Goal: Task Accomplishment & Management: Manage account settings

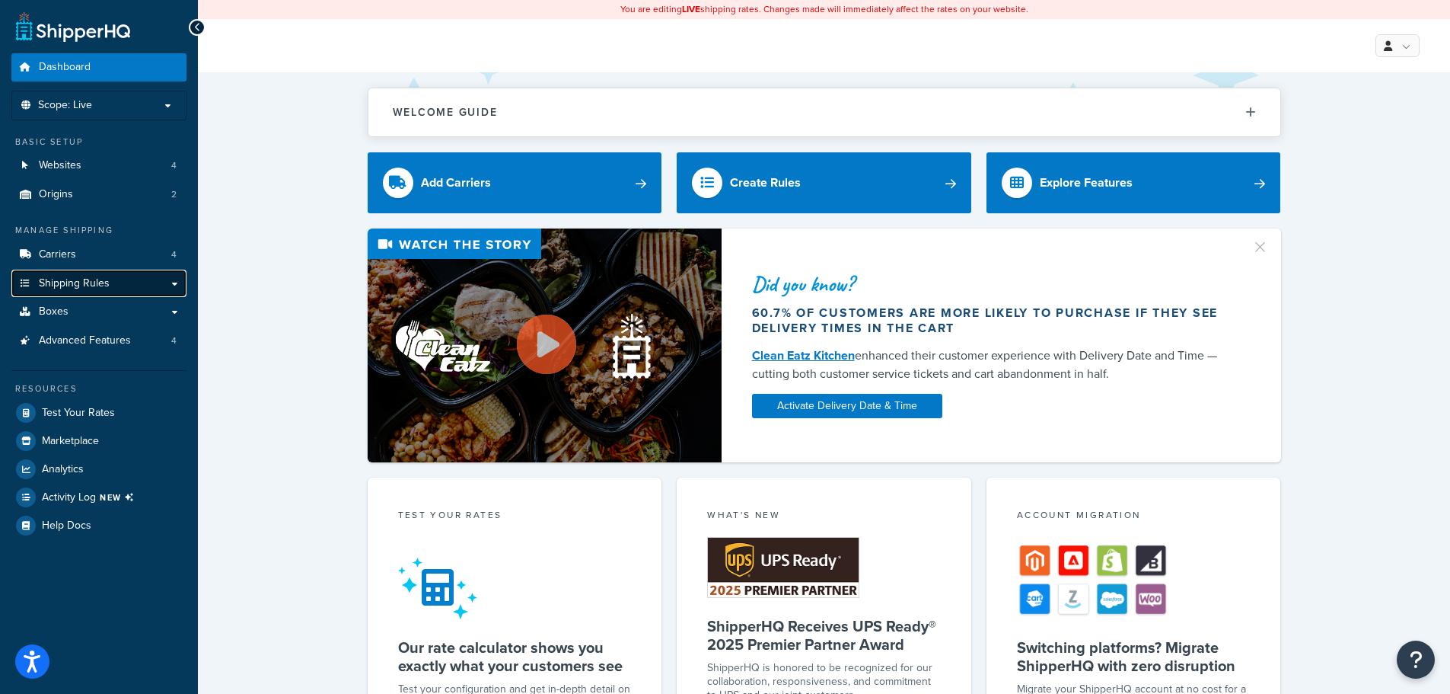
click at [127, 274] on link "Shipping Rules" at bounding box center [98, 284] width 175 height 28
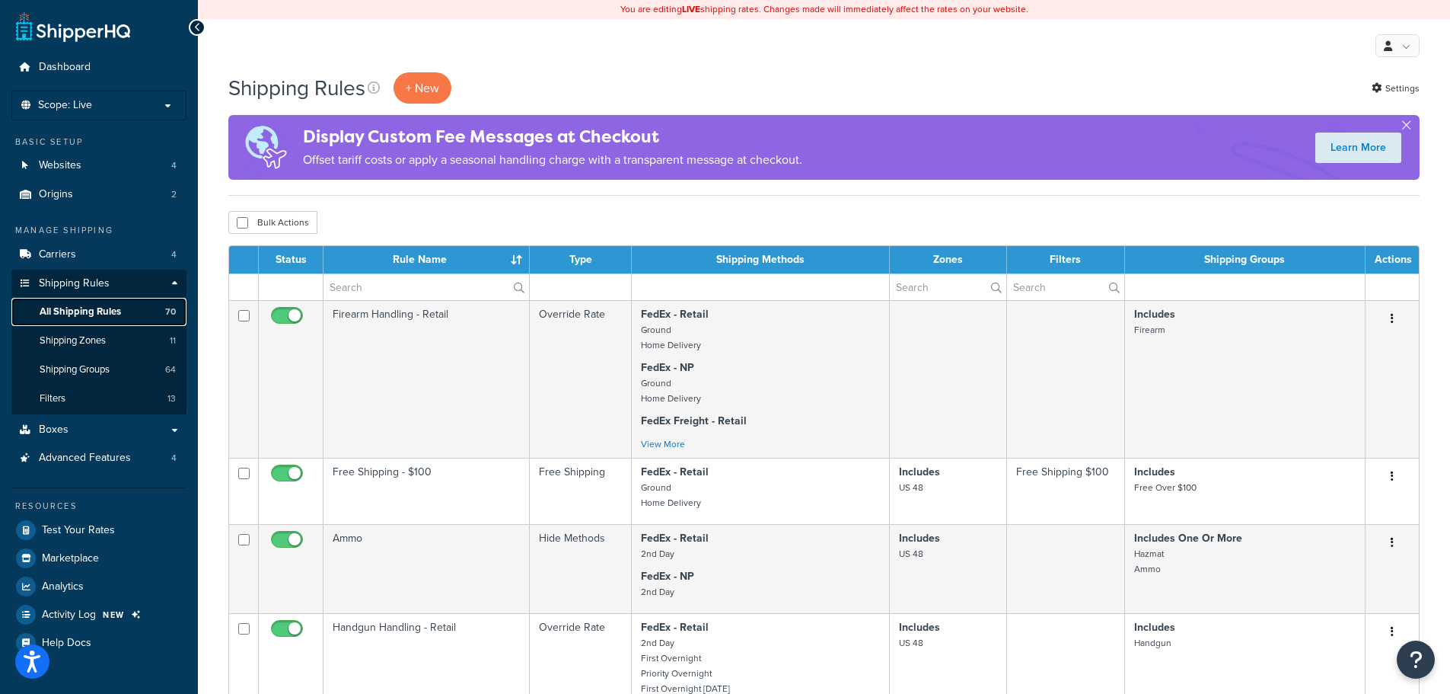
click at [87, 313] on span "All Shipping Rules" at bounding box center [80, 311] width 81 height 13
click at [72, 396] on link "Filters 13" at bounding box center [98, 398] width 175 height 28
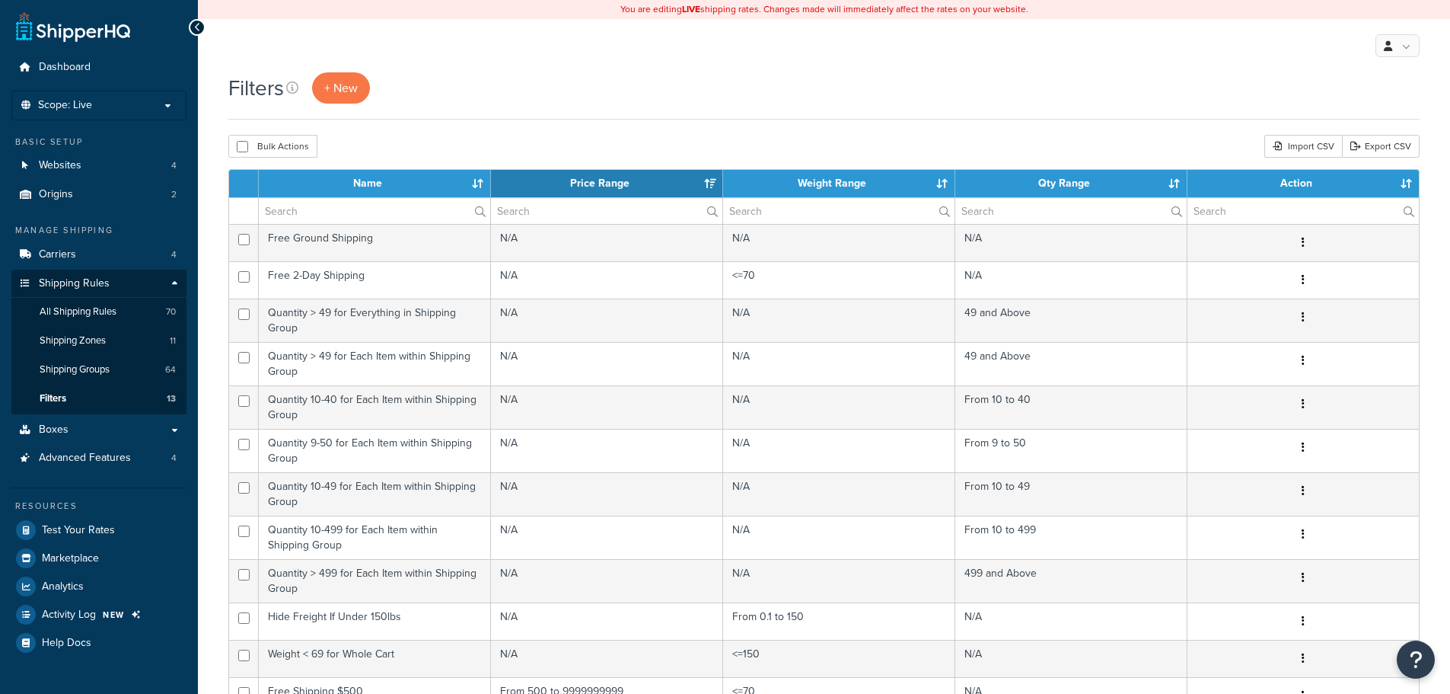
select select "15"
click at [123, 257] on link "Carriers 4" at bounding box center [98, 255] width 175 height 28
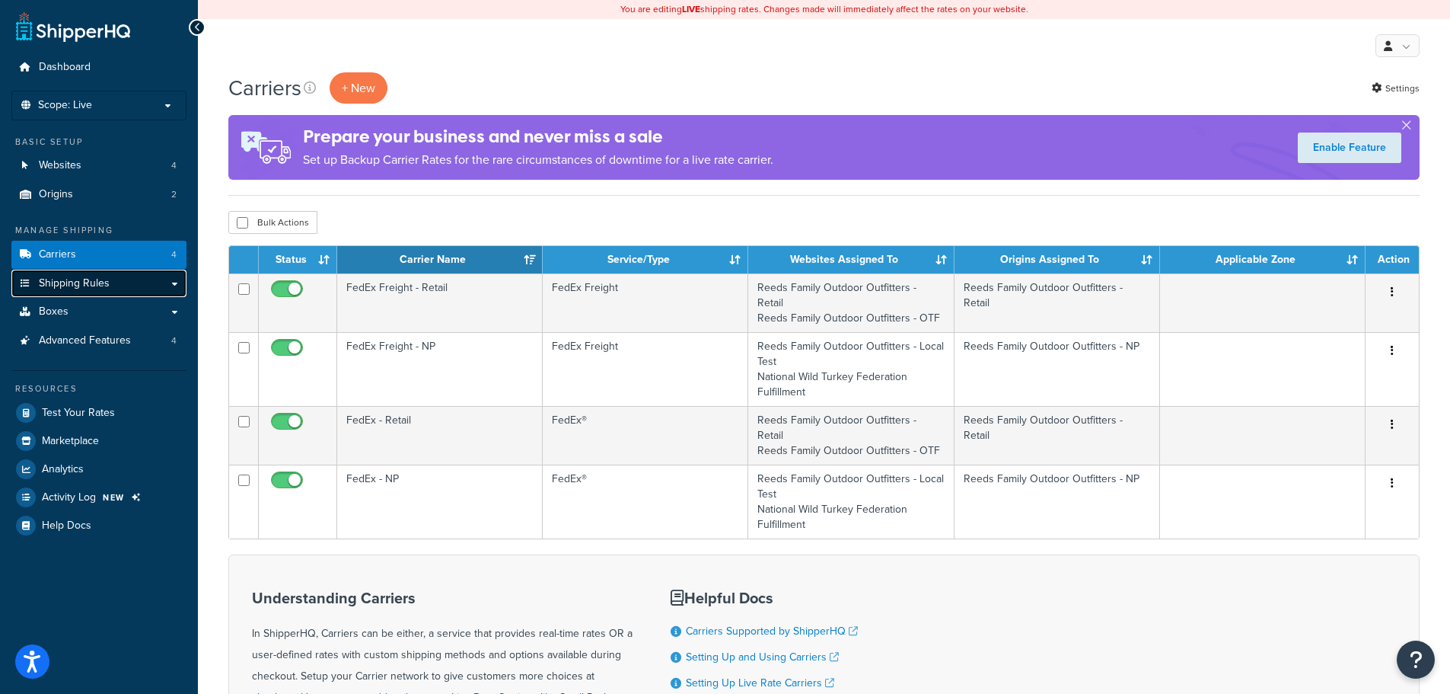
click at [128, 284] on link "Shipping Rules" at bounding box center [98, 284] width 175 height 28
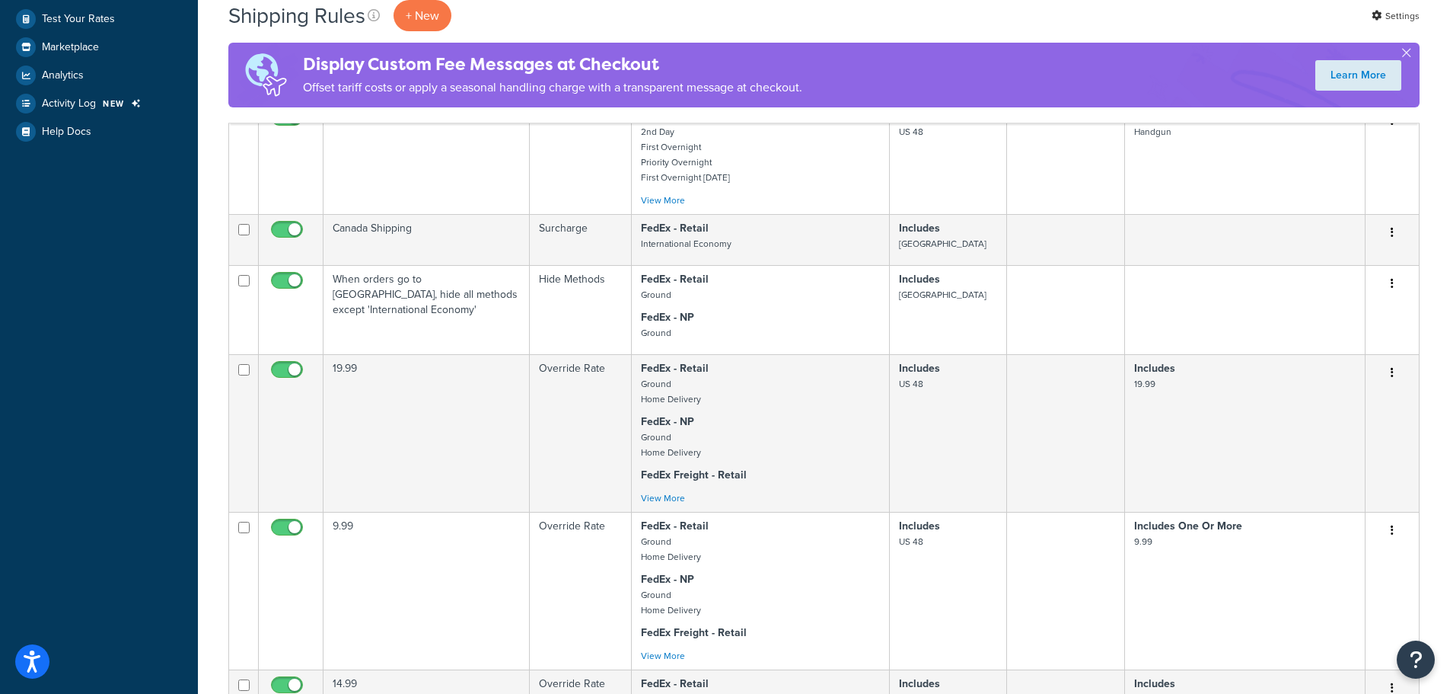
scroll to position [533, 0]
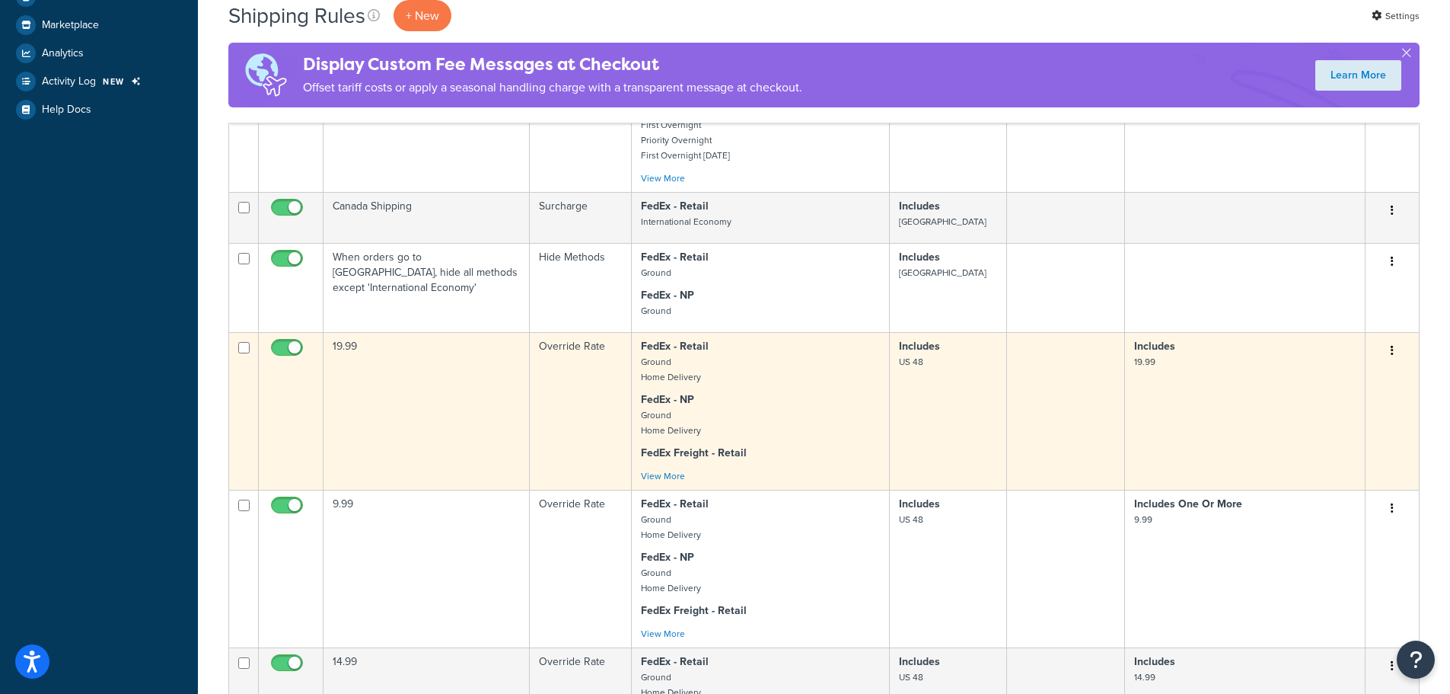
click at [458, 375] on td "19.99" at bounding box center [427, 411] width 206 height 158
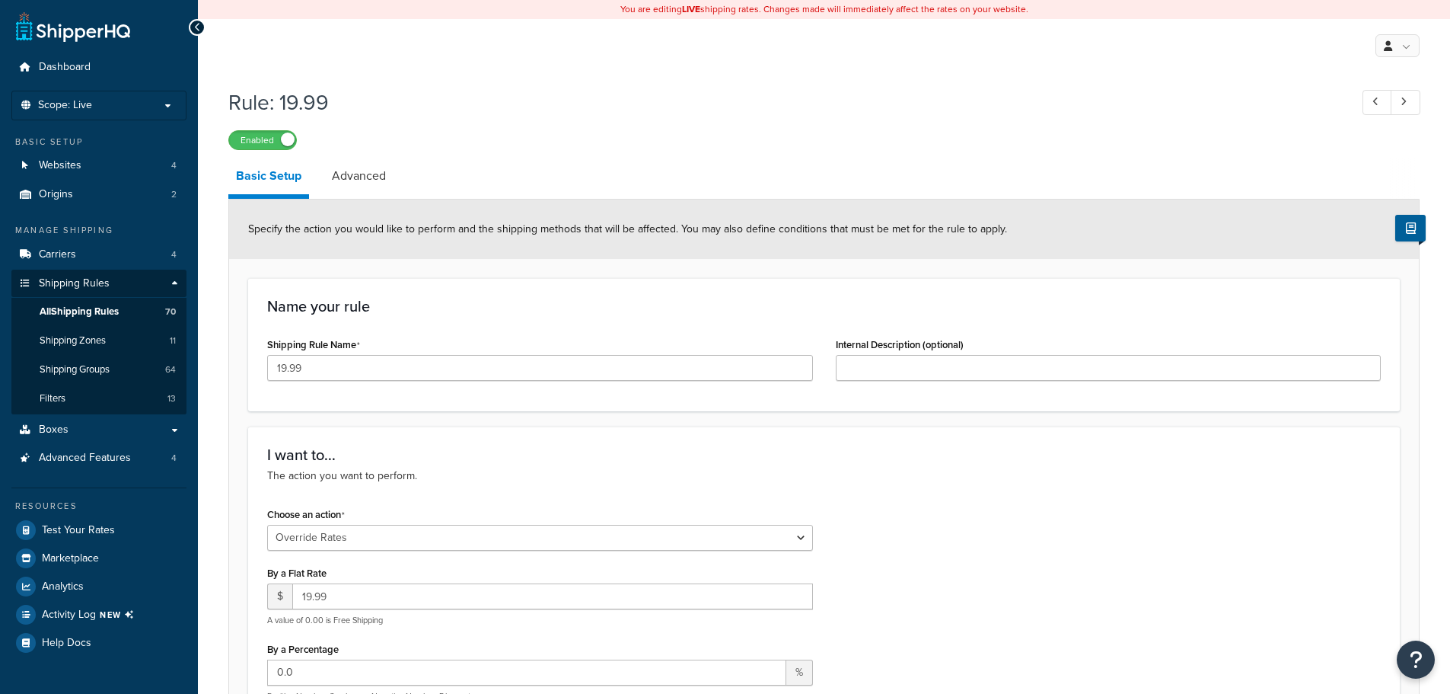
select select "OVERRIDE"
select select "ITEM"
click at [73, 308] on span "All Shipping Rules" at bounding box center [79, 311] width 79 height 13
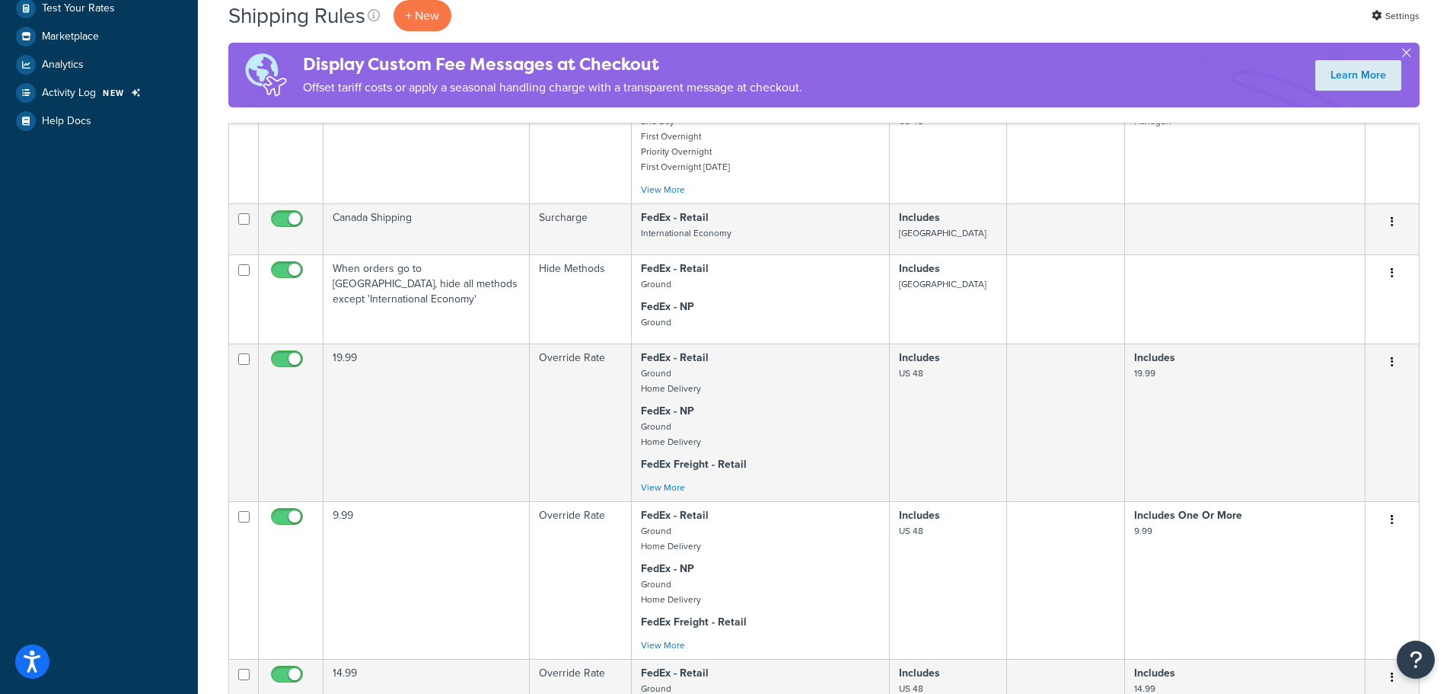
scroll to position [533, 0]
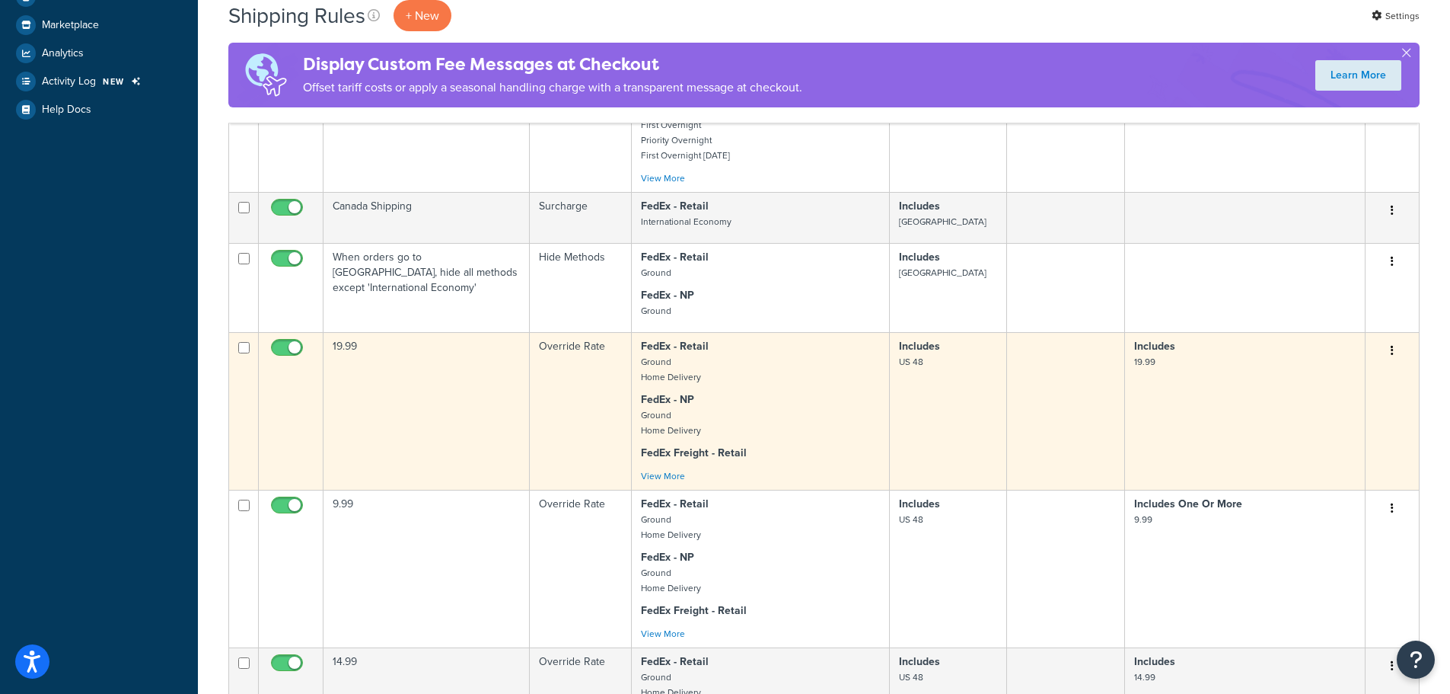
click at [1395, 353] on button "button" at bounding box center [1392, 351] width 21 height 24
click at [1315, 413] on link "Duplicate" at bounding box center [1342, 410] width 120 height 31
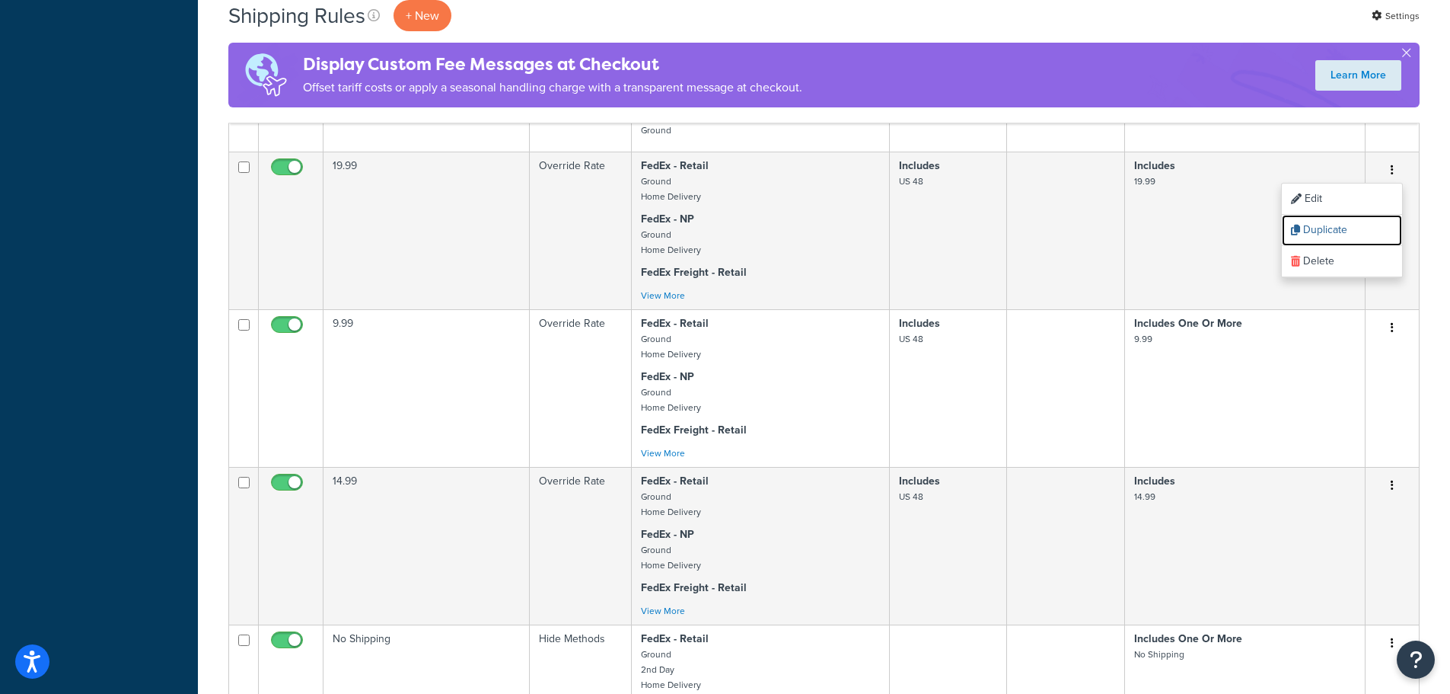
scroll to position [761, 0]
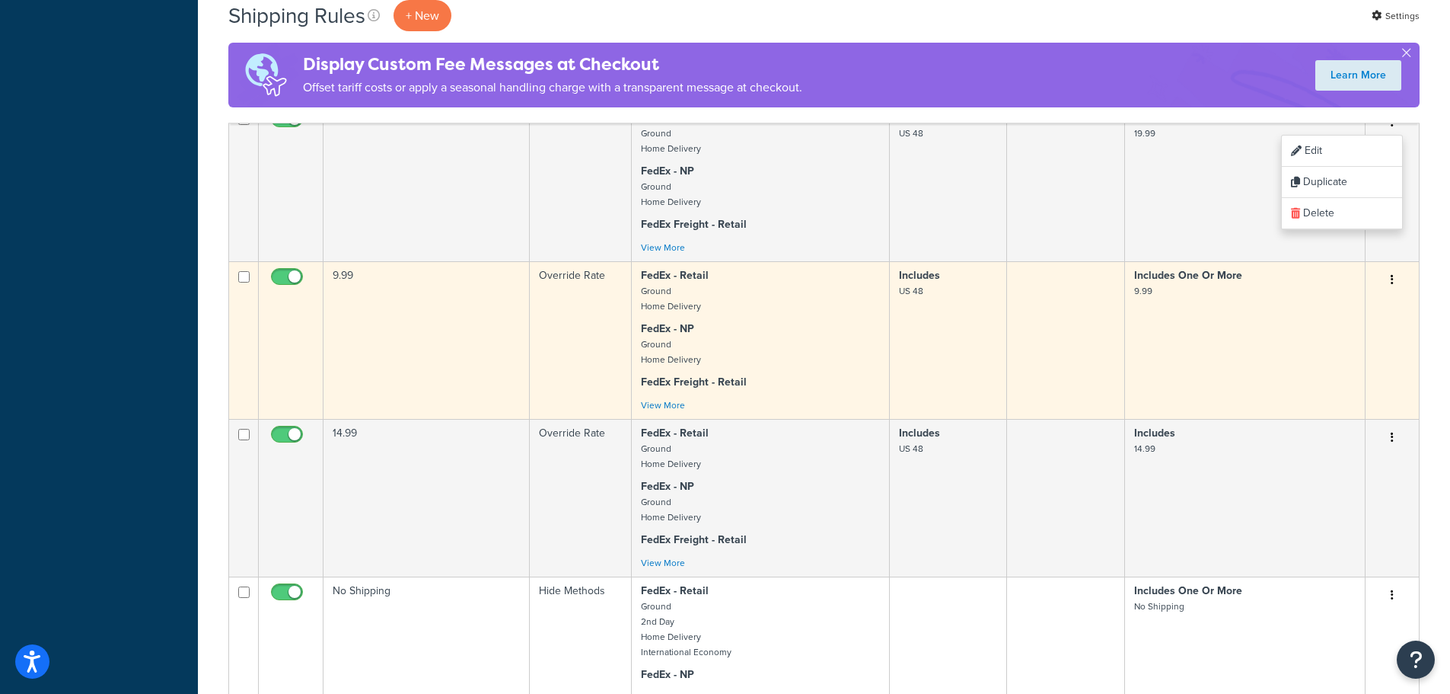
click at [1274, 346] on td "Includes One Or More 9.99" at bounding box center [1245, 340] width 241 height 158
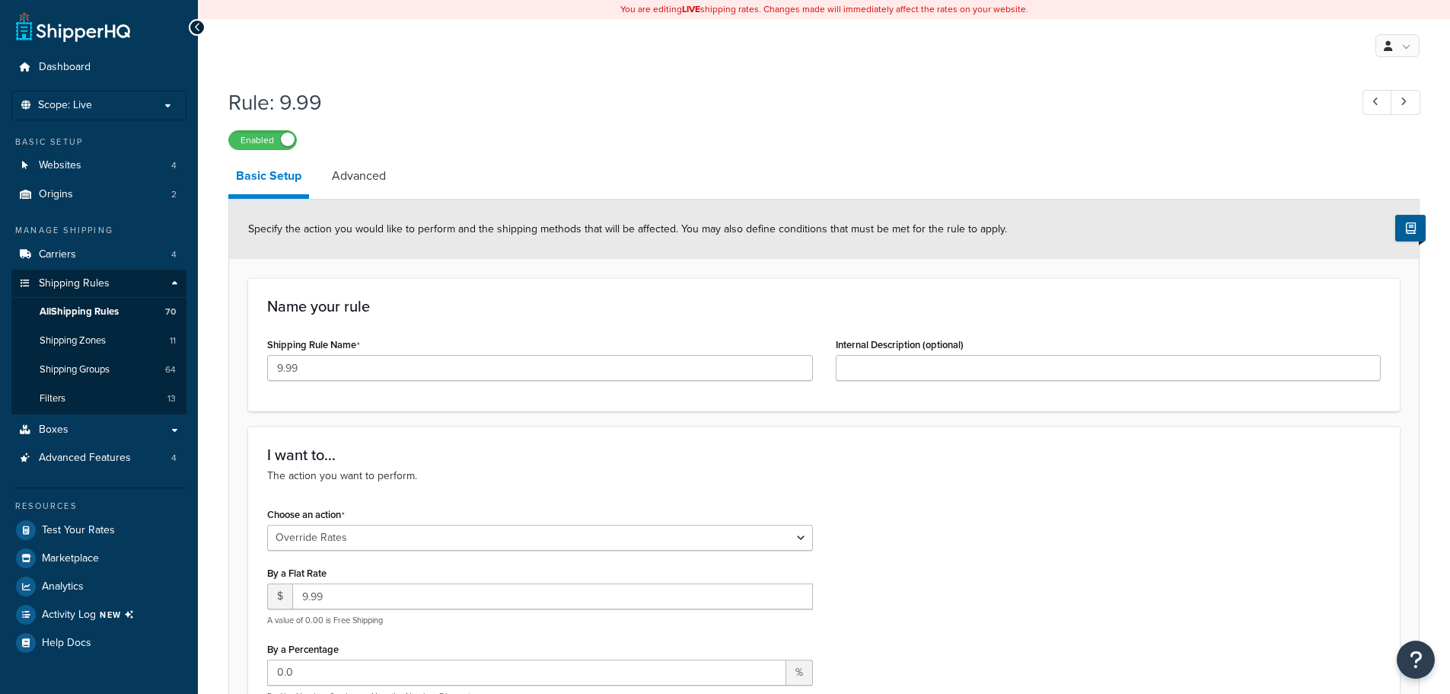
select select "OVERRIDE"
select select "ITEM"
click at [93, 309] on span "All Shipping Rules" at bounding box center [79, 311] width 79 height 13
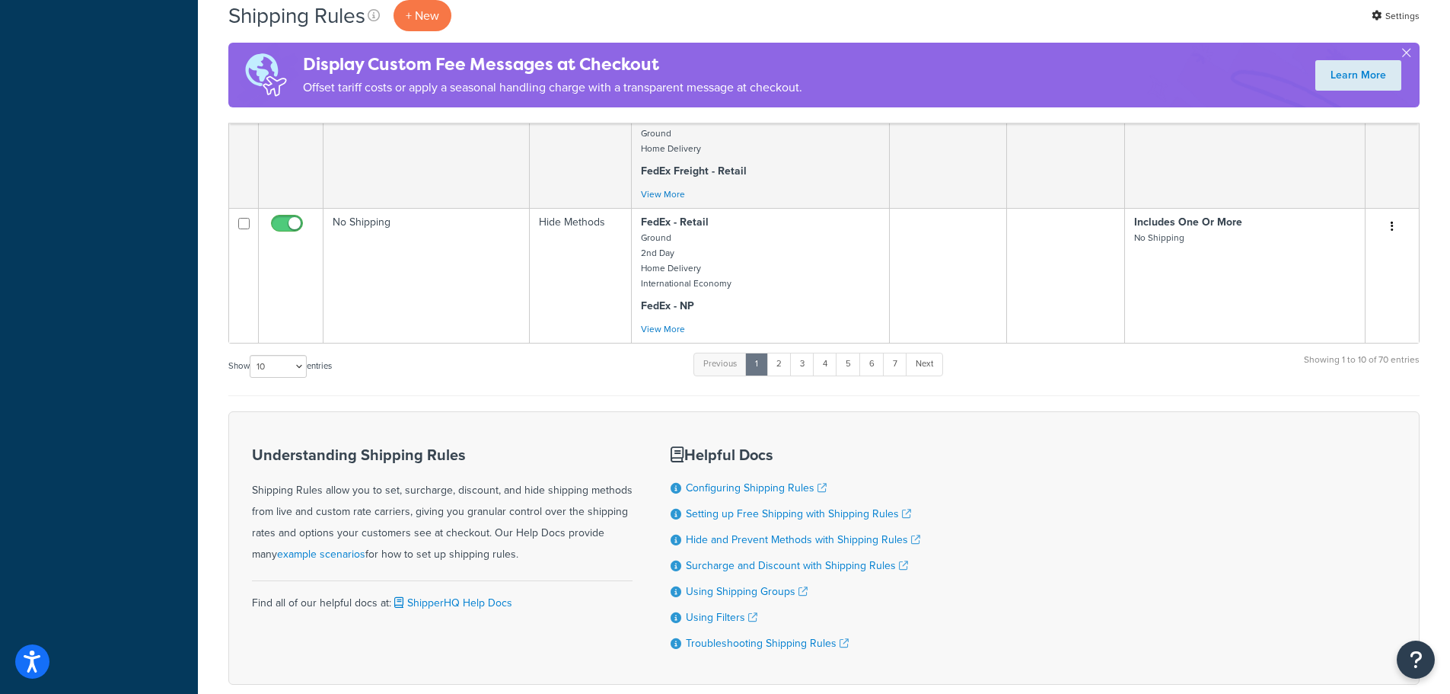
scroll to position [1142, 0]
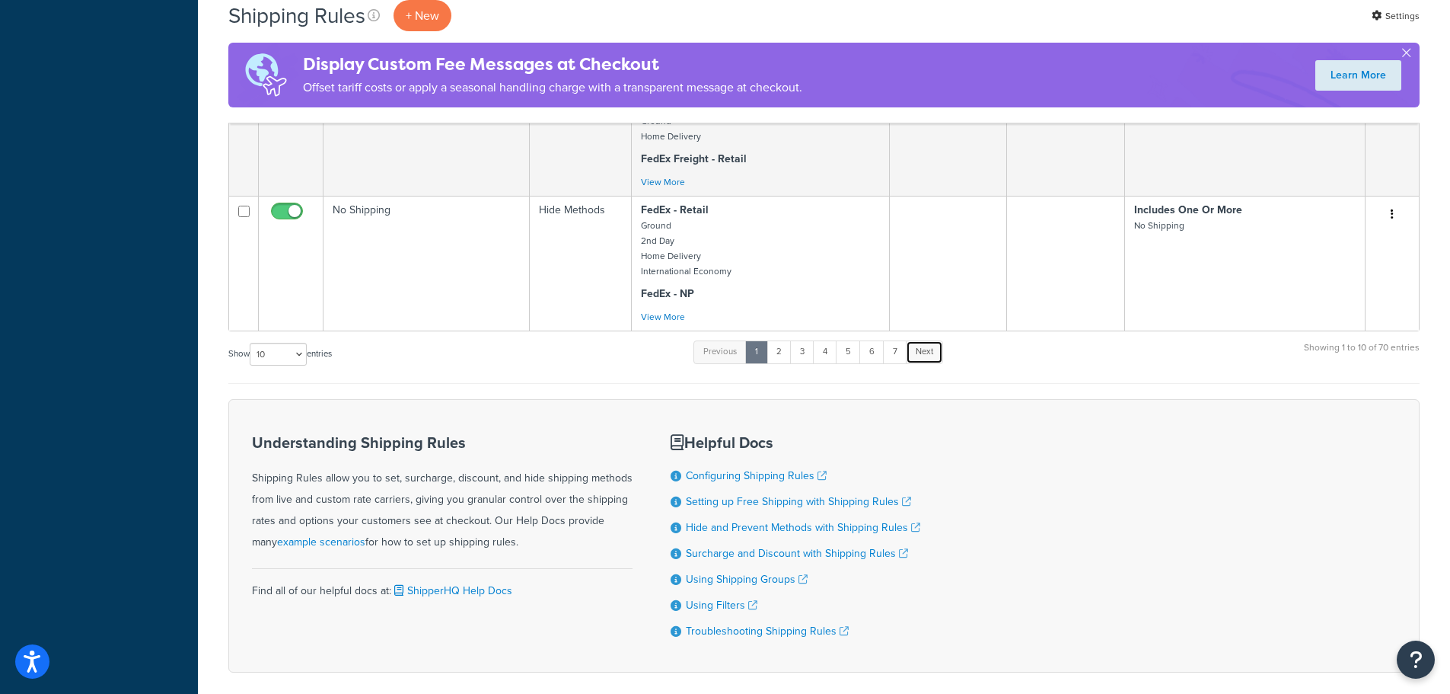
click at [940, 347] on link "Next" at bounding box center [924, 351] width 37 height 23
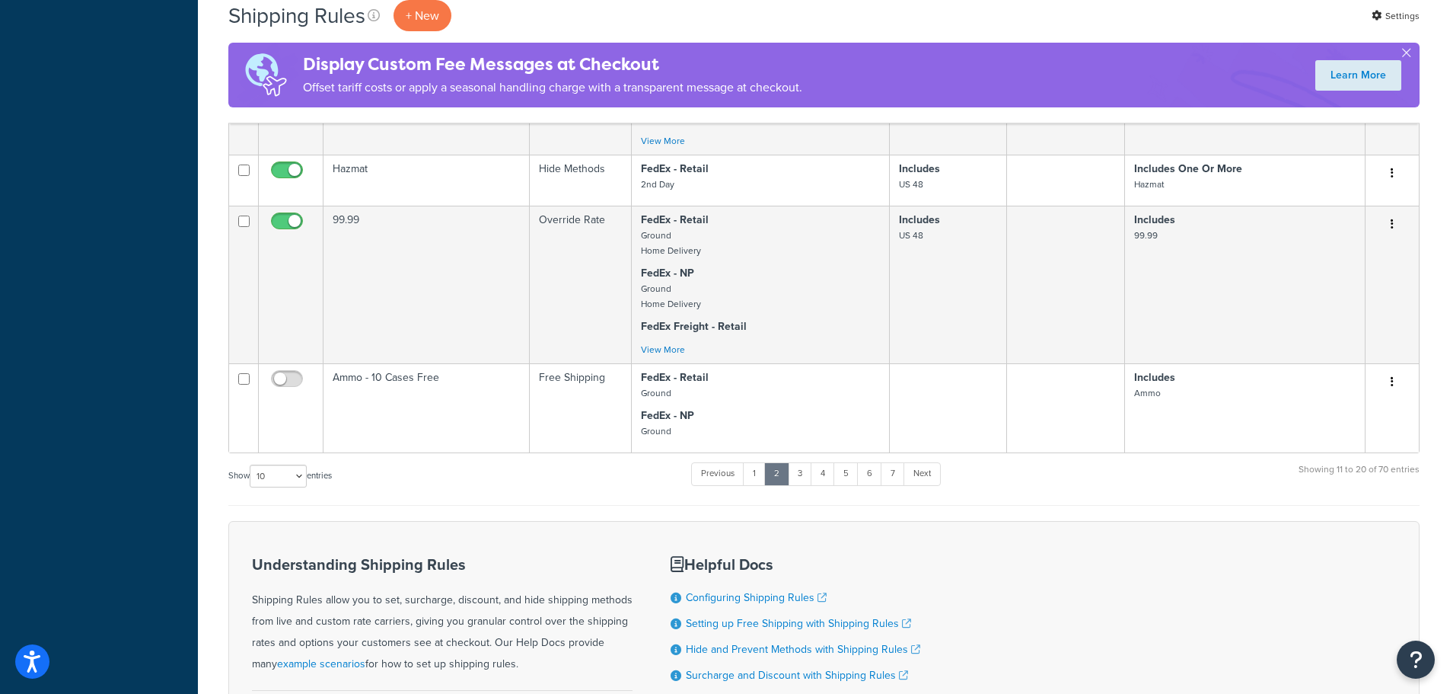
scroll to position [1339, 0]
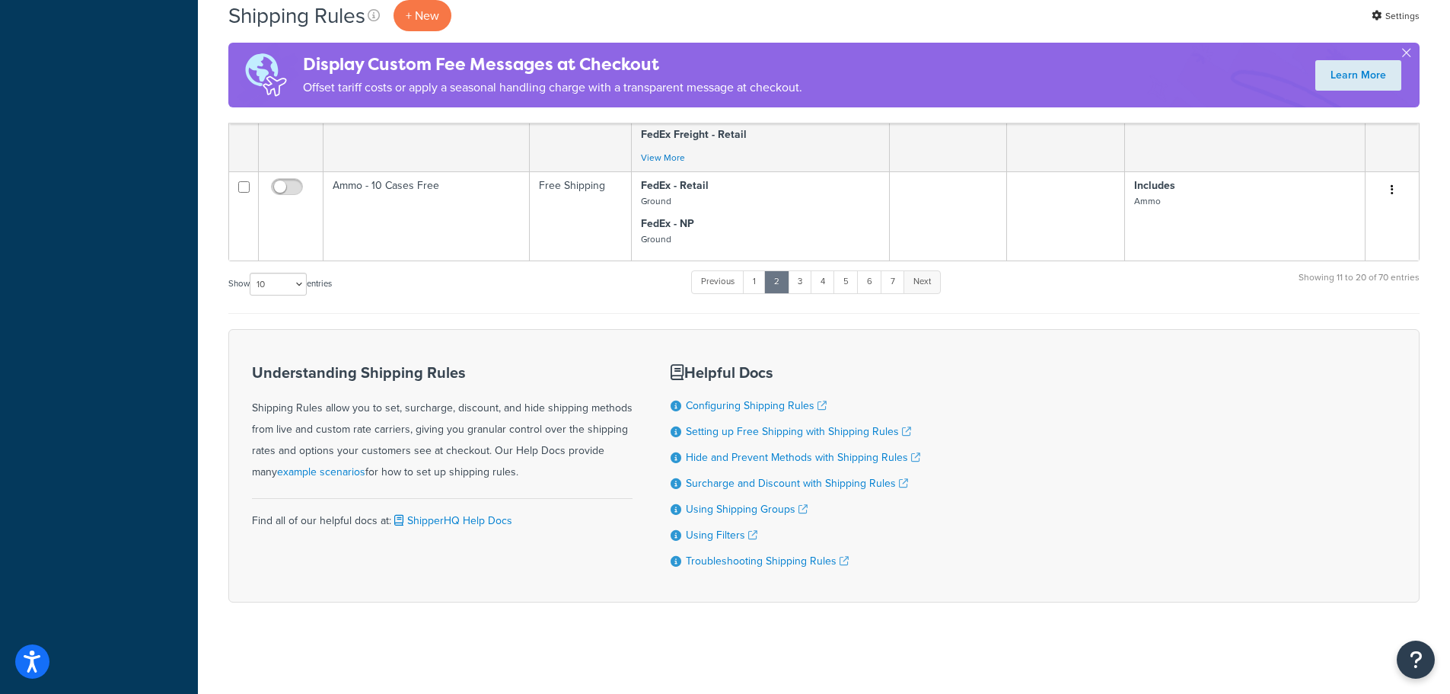
click at [930, 270] on link "Next" at bounding box center [922, 281] width 37 height 23
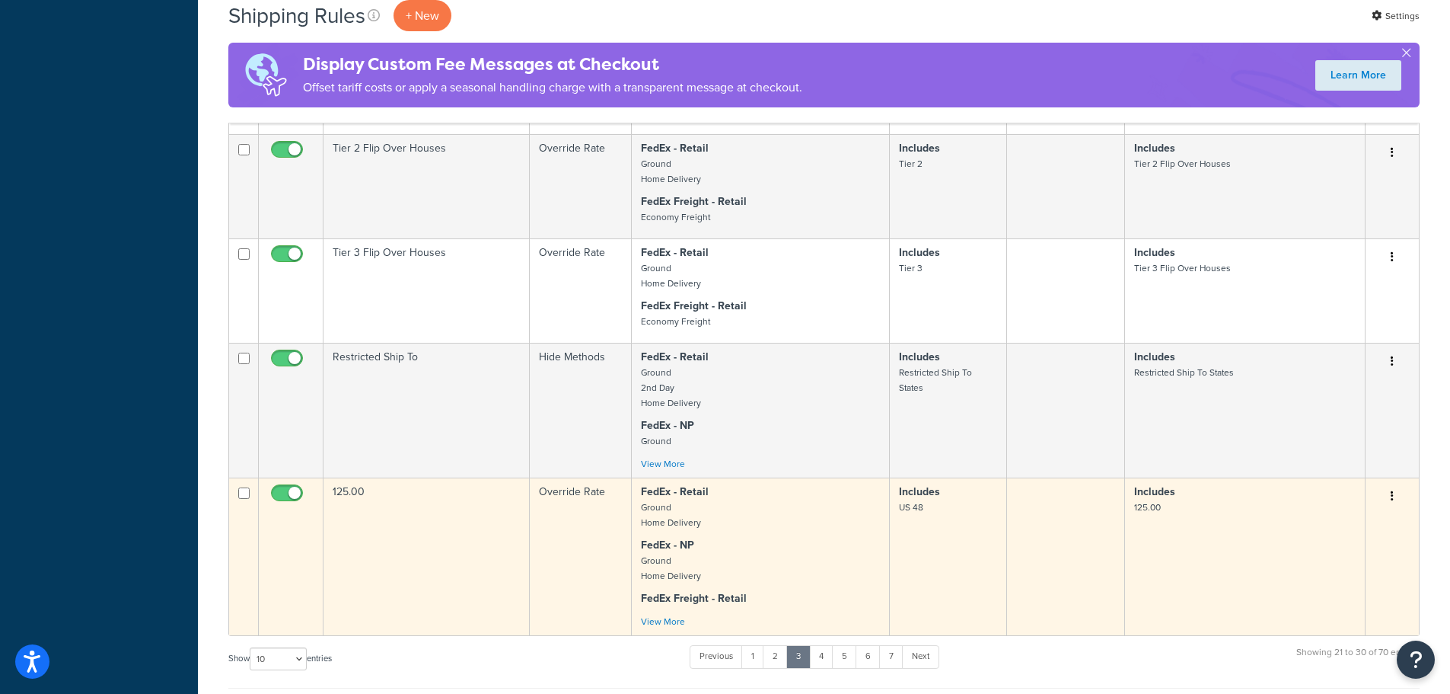
scroll to position [1370, 0]
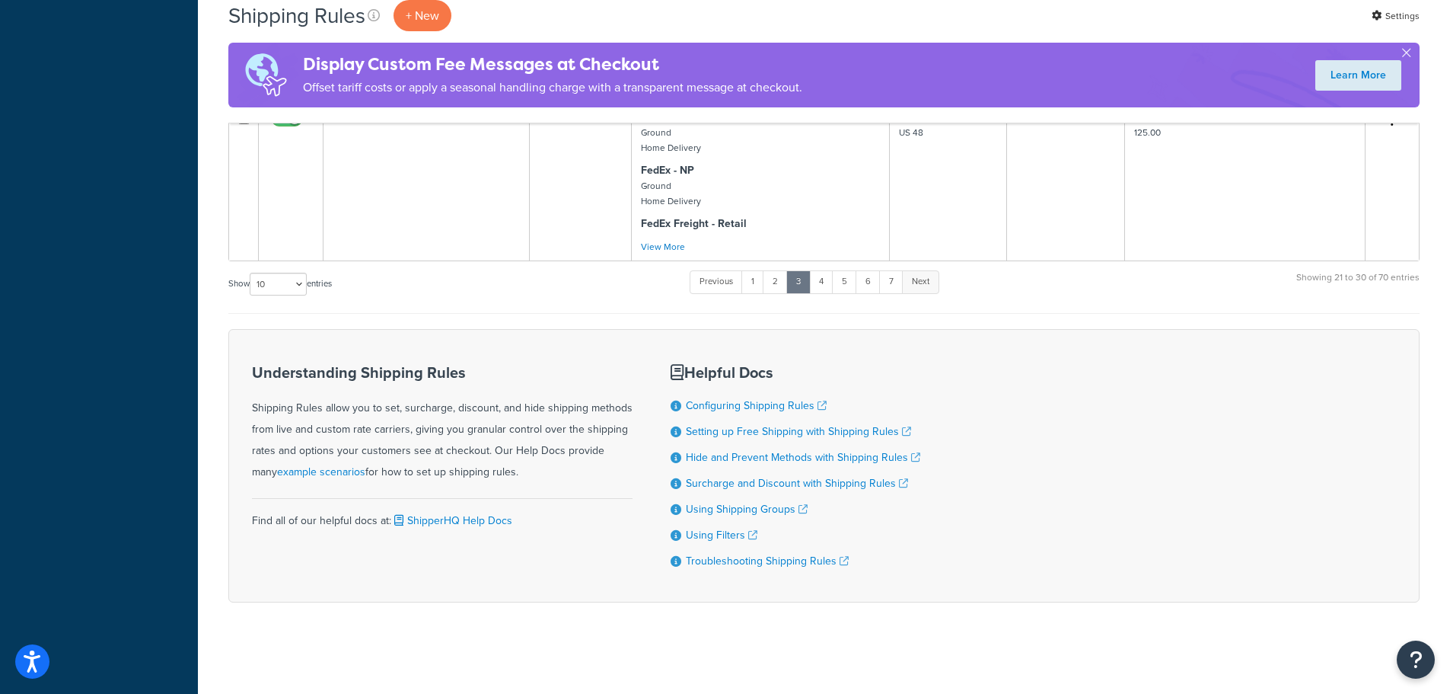
click at [930, 279] on link "Next" at bounding box center [920, 281] width 37 height 23
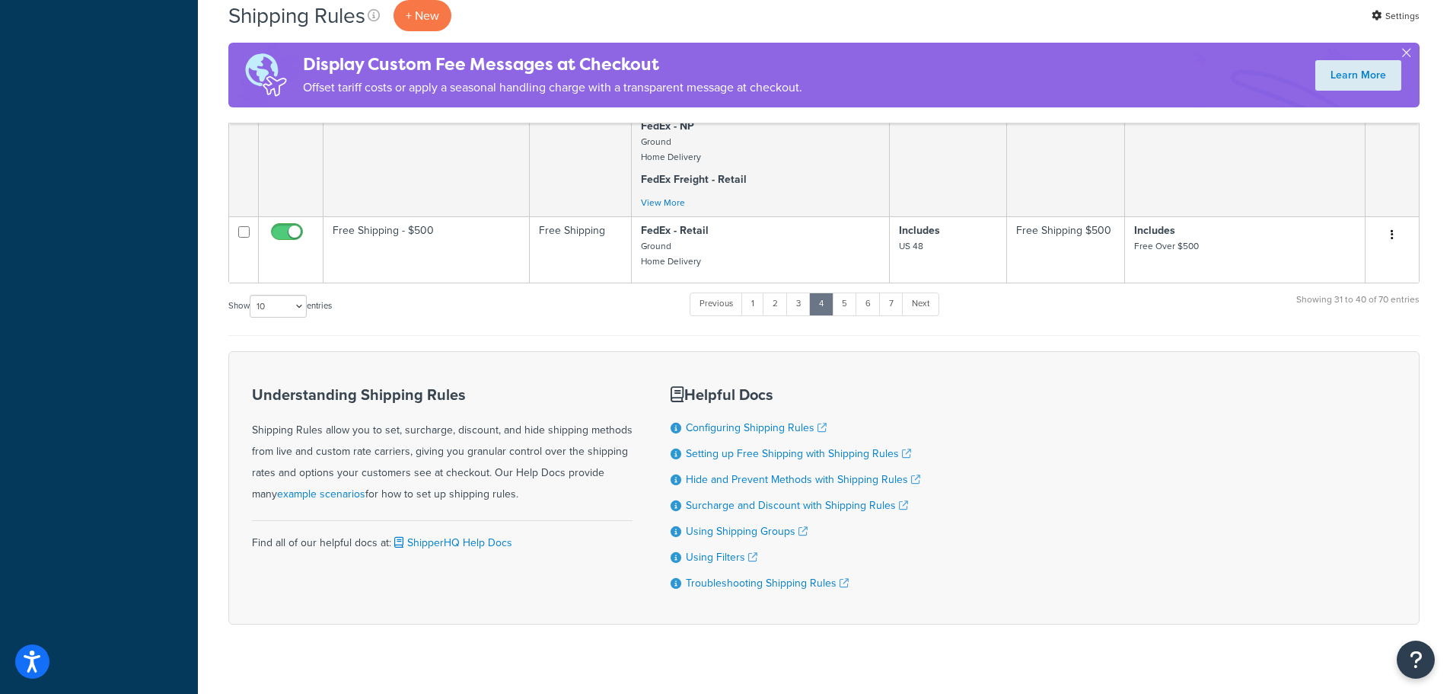
scroll to position [1514, 0]
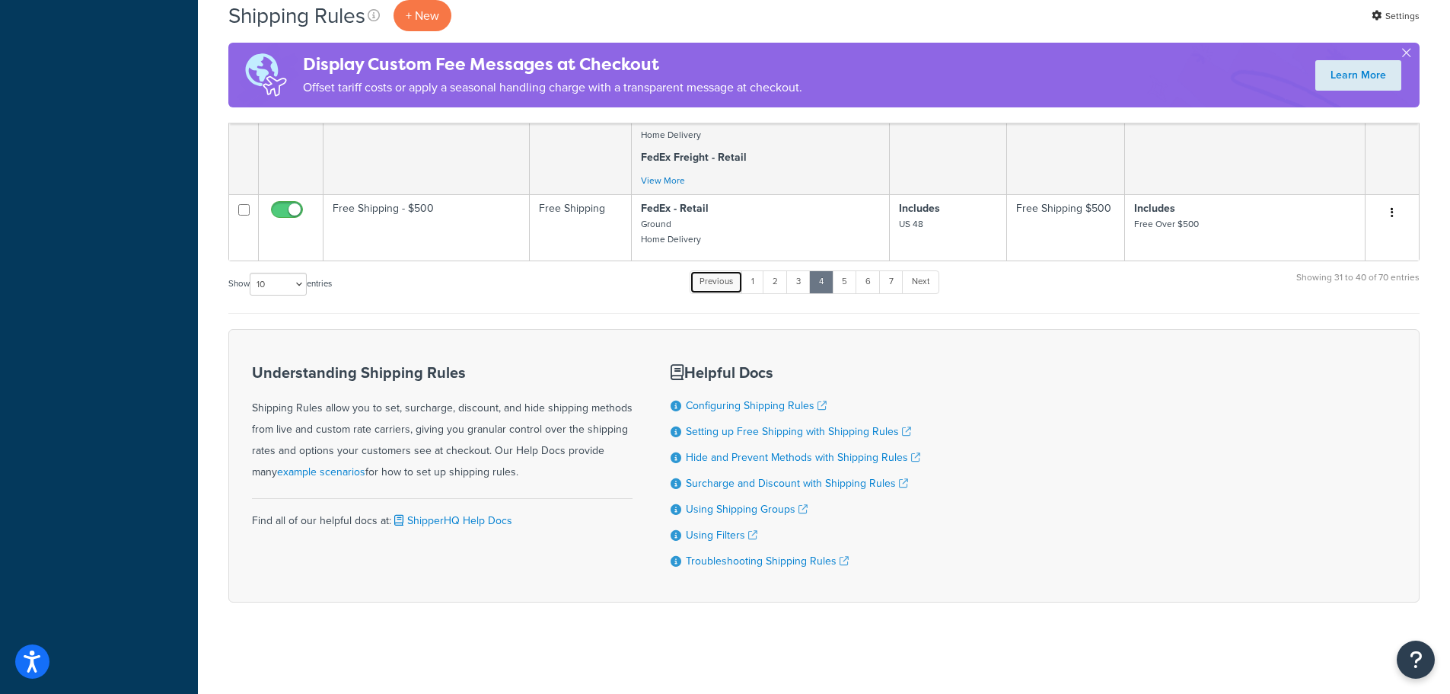
click at [715, 281] on link "Previous" at bounding box center [716, 281] width 53 height 23
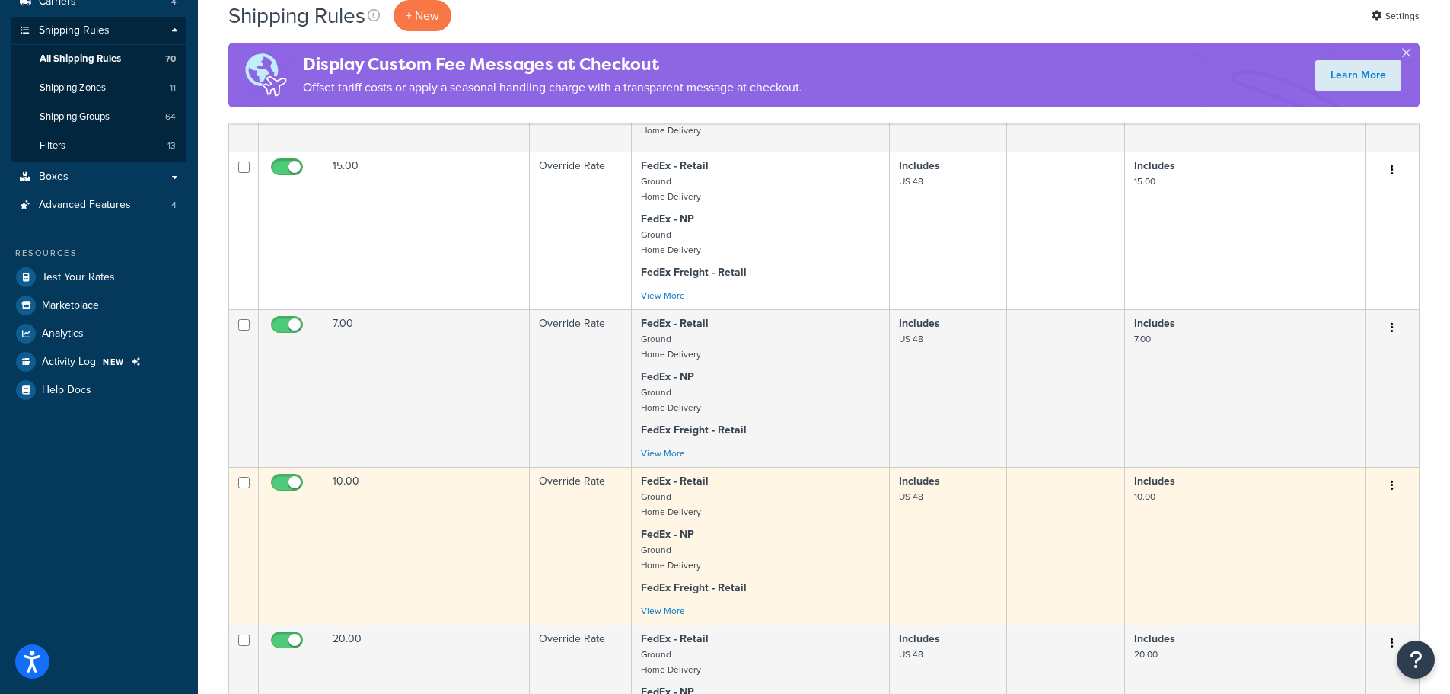
scroll to position [228, 0]
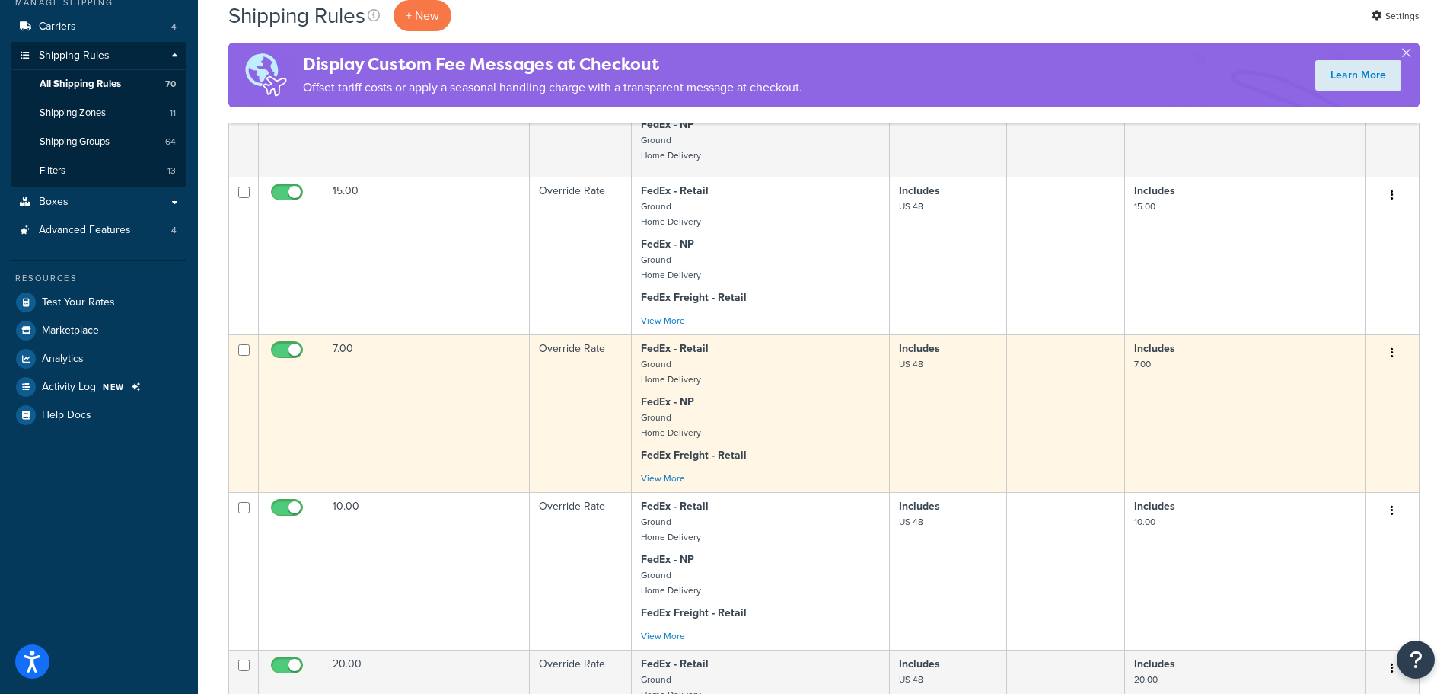
click at [1396, 349] on button "button" at bounding box center [1392, 353] width 21 height 24
click at [1329, 409] on link "Duplicate" at bounding box center [1342, 412] width 120 height 31
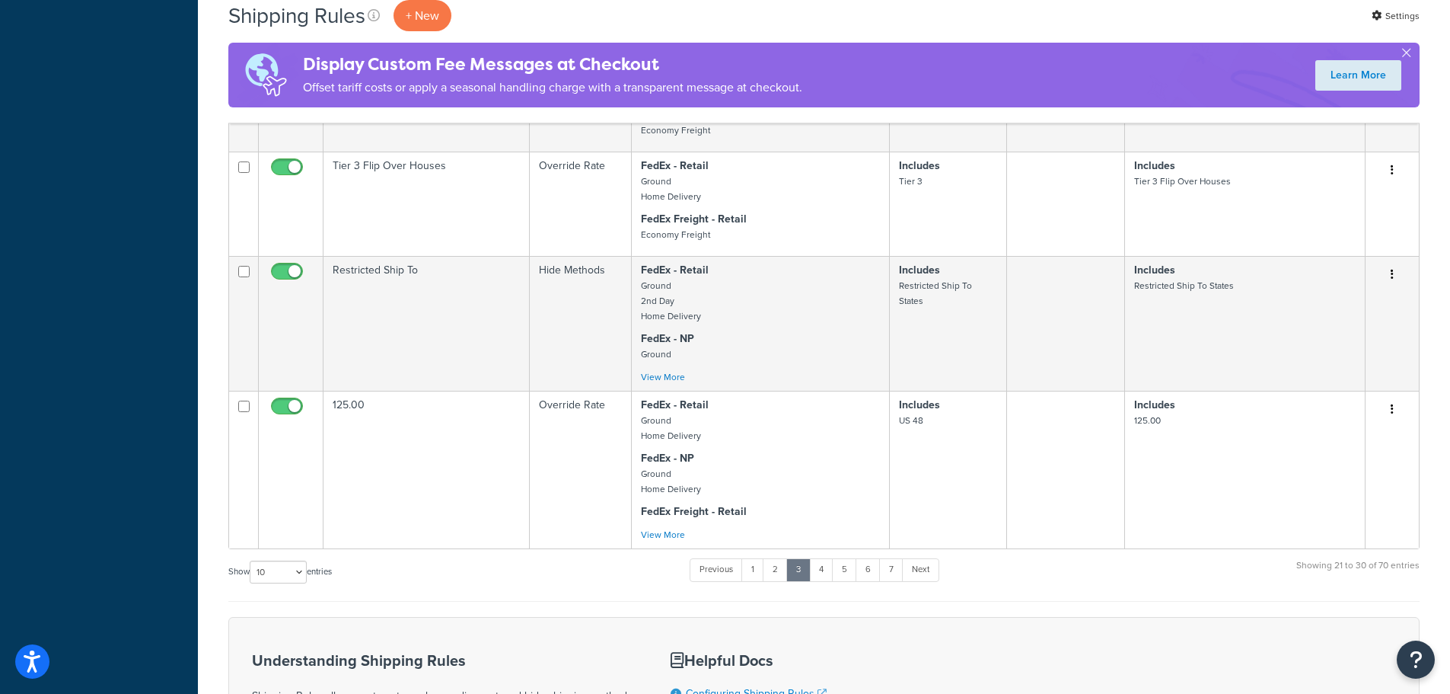
scroll to position [1217, 0]
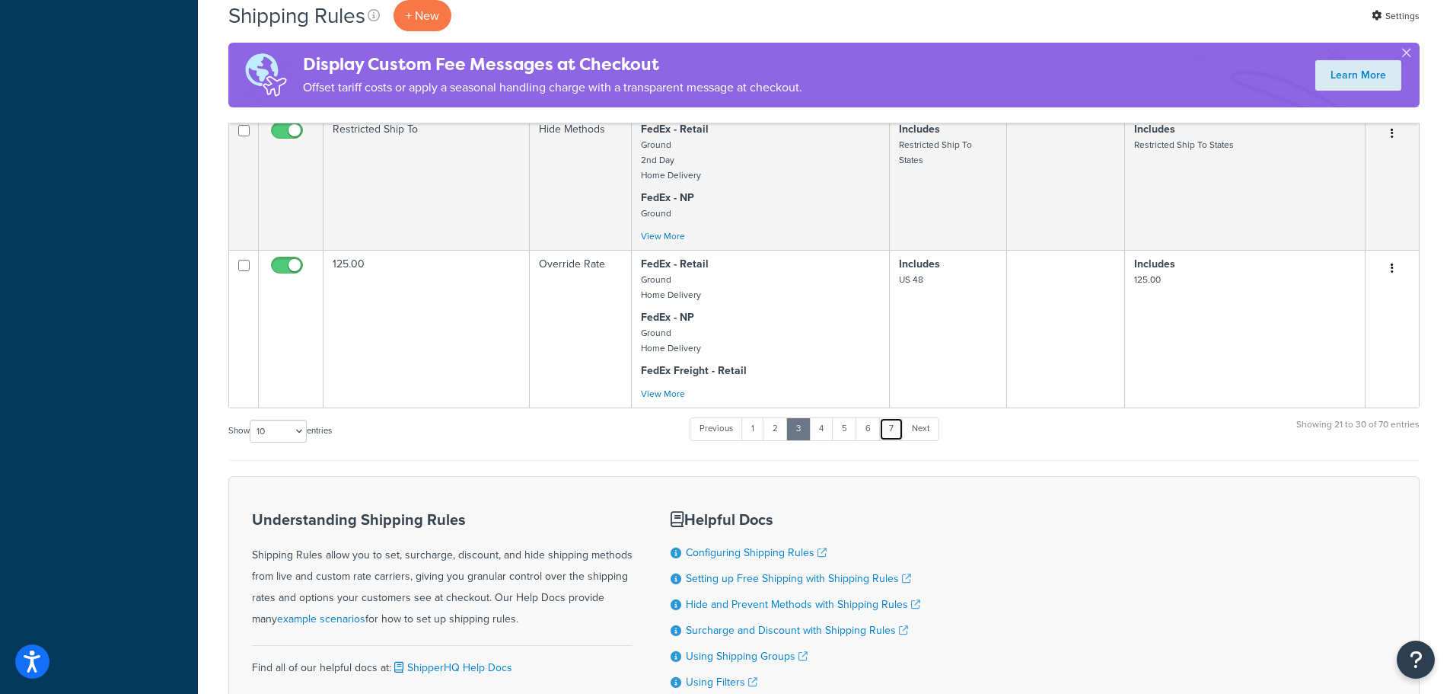
click at [898, 432] on link "7" at bounding box center [891, 428] width 24 height 23
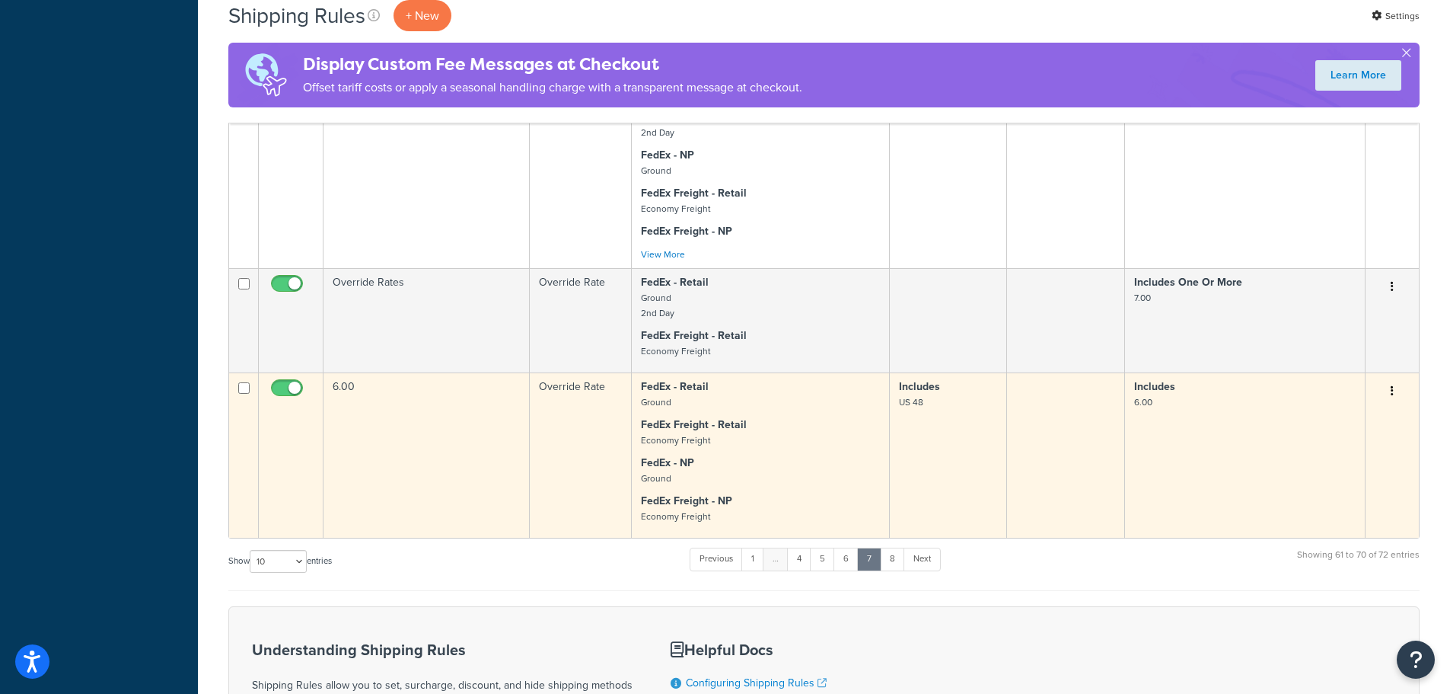
scroll to position [1294, 0]
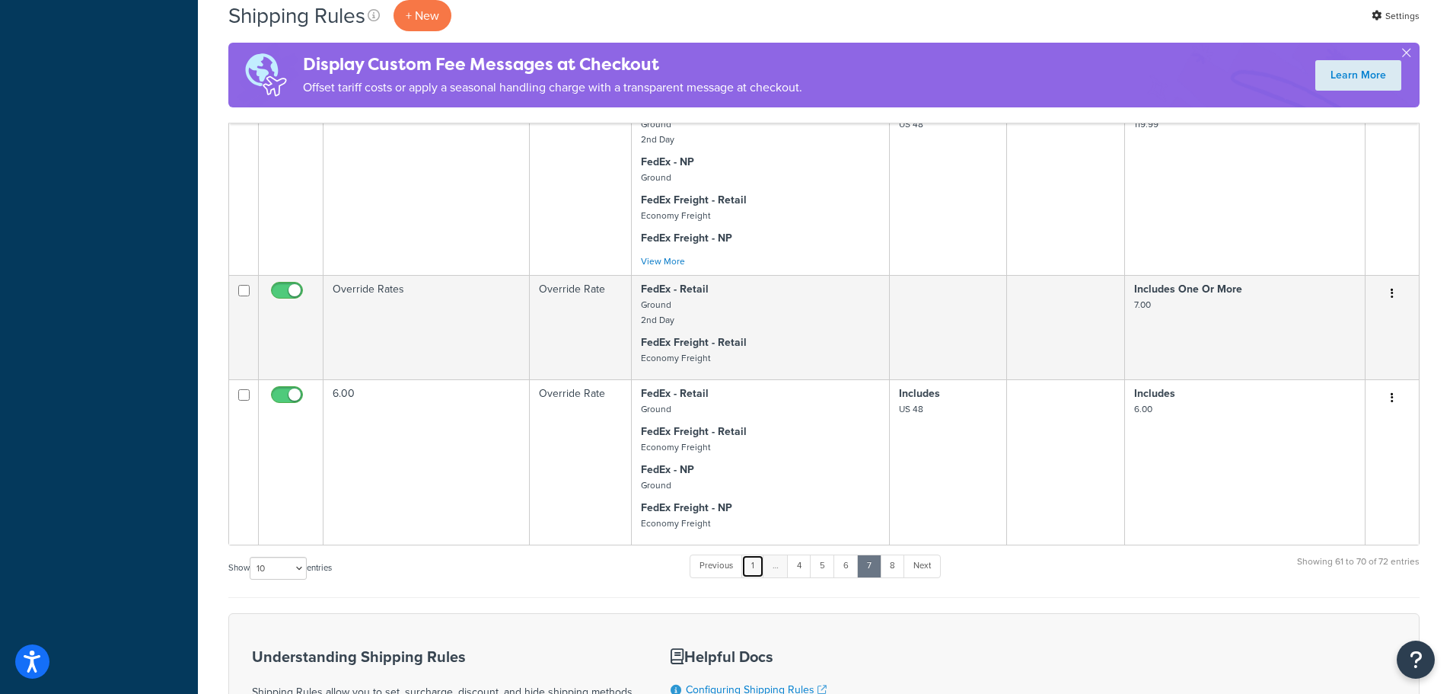
click at [756, 567] on link "1" at bounding box center [753, 565] width 23 height 23
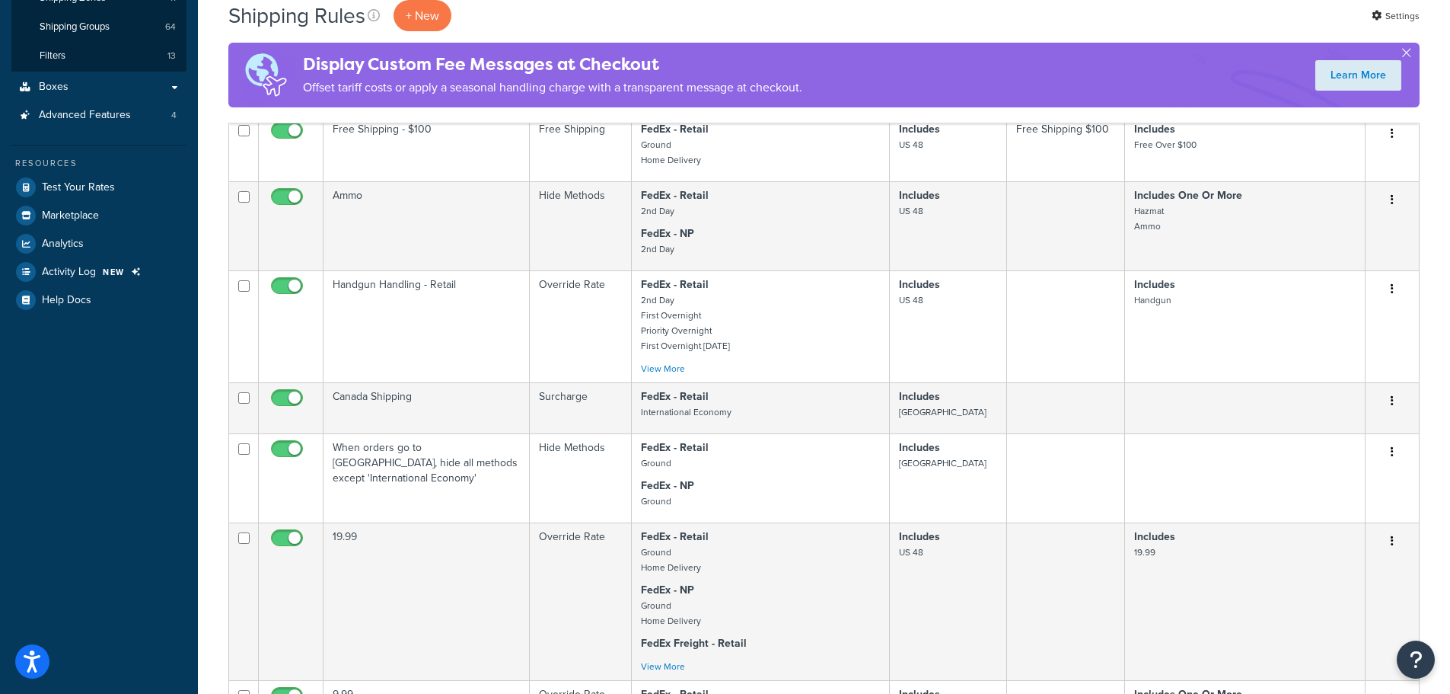
scroll to position [0, 0]
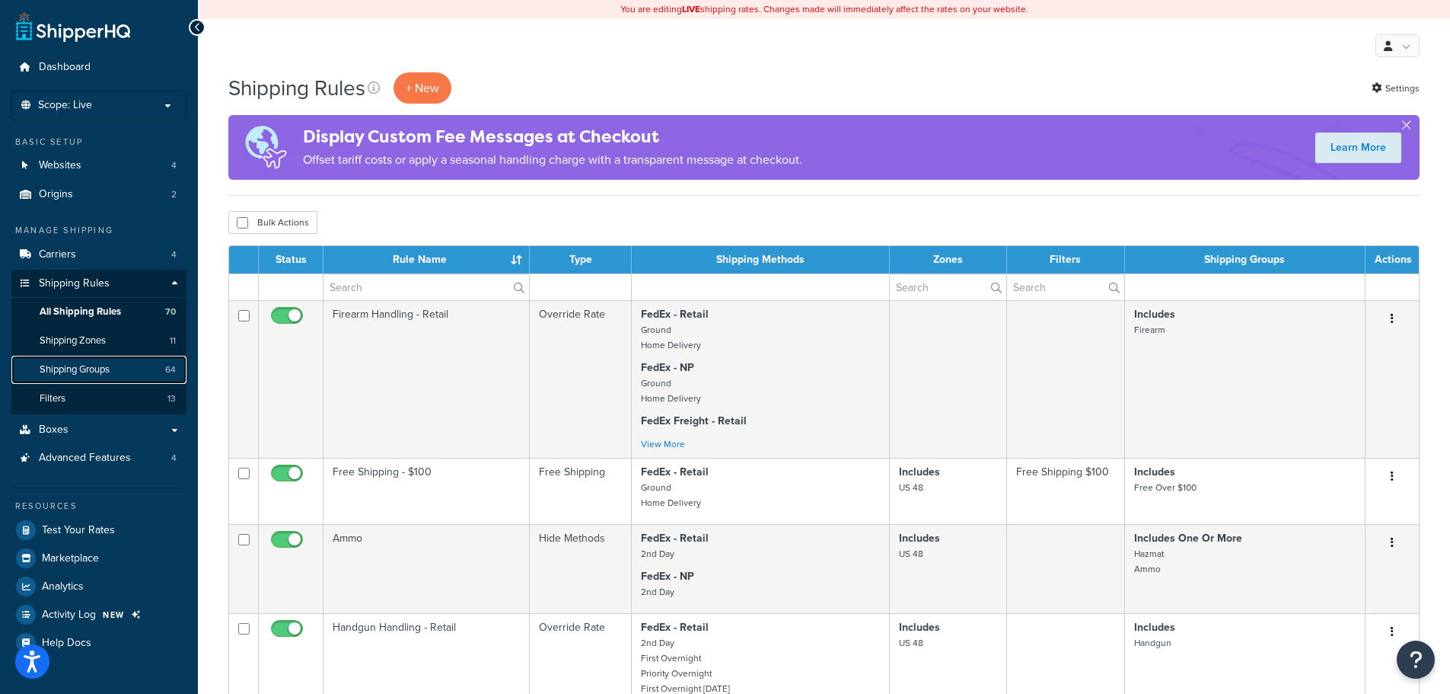
click at [102, 369] on span "Shipping Groups" at bounding box center [75, 369] width 70 height 13
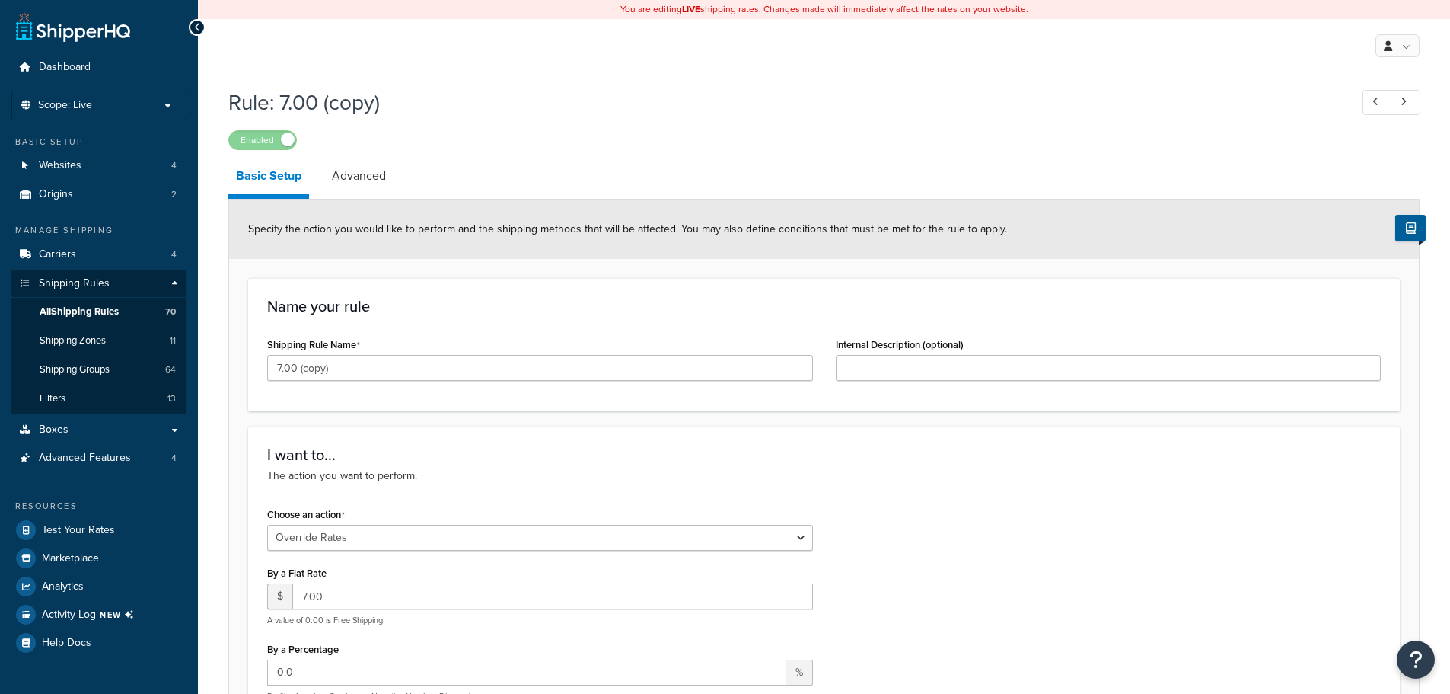
select select "OVERRIDE"
select select "ITEM"
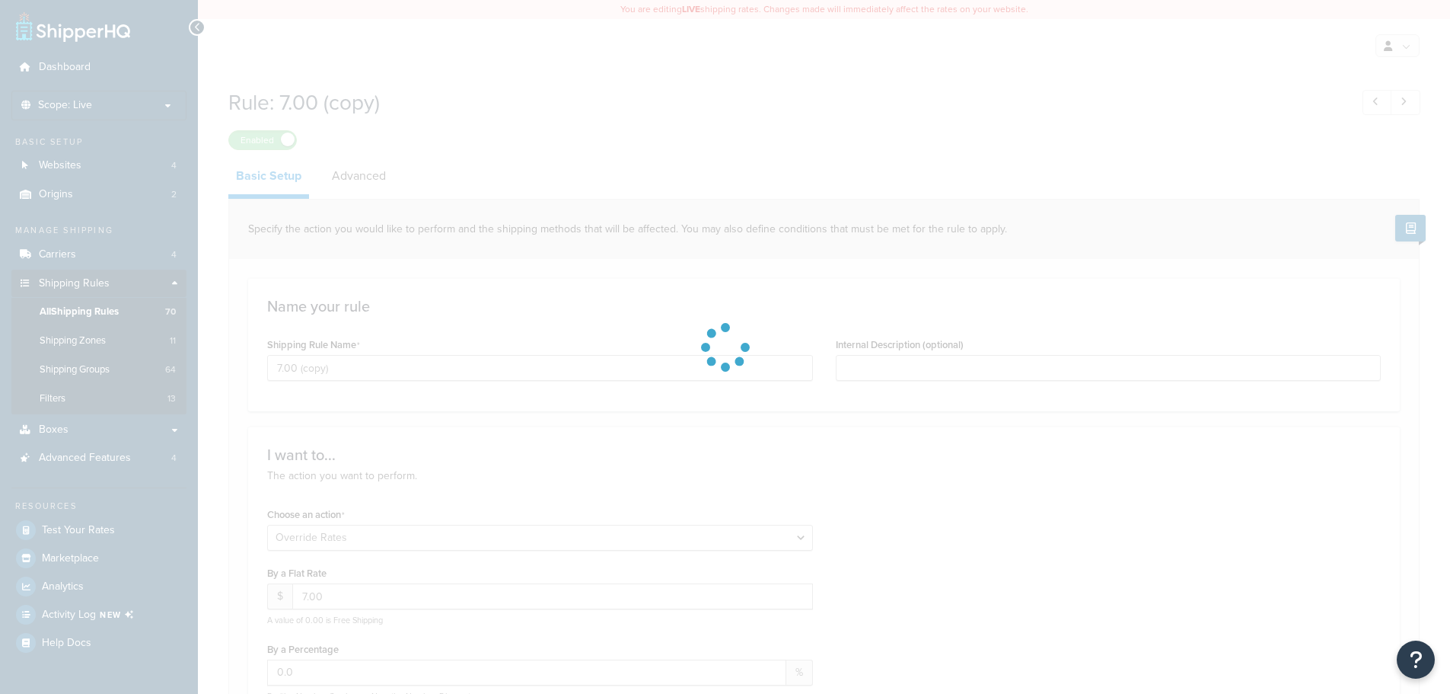
select select "ITEM"
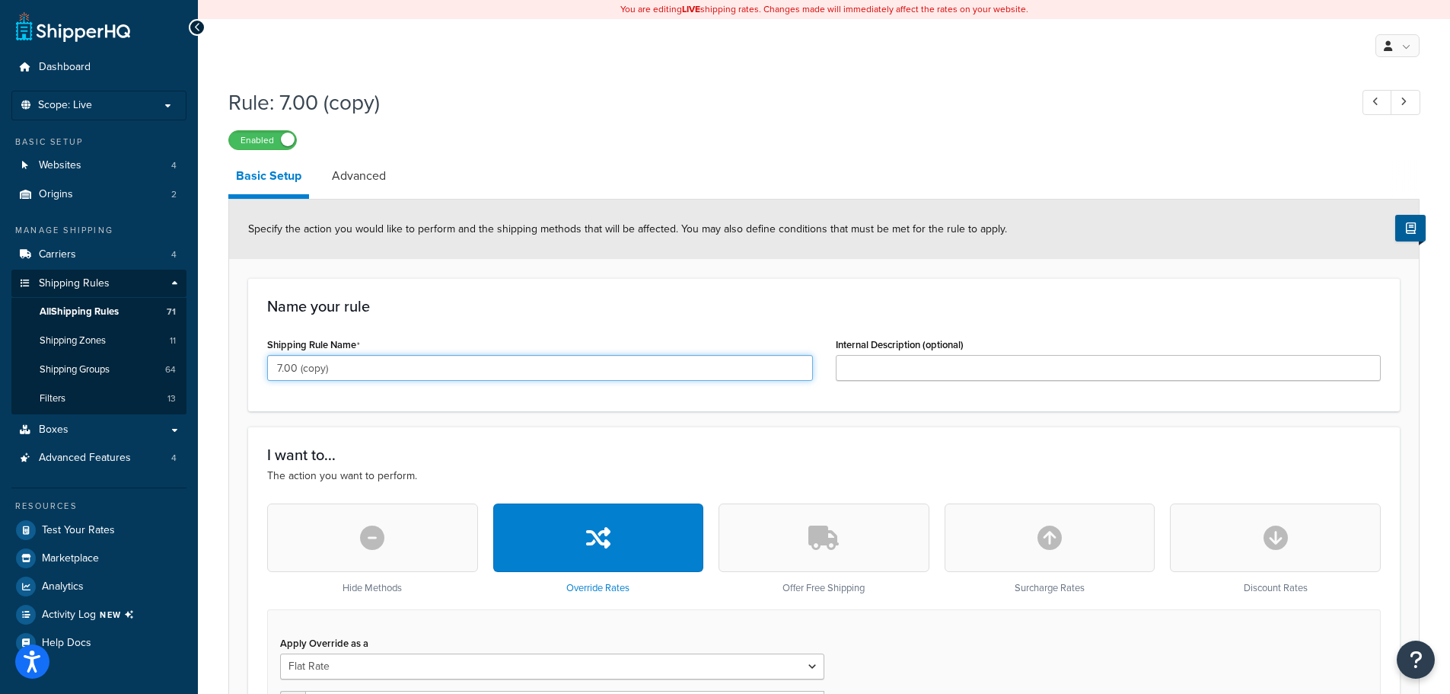
drag, startPoint x: 384, startPoint y: 372, endPoint x: 295, endPoint y: 370, distance: 88.3
click at [295, 370] on input "7.00 (copy)" at bounding box center [540, 368] width 546 height 26
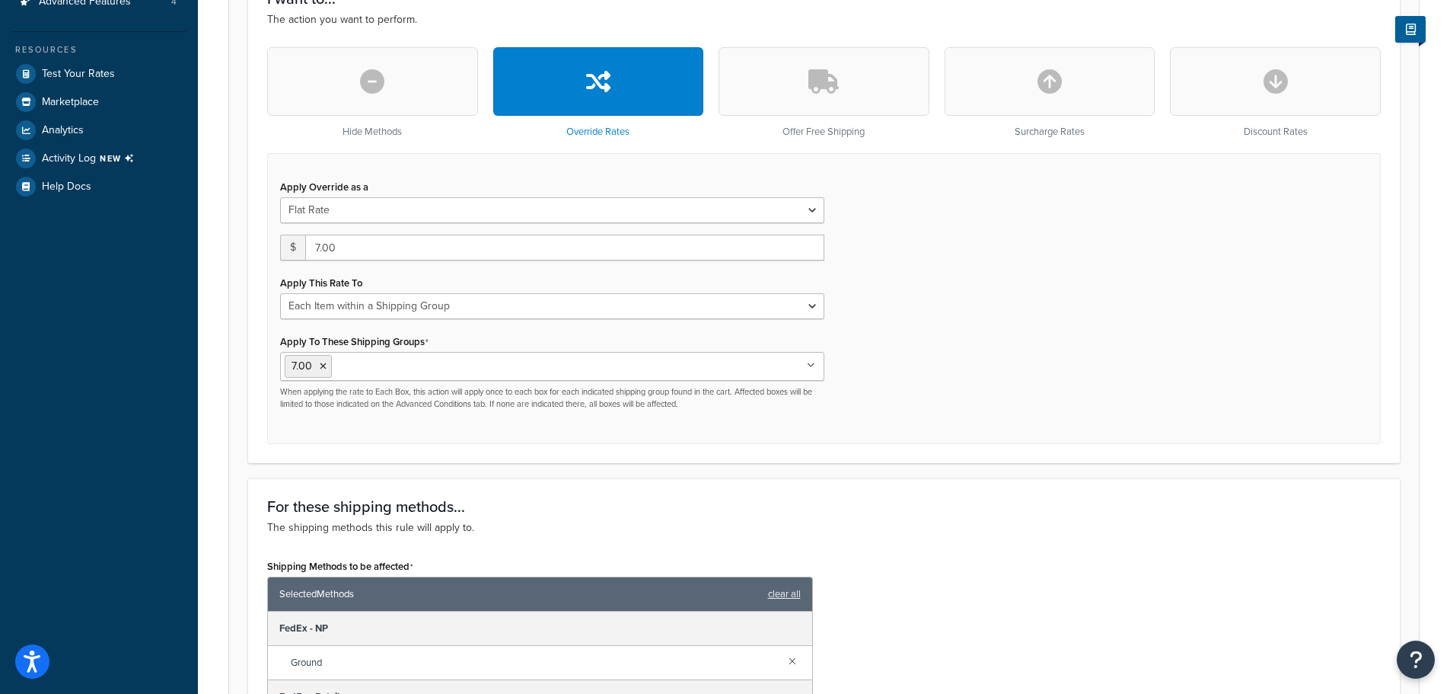
scroll to position [457, 0]
type input "9.00"
click at [320, 247] on input "7.00" at bounding box center [564, 247] width 519 height 26
type input "9.00"
click at [323, 367] on icon at bounding box center [323, 365] width 7 height 9
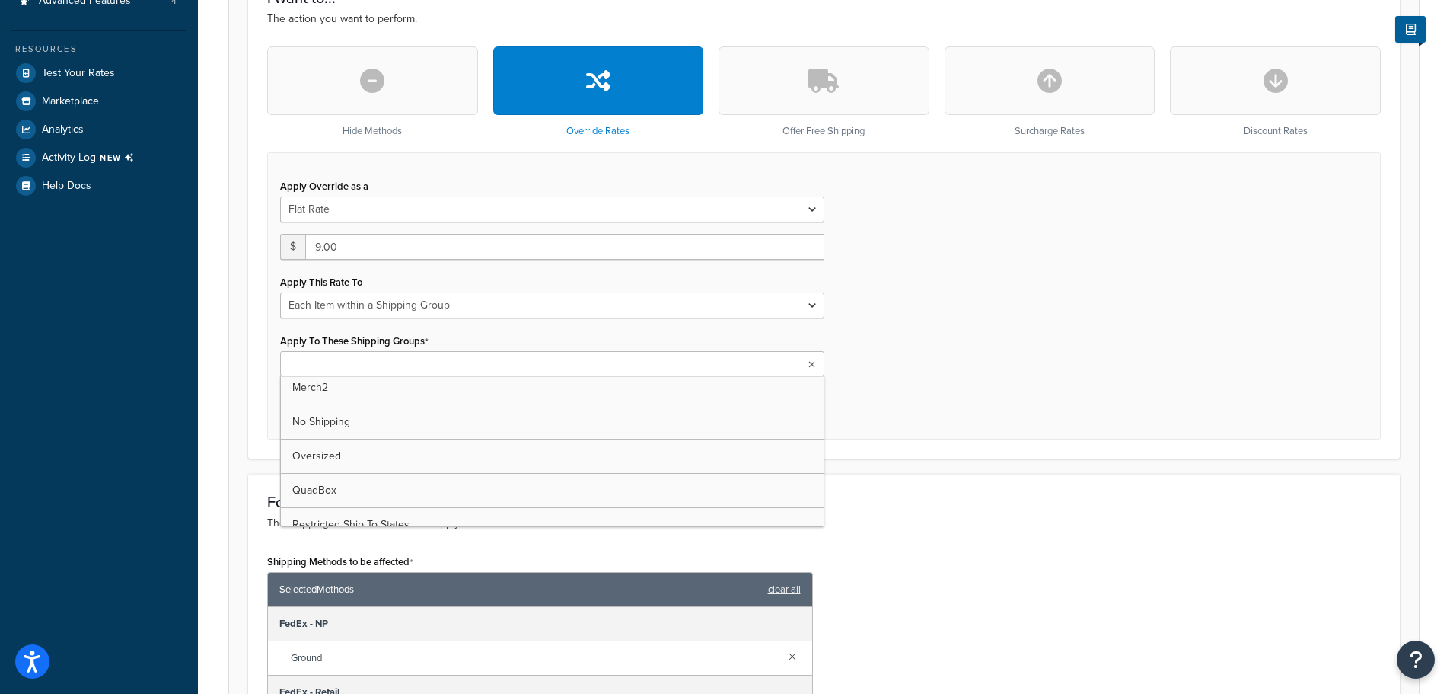
scroll to position [0, 0]
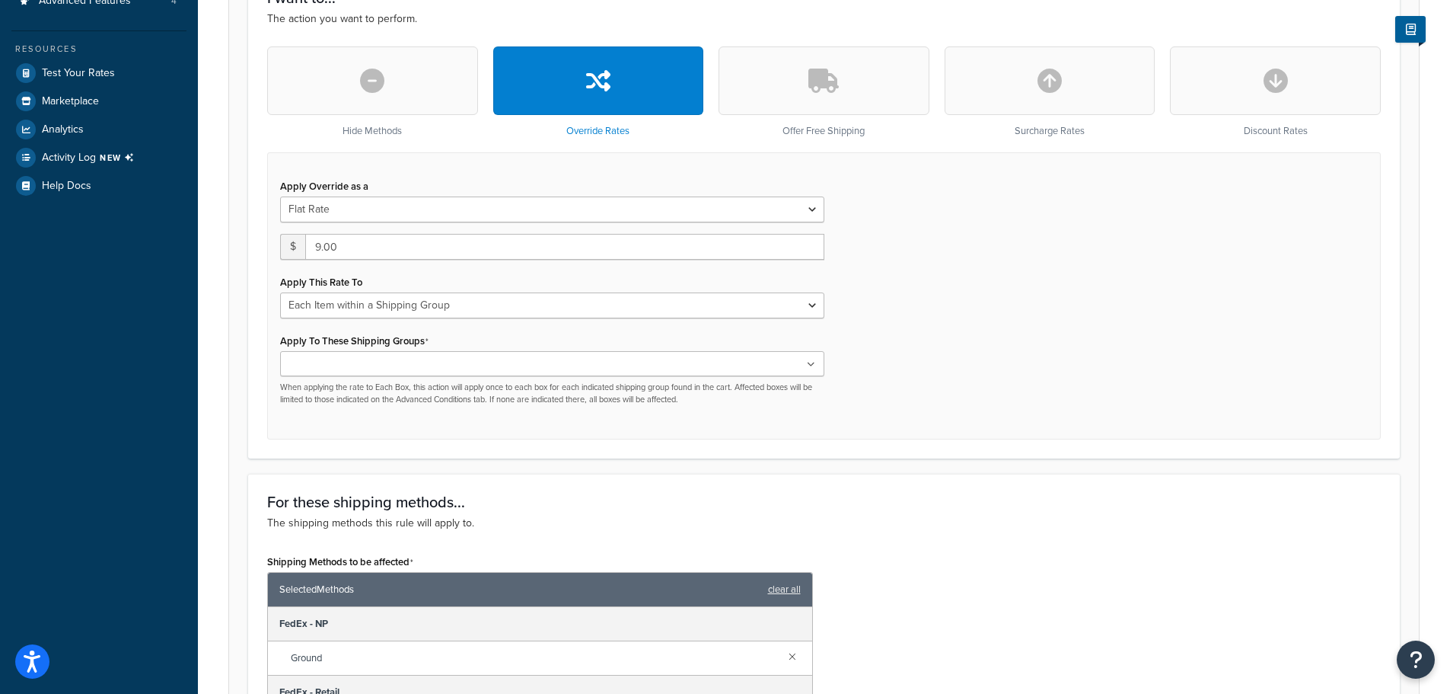
click at [1035, 360] on div "Apply Override as a Flat Rate Percentage Flat Rate & Percentage $ 9.00 Apply Th…" at bounding box center [824, 295] width 1114 height 287
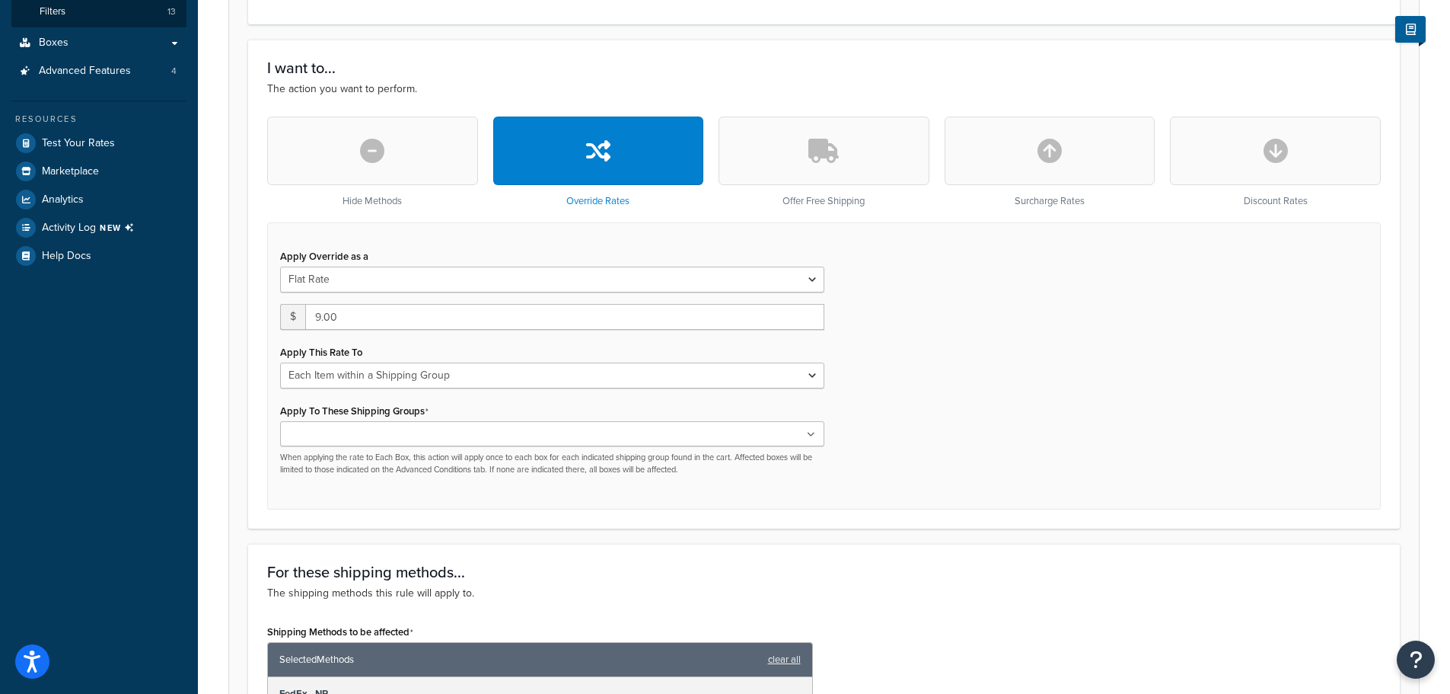
scroll to position [1254, 0]
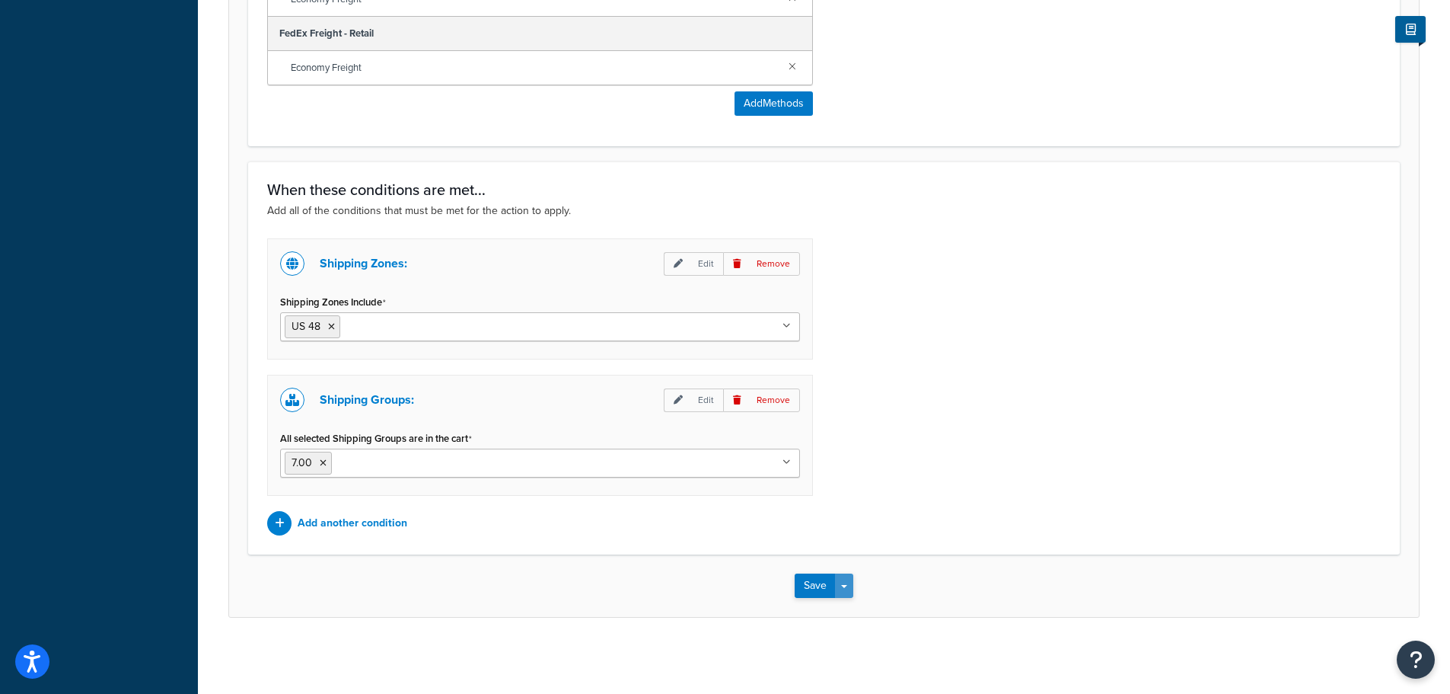
click at [848, 583] on button "Save Dropdown" at bounding box center [844, 585] width 18 height 24
click at [948, 485] on div "Shipping Zones: Edit Remove Shipping Zones Include US 48 US APO US Canada Tier …" at bounding box center [824, 386] width 1137 height 297
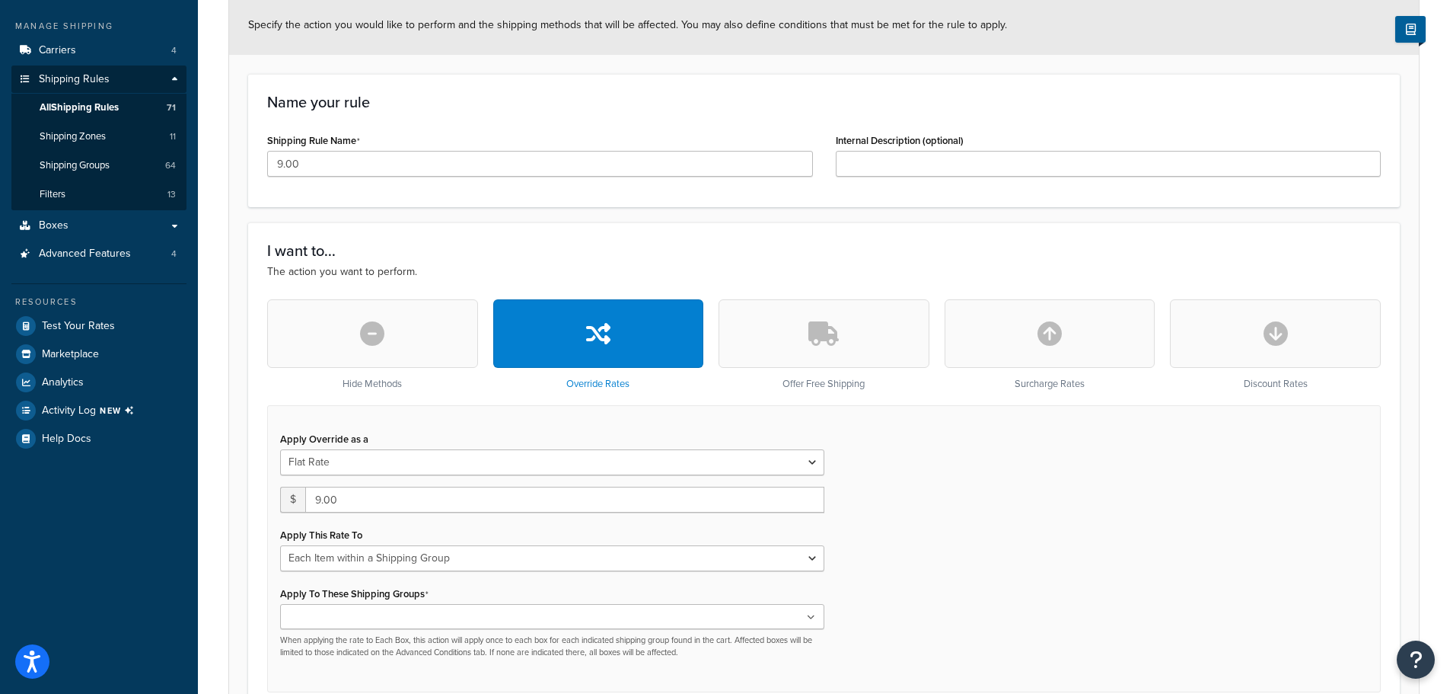
scroll to position [0, 0]
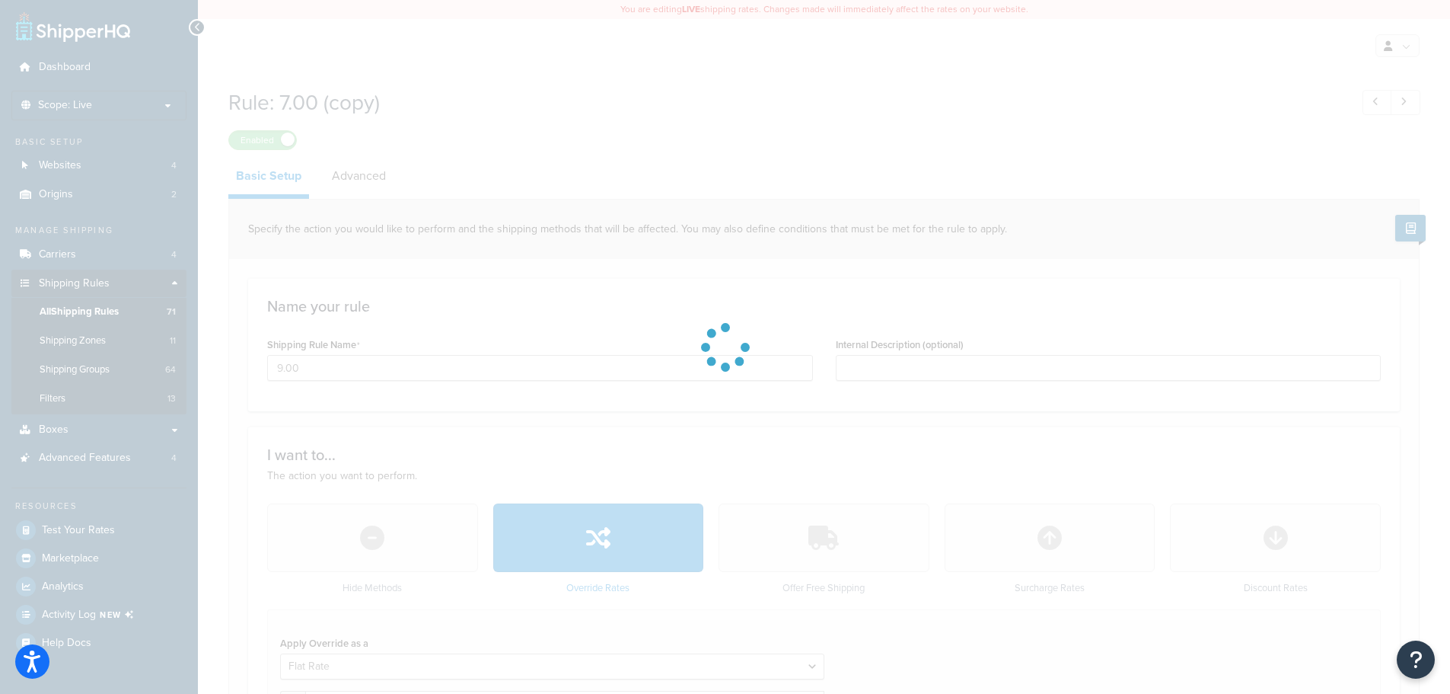
type input "7.00 (copy) - 1"
select select "OVERRIDE"
select select "ITEM"
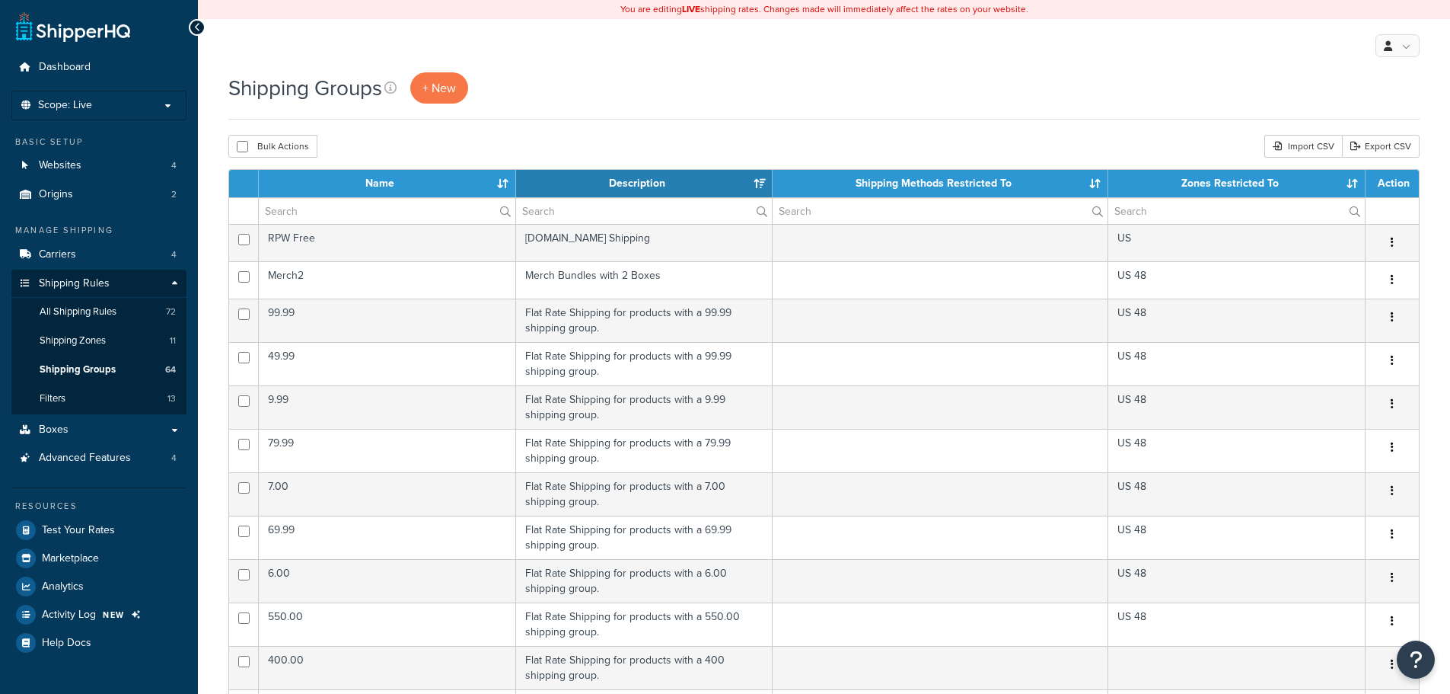
select select "15"
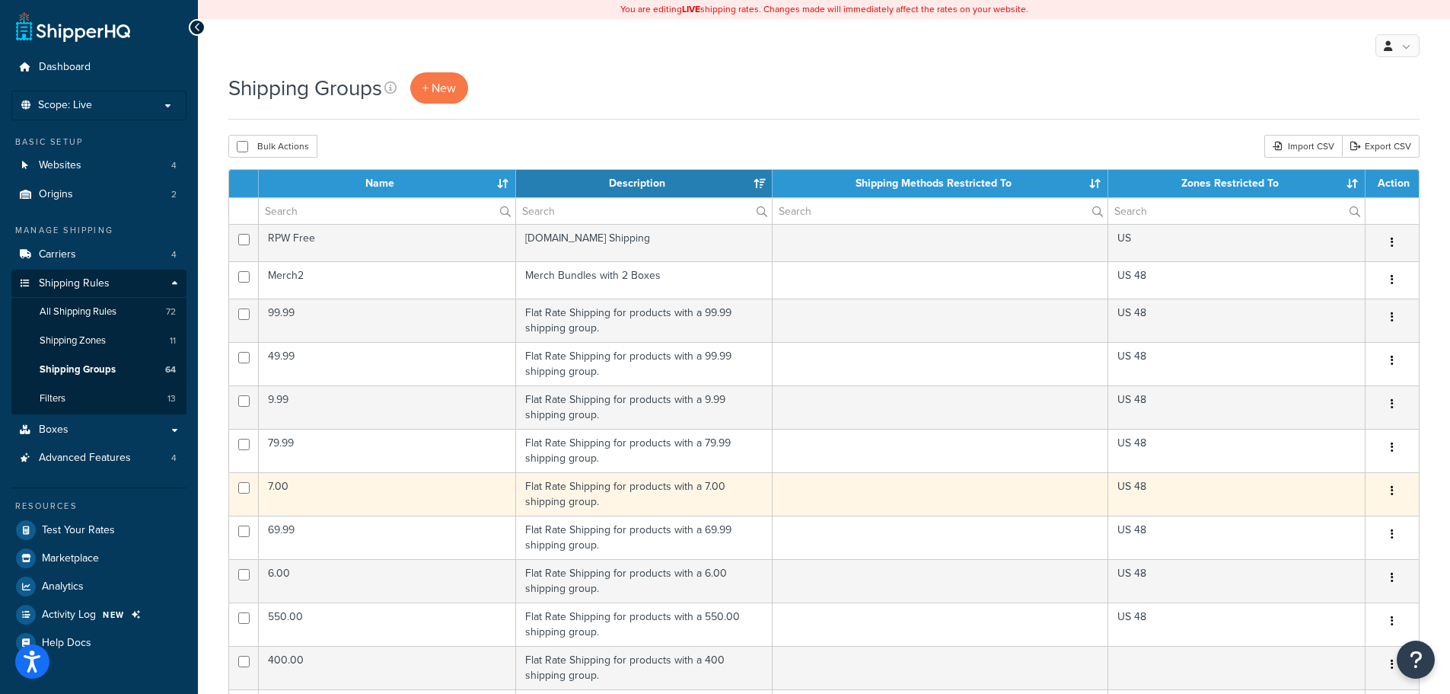
click at [1395, 492] on button "button" at bounding box center [1392, 491] width 21 height 24
click at [1315, 552] on link "Duplicate" at bounding box center [1331, 553] width 120 height 31
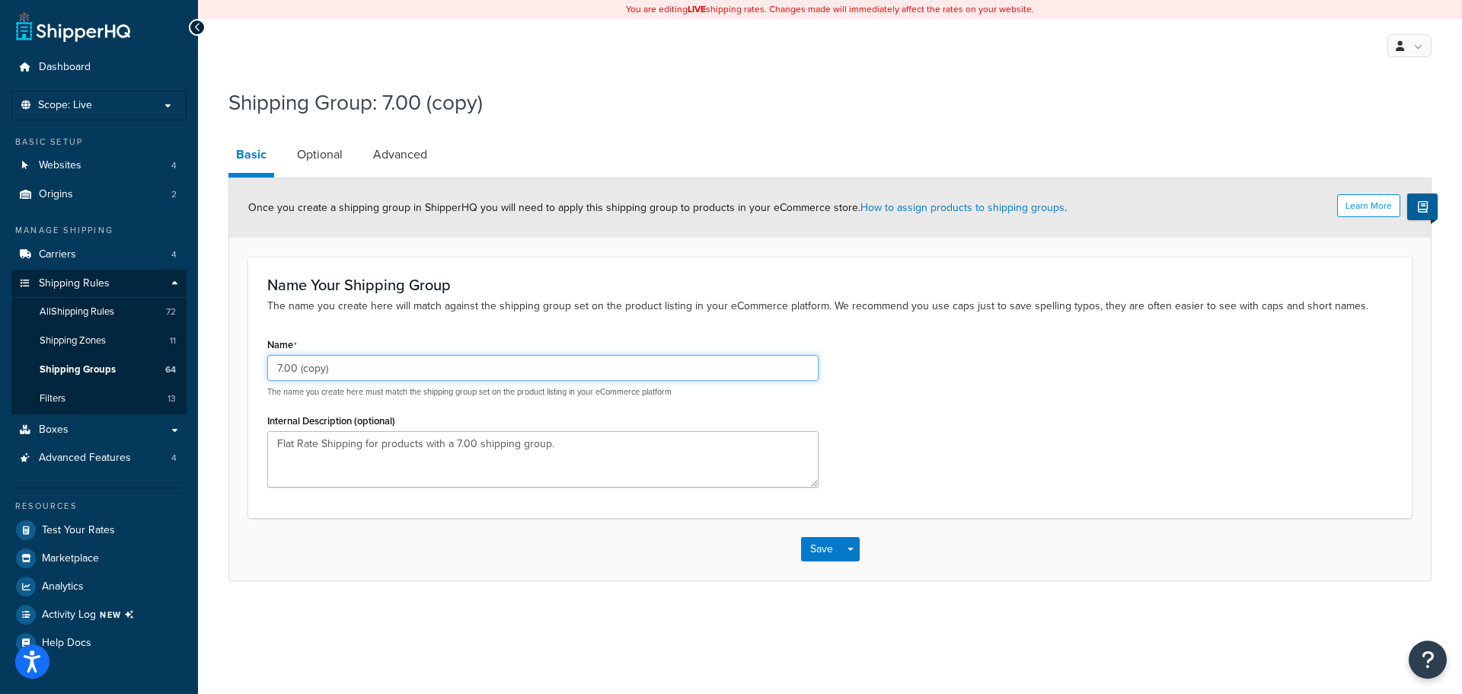
click at [282, 367] on input "7.00 (copy)" at bounding box center [542, 368] width 551 height 26
type input "9.00"
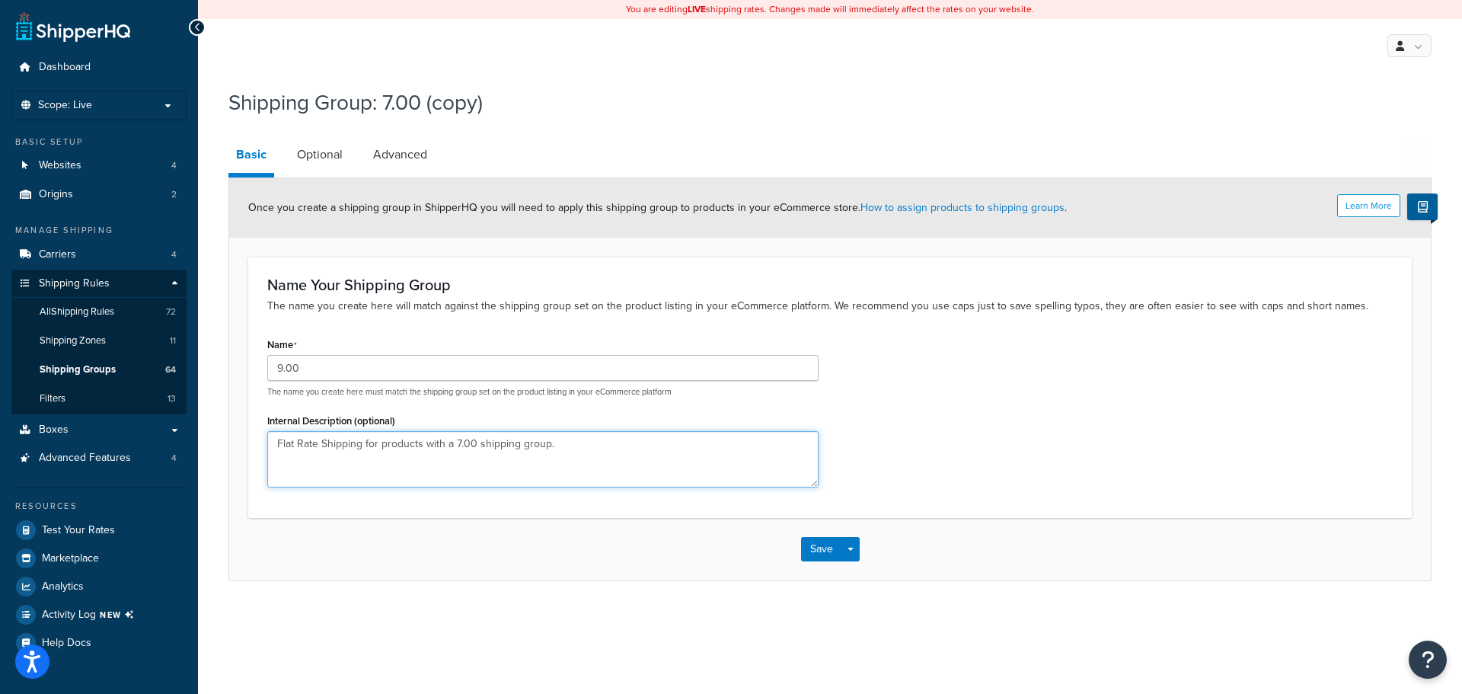
click at [457, 442] on textarea "Flat Rate Shipping for products with a 7.00 shipping group." at bounding box center [542, 459] width 551 height 56
type textarea "Flat Rate Shipping for products with a 9.00 shipping group."
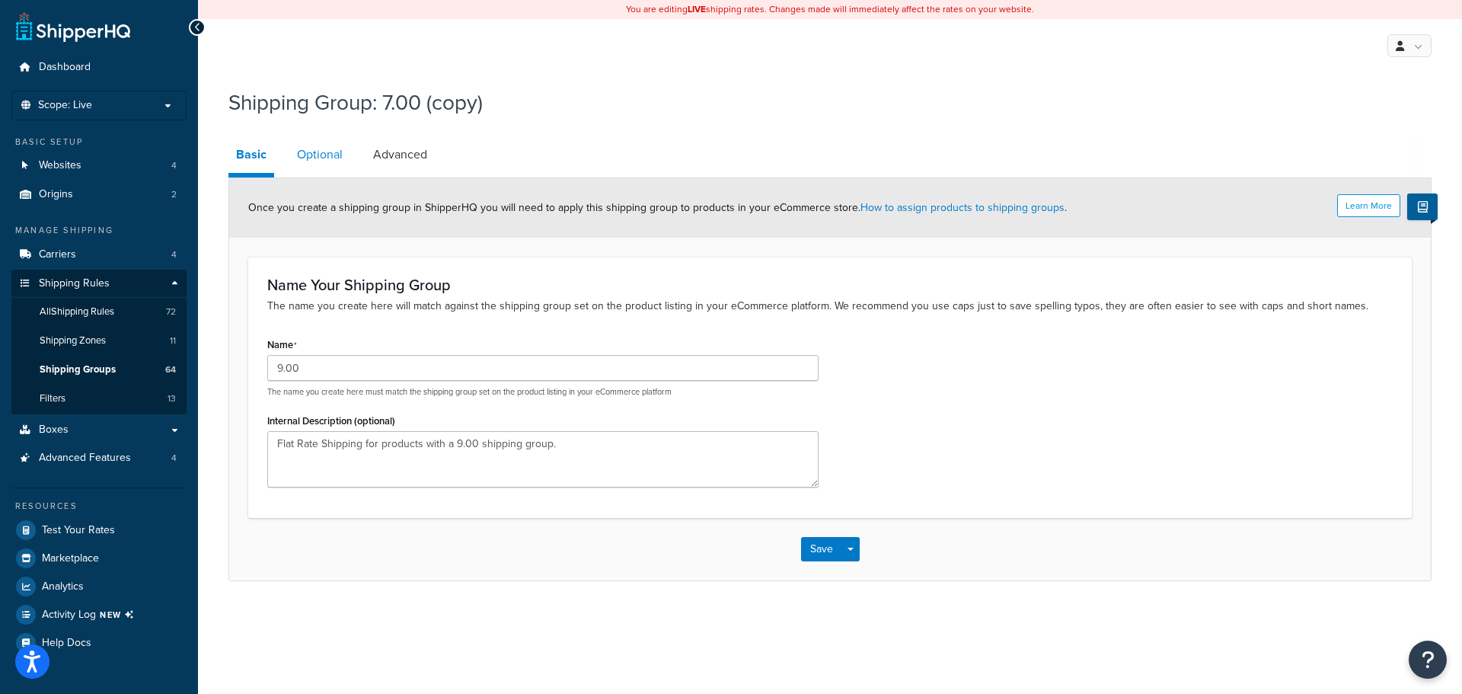
click at [317, 156] on link "Optional" at bounding box center [319, 154] width 61 height 37
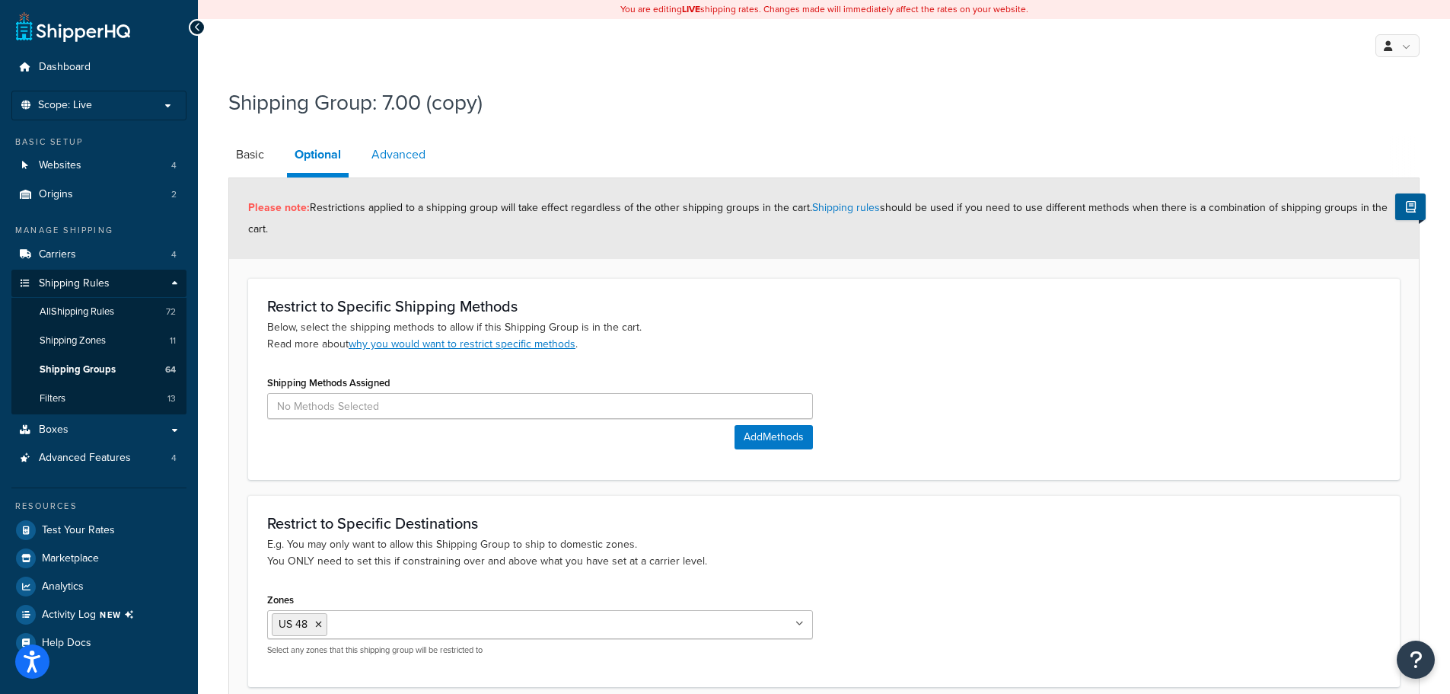
click at [404, 148] on link "Advanced" at bounding box center [398, 154] width 69 height 37
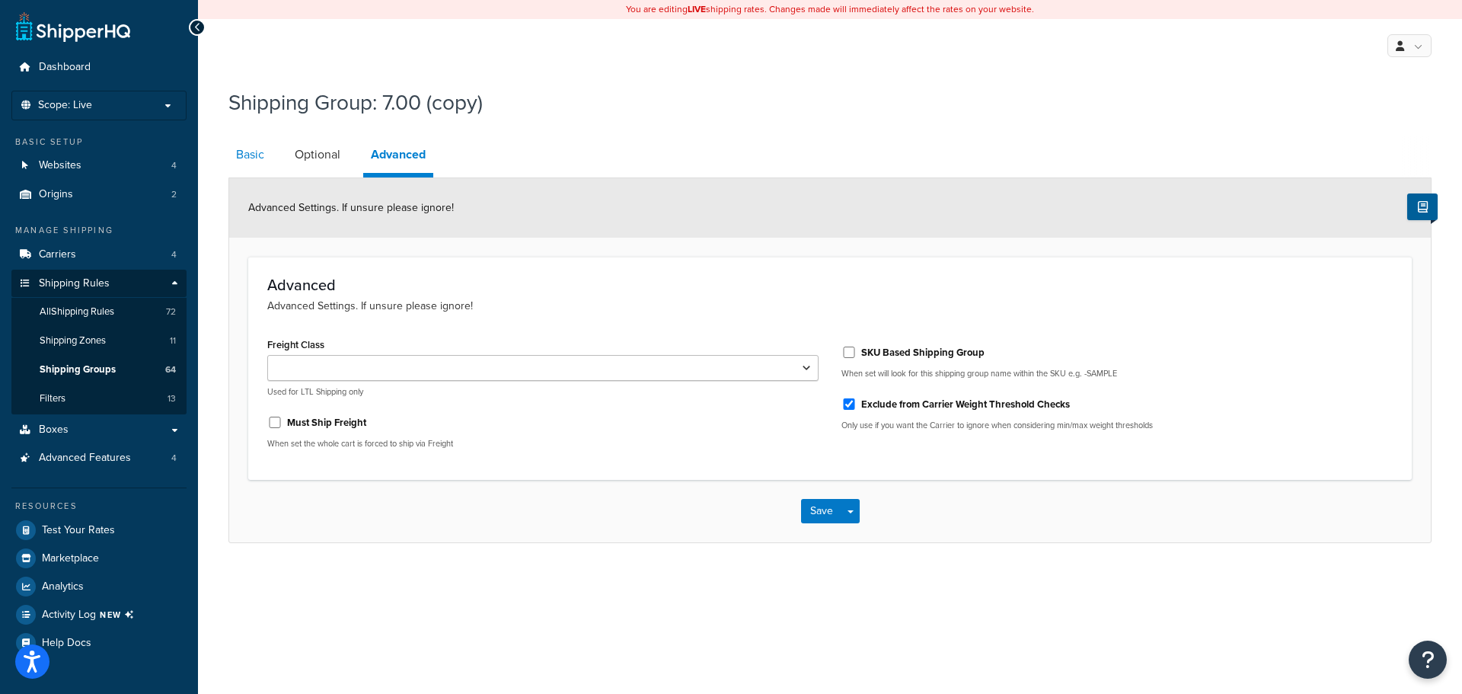
click at [249, 151] on link "Basic" at bounding box center [249, 154] width 43 height 37
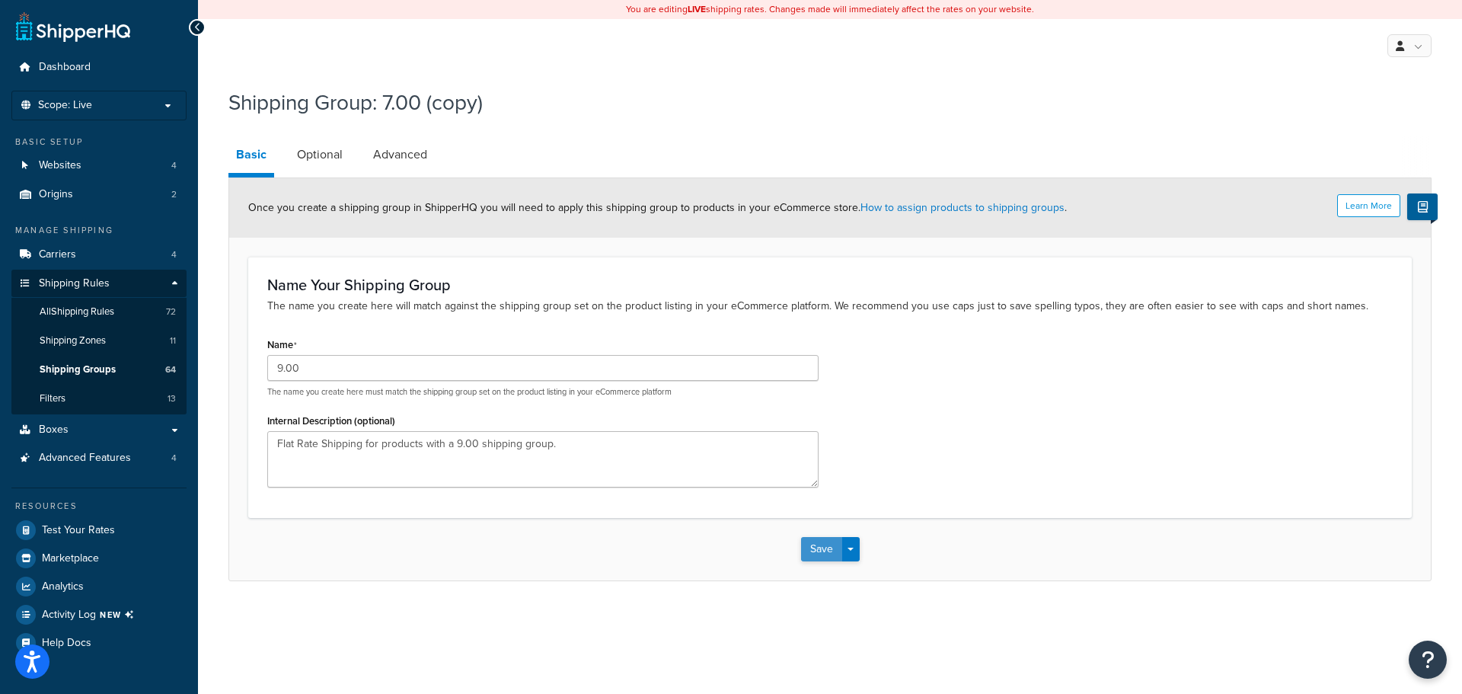
click at [817, 550] on button "Save" at bounding box center [821, 549] width 41 height 24
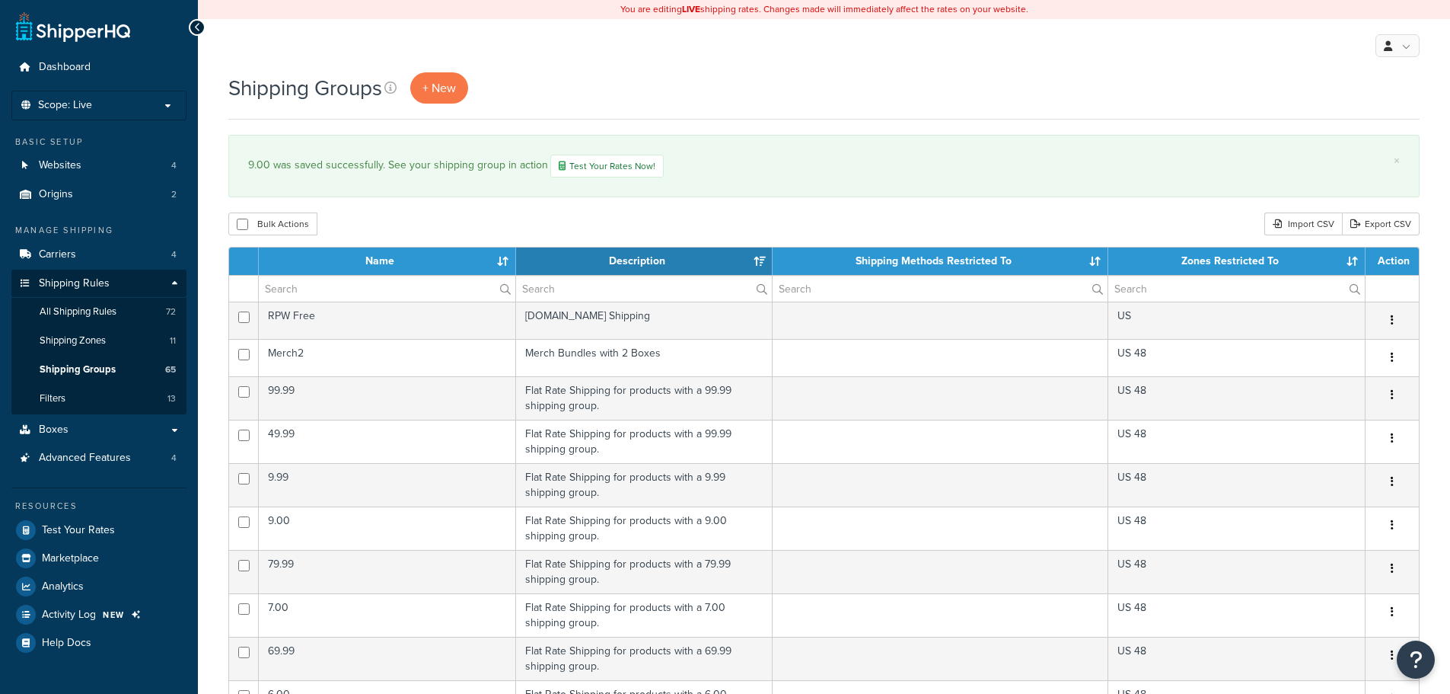
select select "15"
click at [113, 315] on span "All Shipping Rules" at bounding box center [78, 311] width 77 height 13
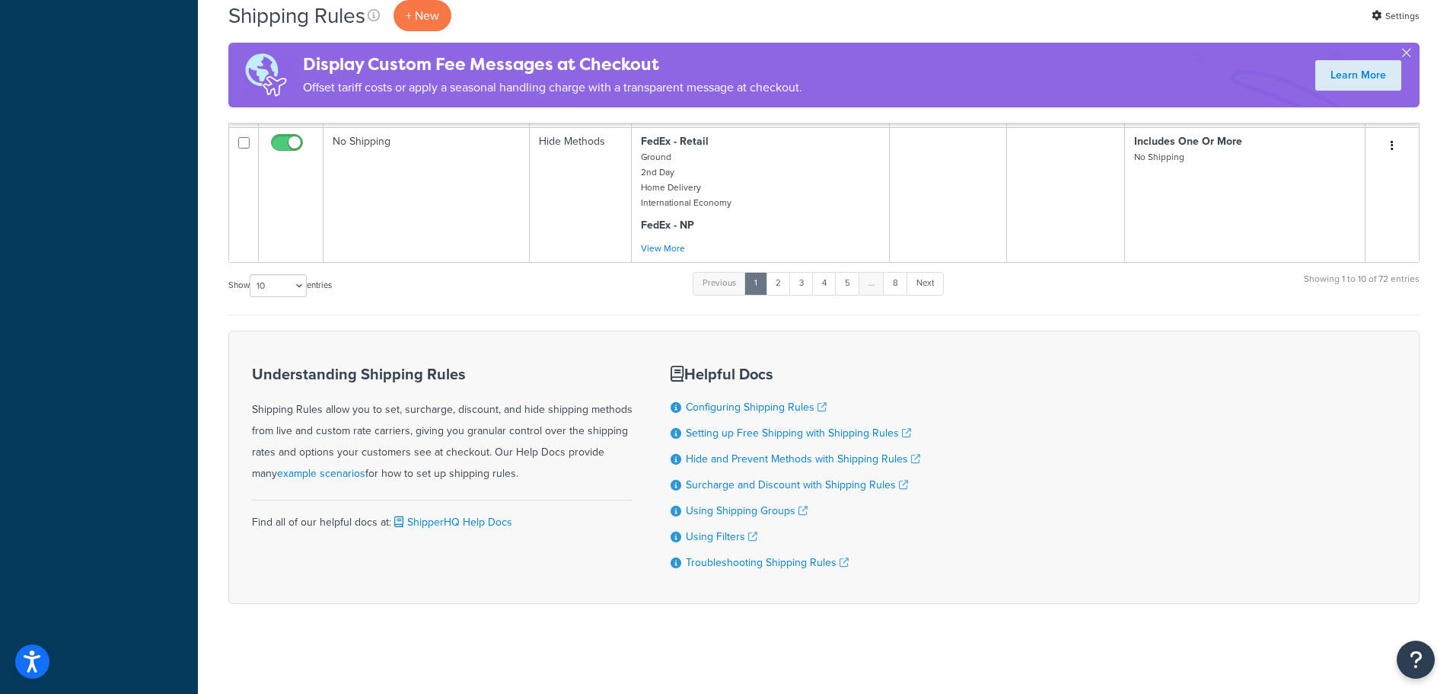
scroll to position [1217, 0]
click at [928, 271] on link "Next" at bounding box center [925, 281] width 37 height 23
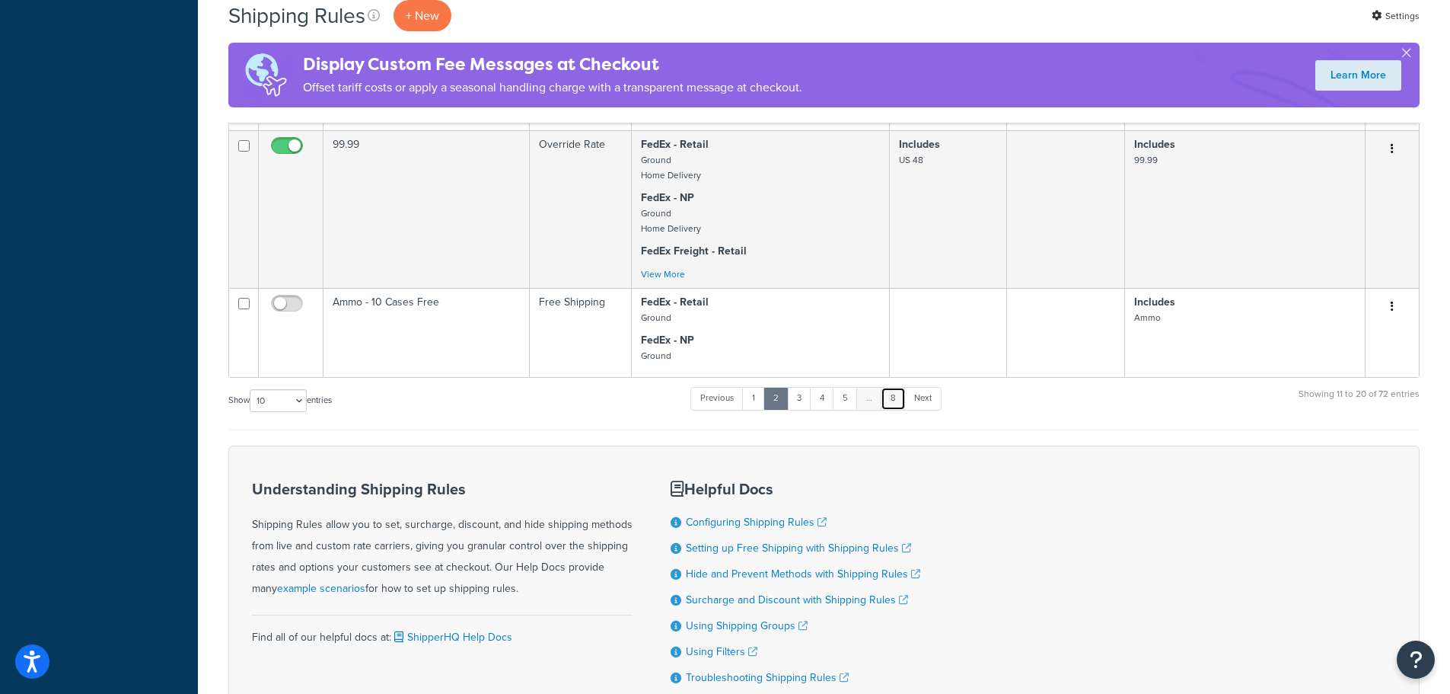
click at [899, 400] on link "8" at bounding box center [893, 398] width 25 height 23
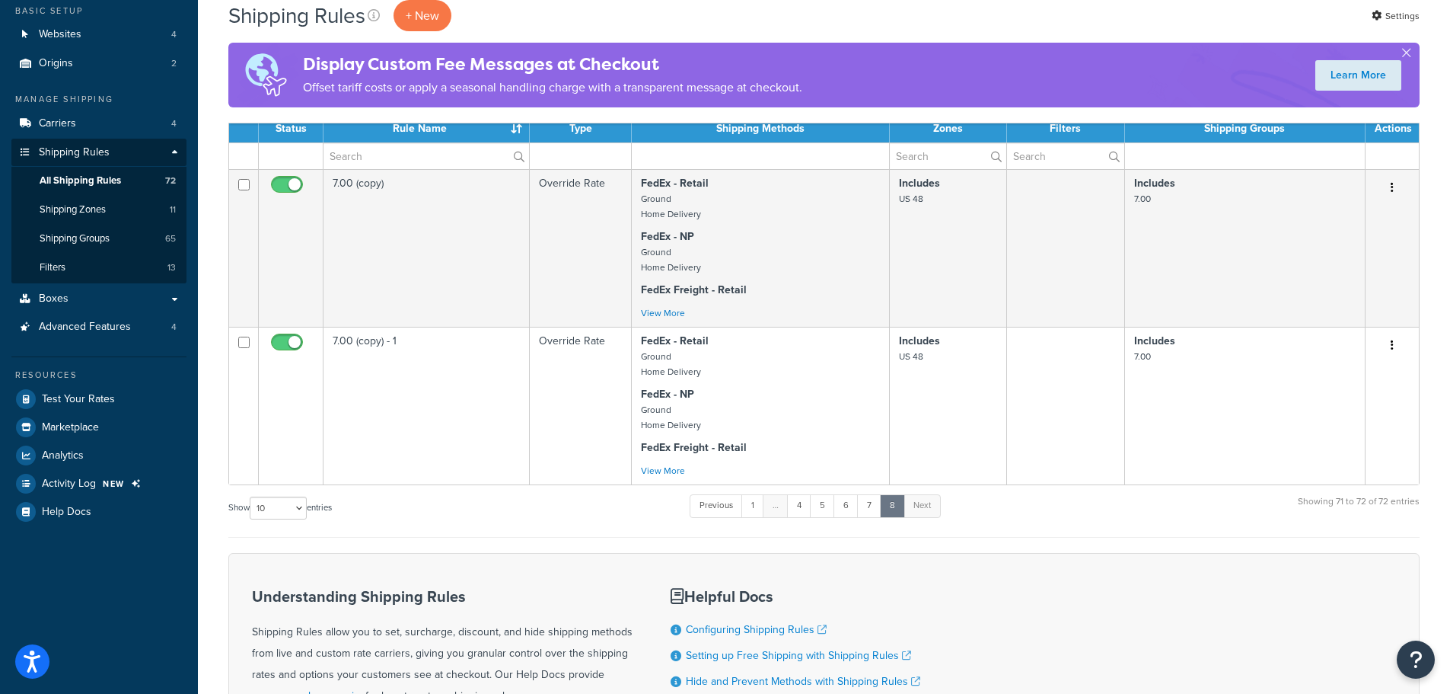
scroll to position [0, 0]
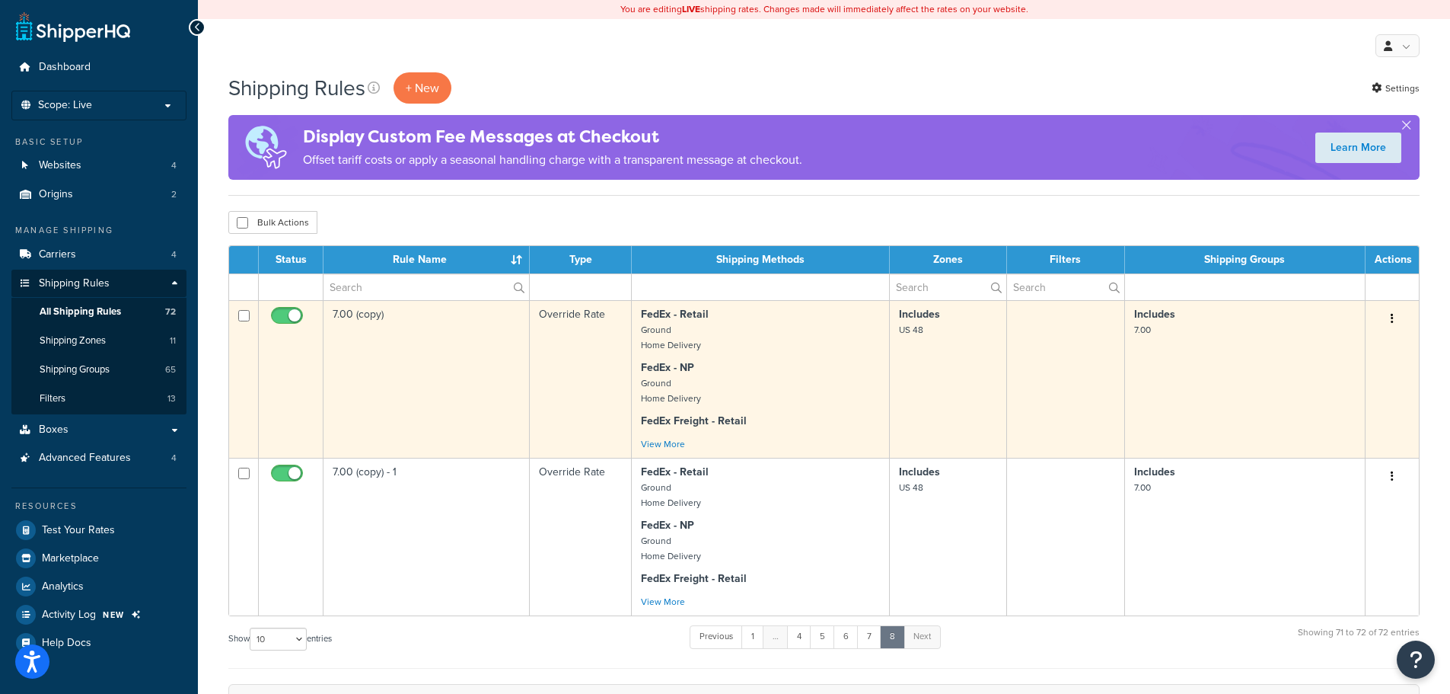
click at [241, 319] on input "checkbox" at bounding box center [243, 315] width 11 height 11
checkbox input "true"
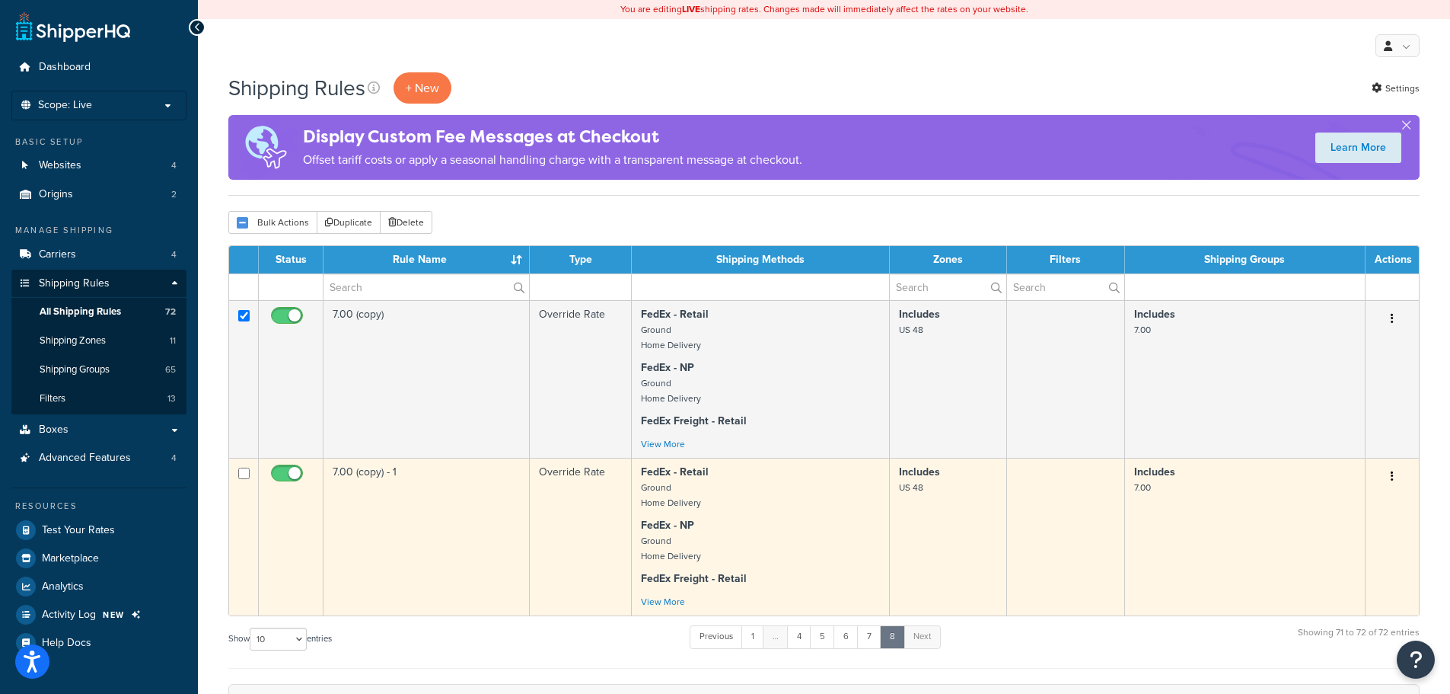
click at [245, 471] on input "checkbox" at bounding box center [243, 472] width 11 height 11
checkbox input "true"
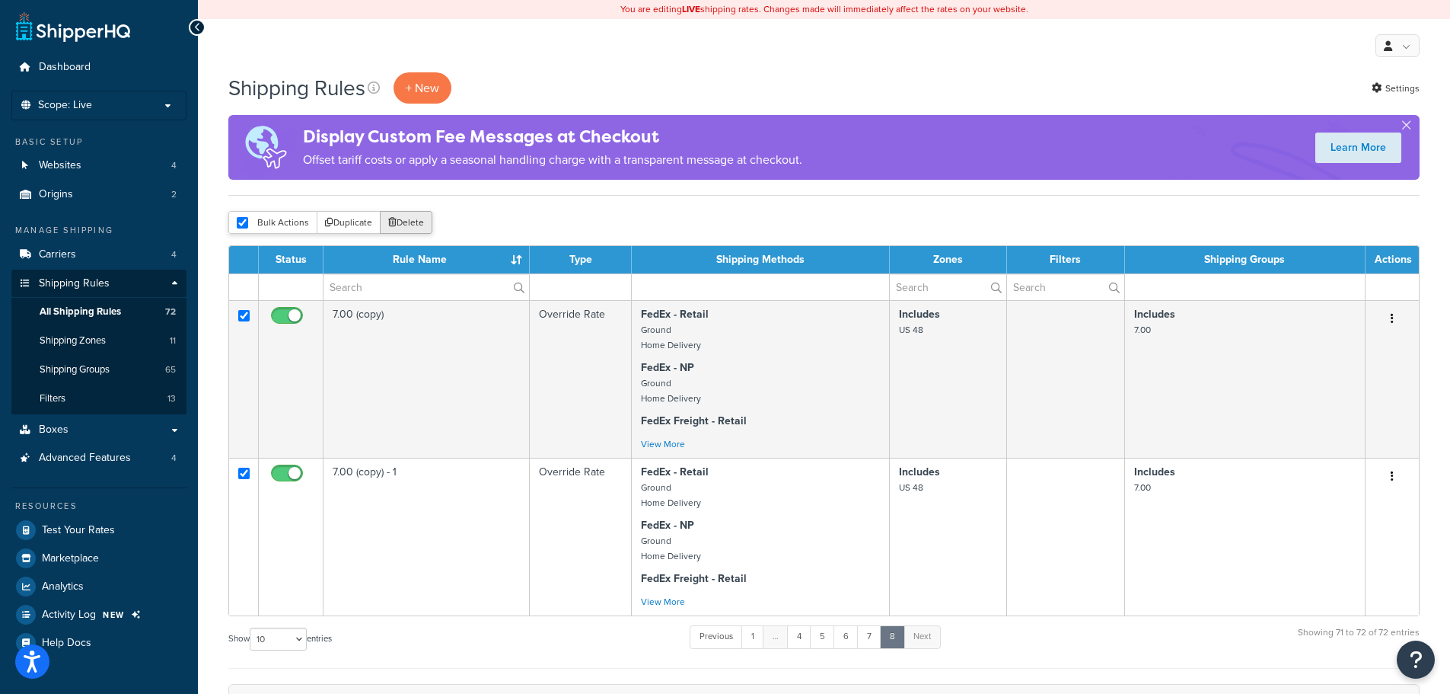
click at [423, 225] on button "Delete" at bounding box center [406, 222] width 53 height 23
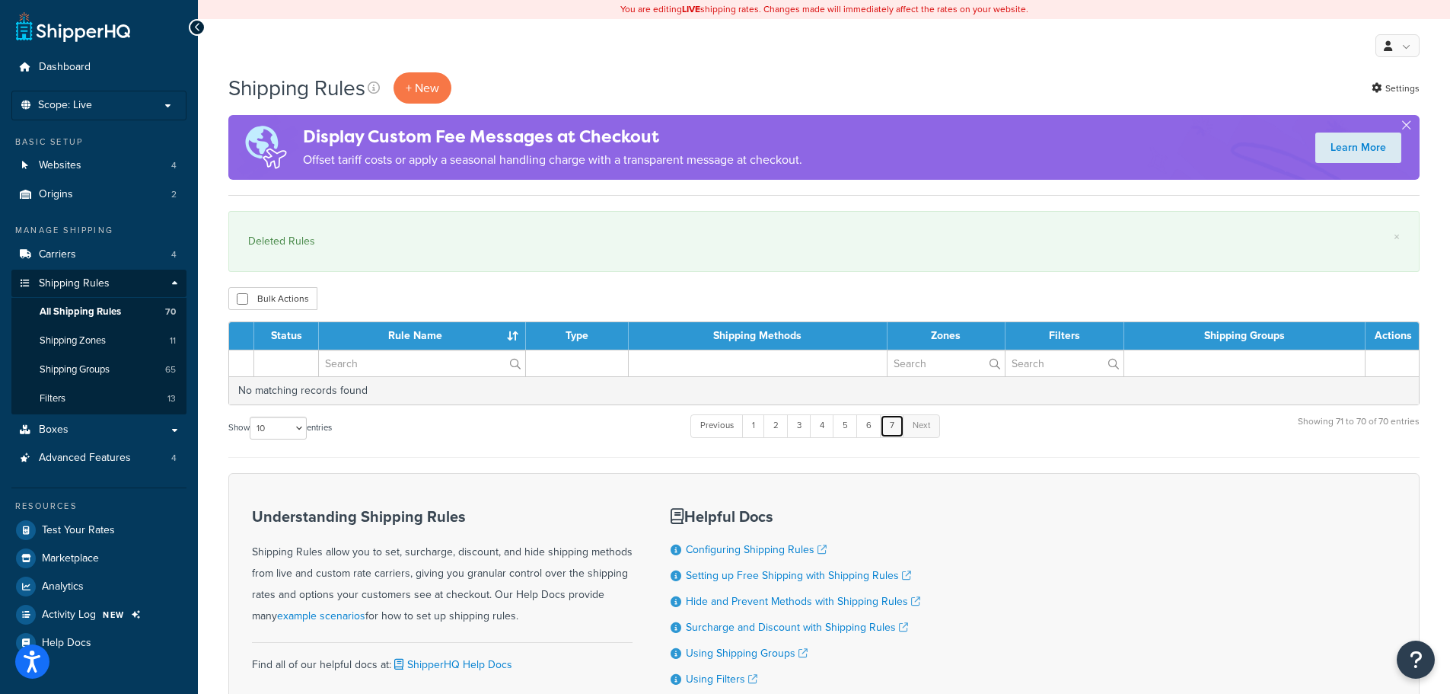
click at [898, 426] on link "7" at bounding box center [892, 425] width 24 height 23
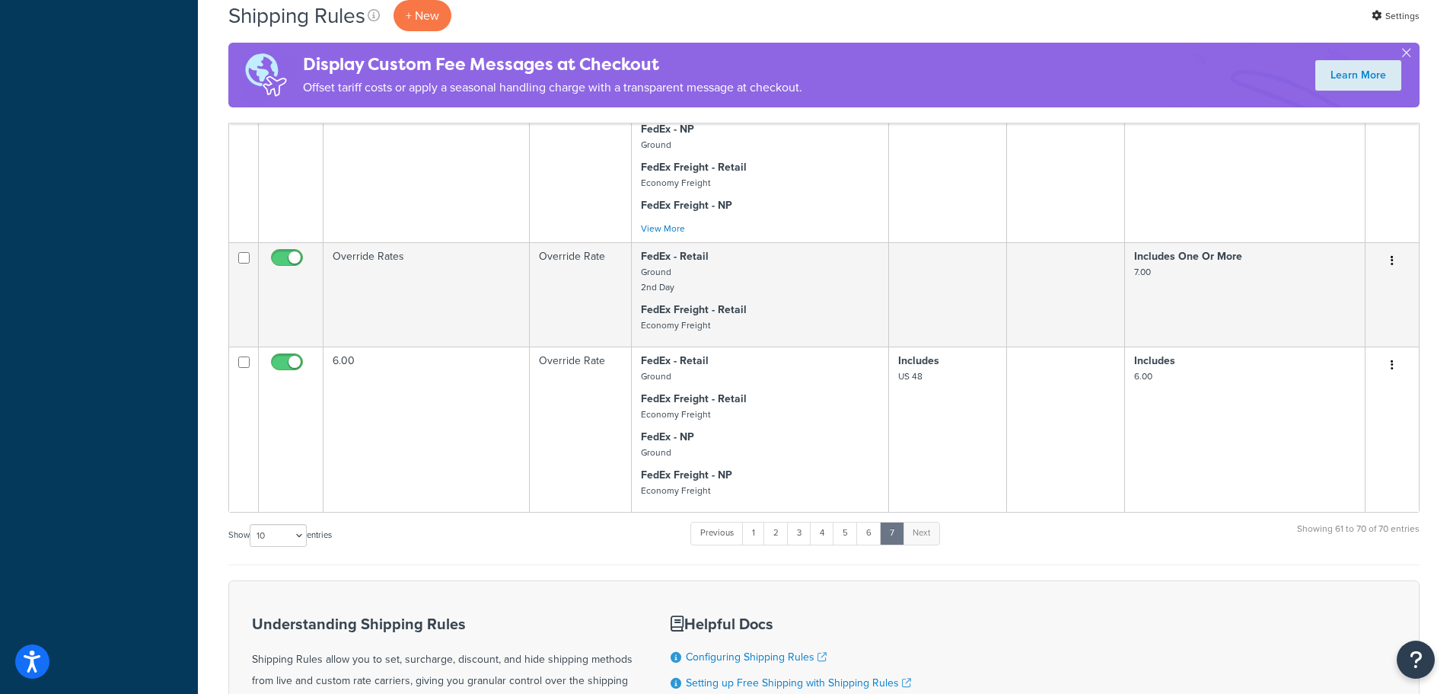
scroll to position [1437, 0]
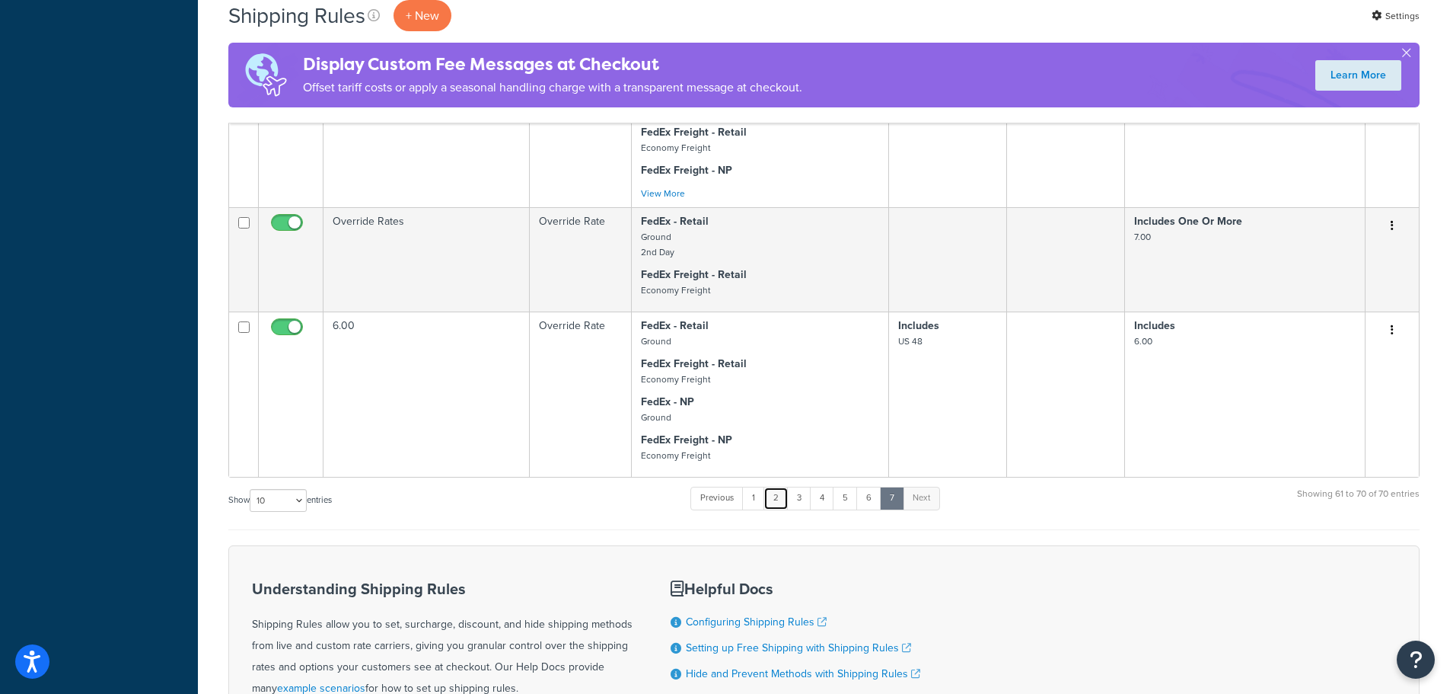
click at [777, 498] on link "2" at bounding box center [776, 498] width 25 height 23
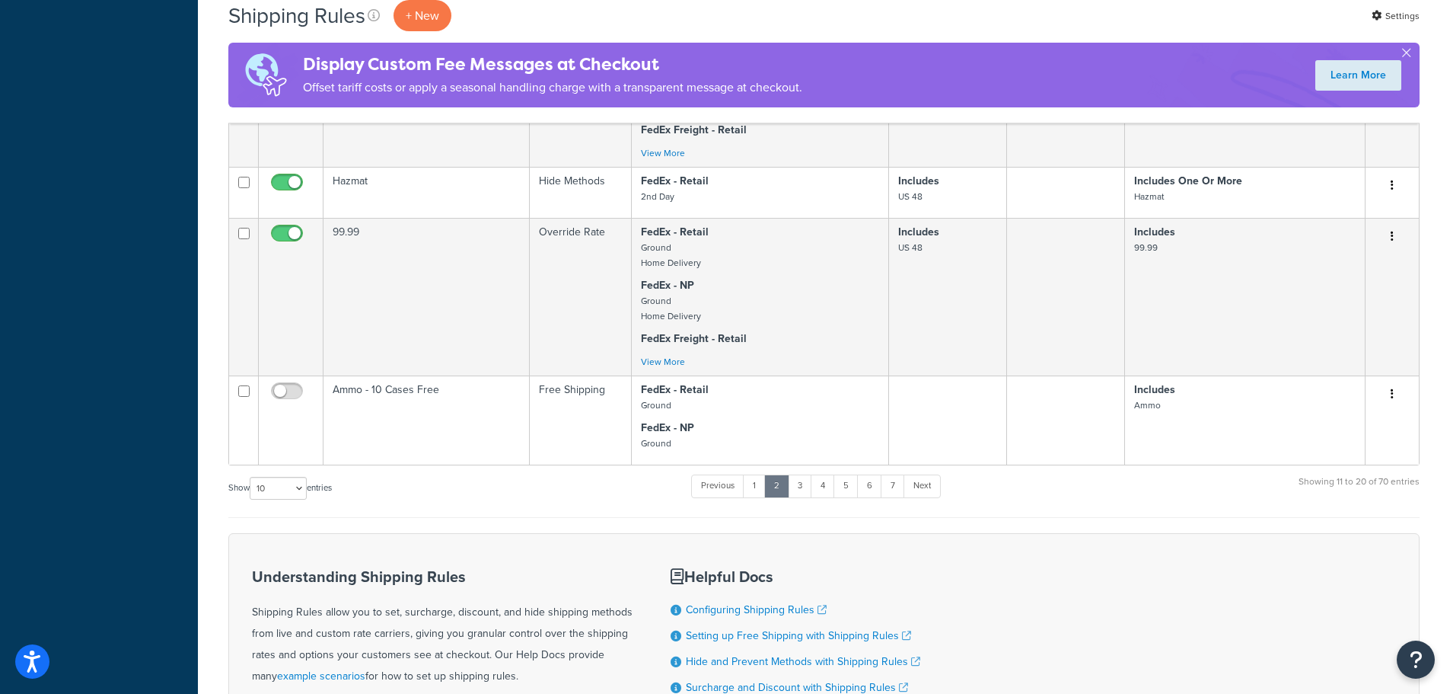
scroll to position [1294, 0]
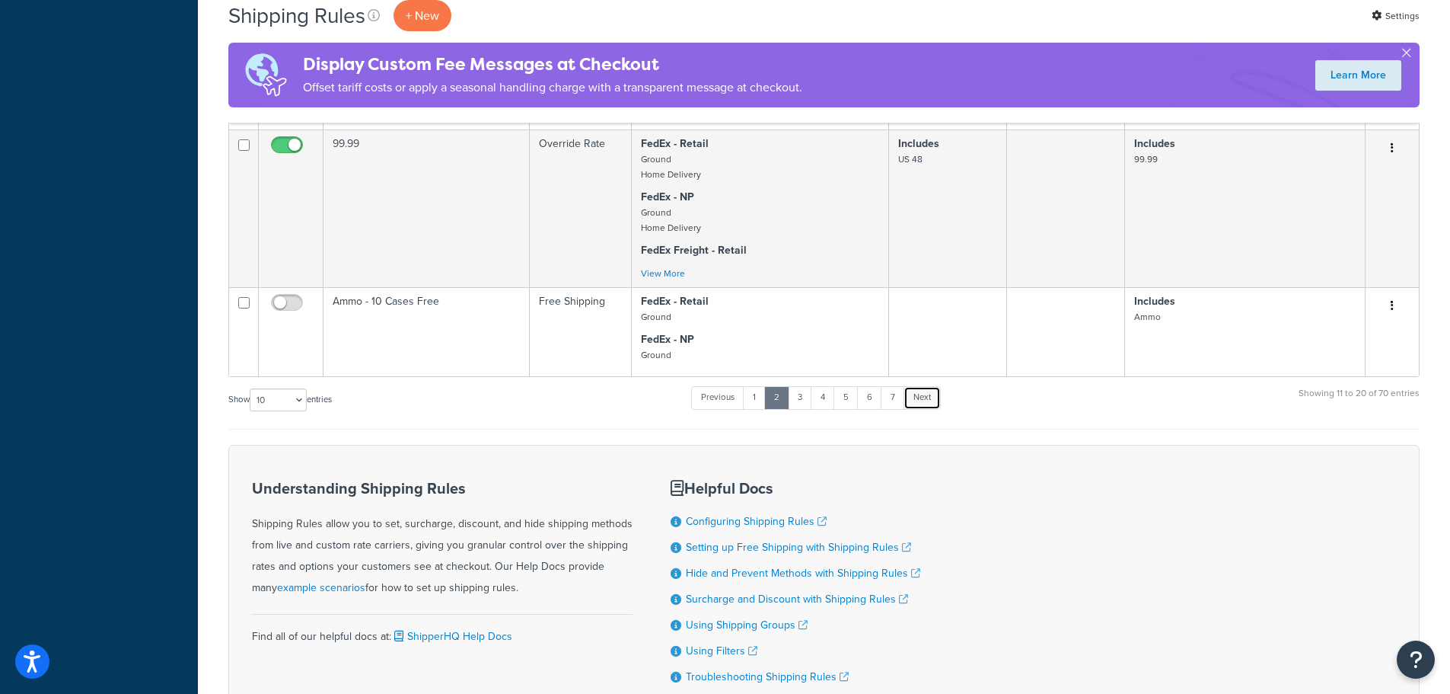
click at [929, 397] on link "Next" at bounding box center [922, 397] width 37 height 23
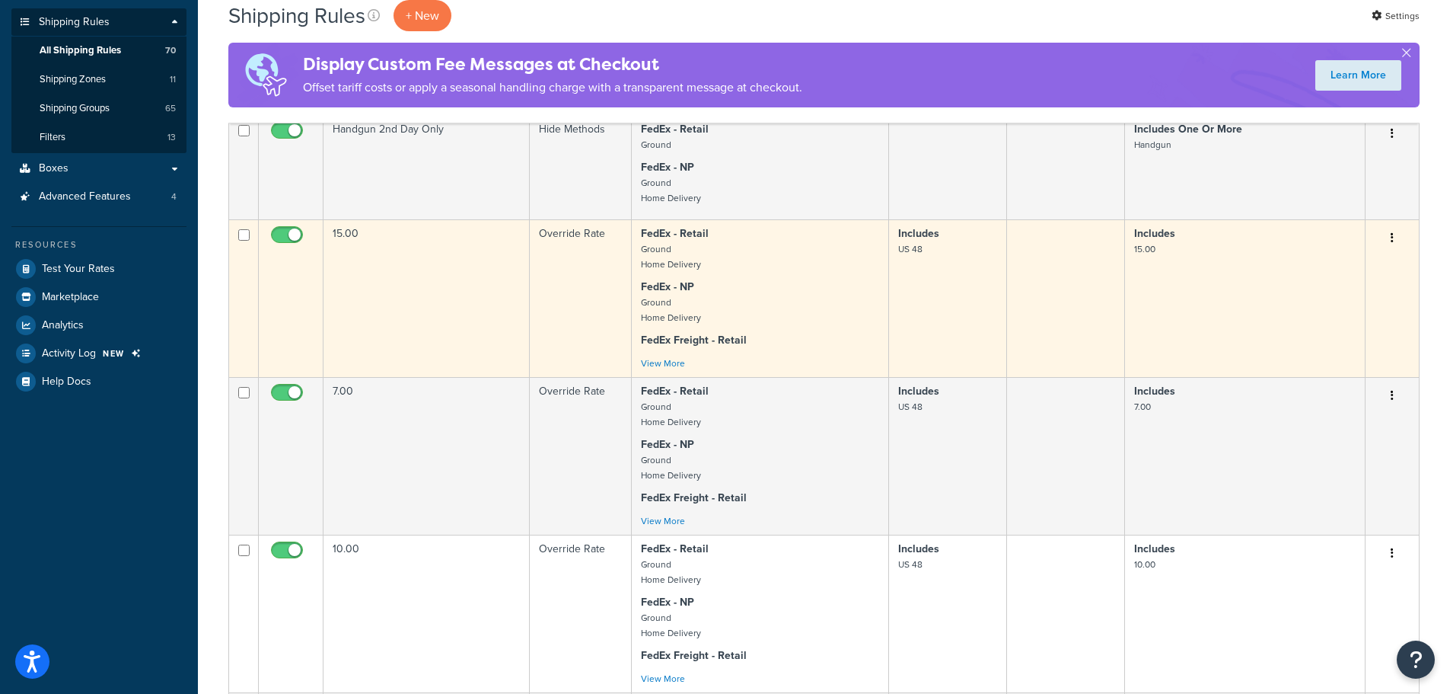
scroll to position [228, 0]
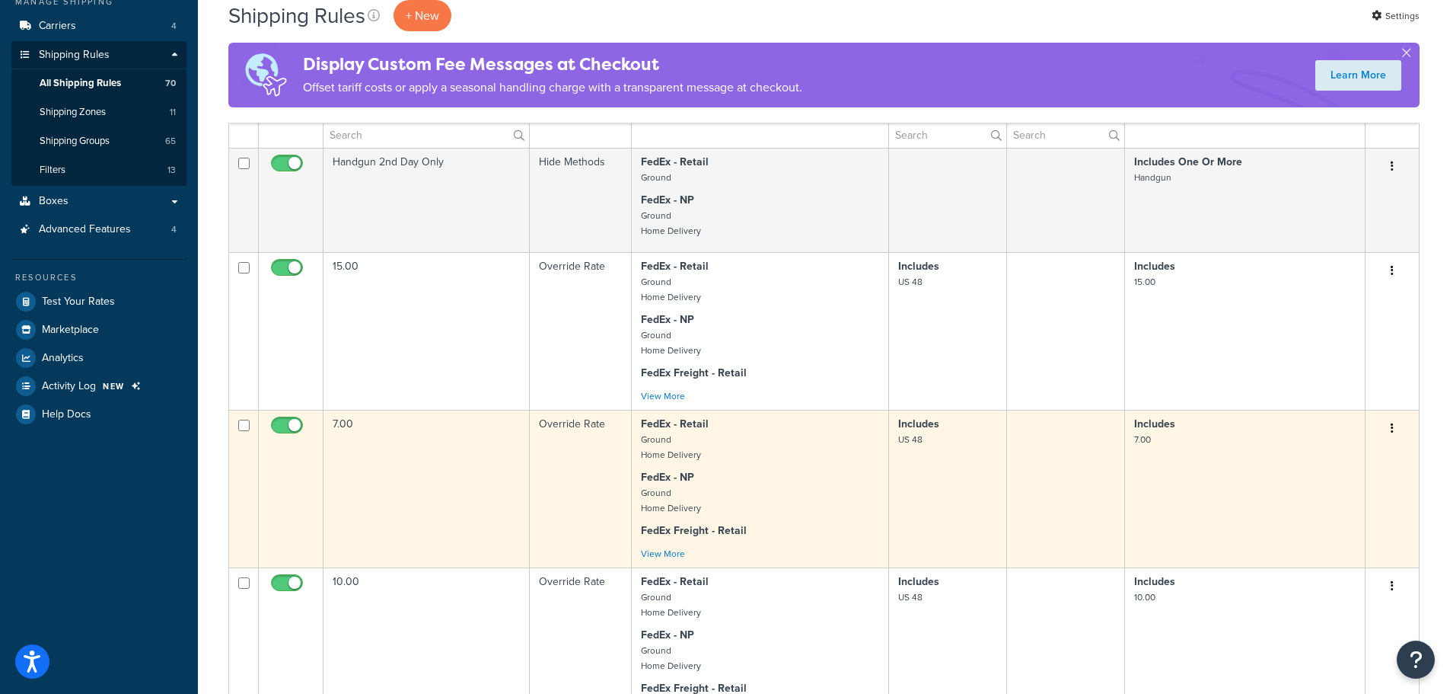
click at [1394, 423] on button "button" at bounding box center [1392, 428] width 21 height 24
click at [1330, 485] on link "Duplicate" at bounding box center [1342, 488] width 120 height 31
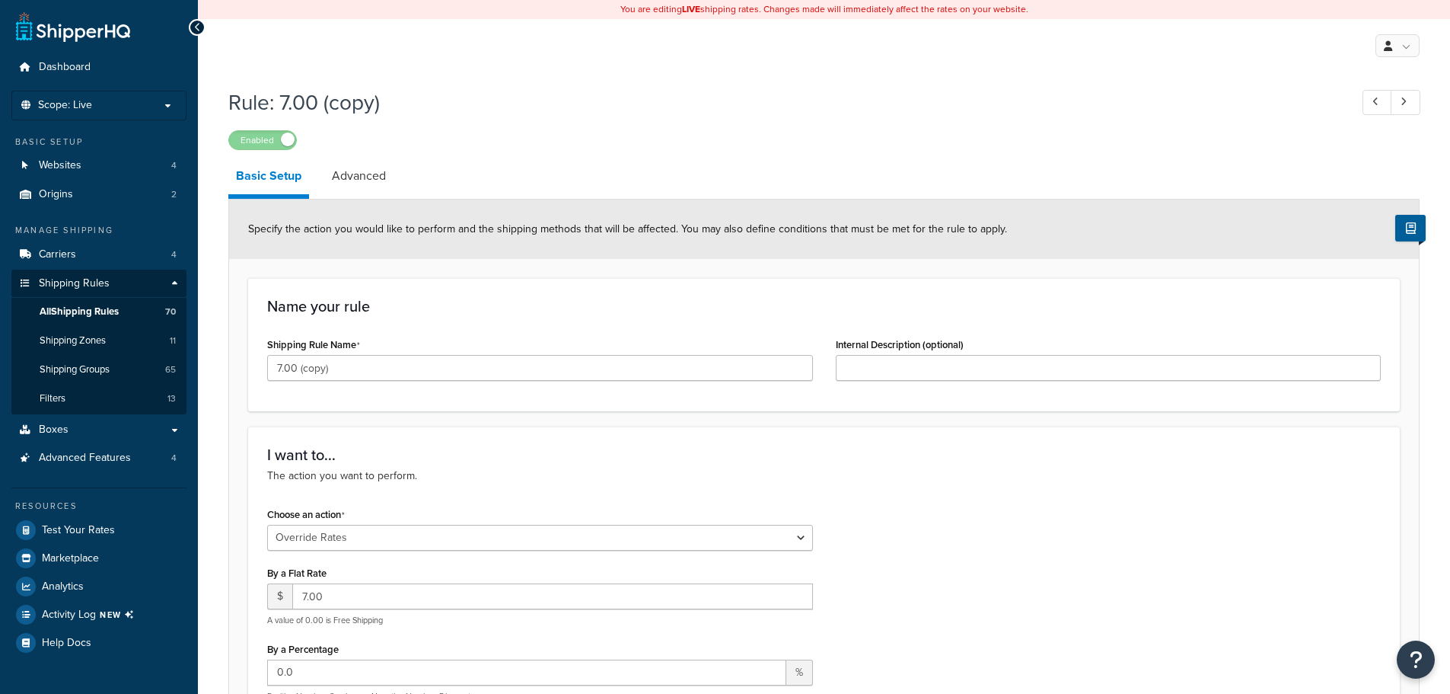
select select "OVERRIDE"
select select "ITEM"
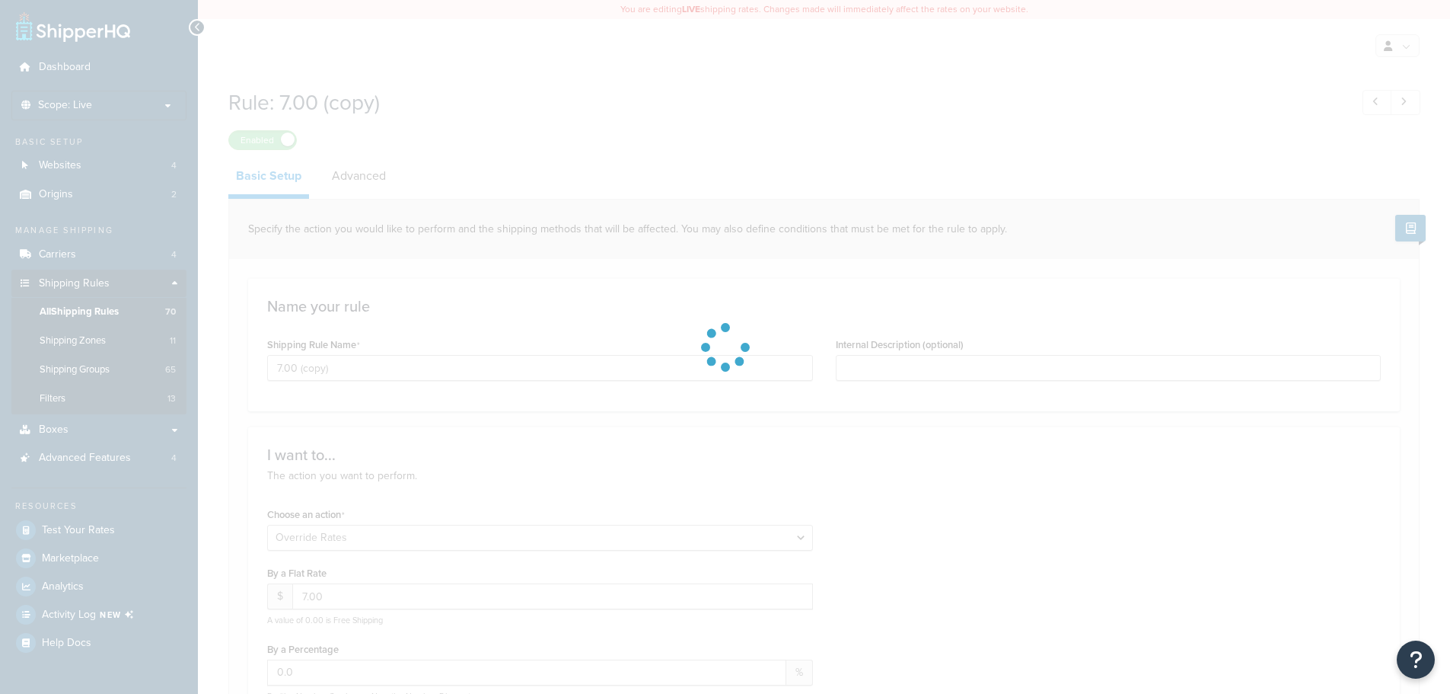
select select "ITEM"
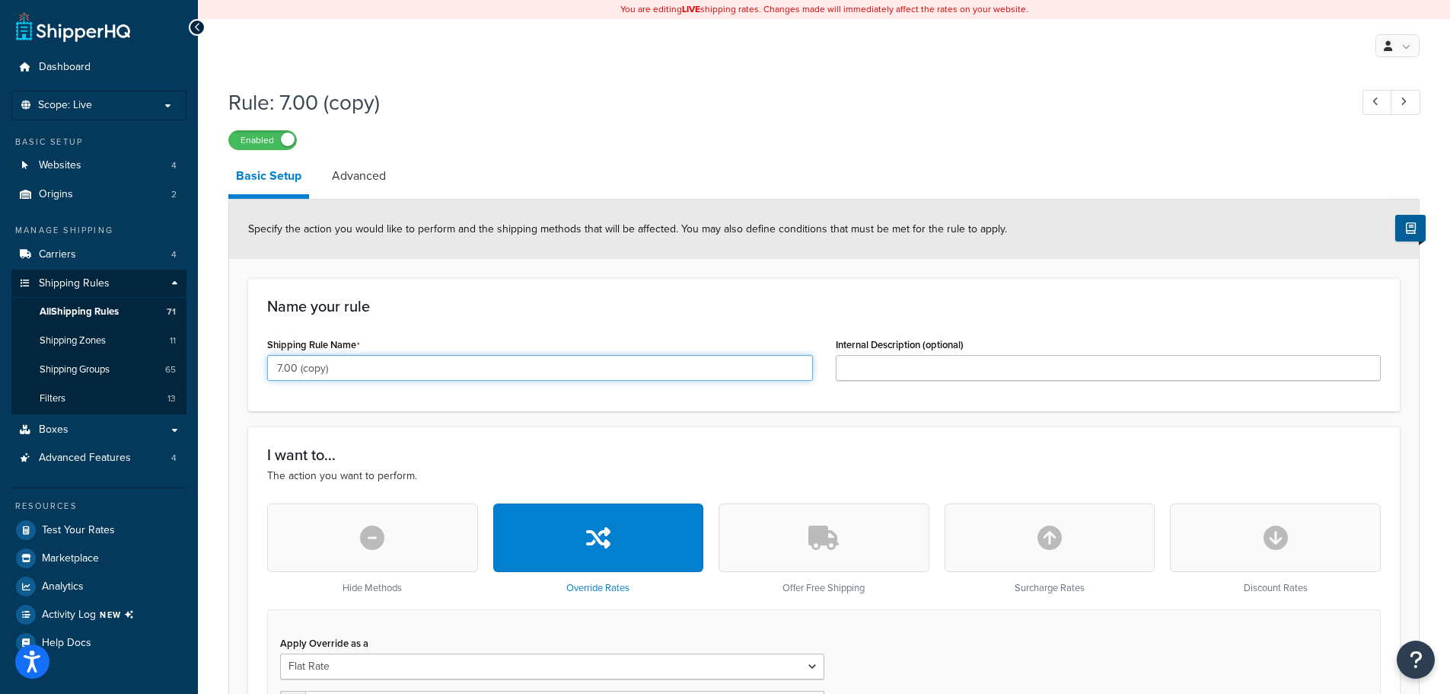
click at [282, 367] on input "7.00 (copy)" at bounding box center [540, 368] width 546 height 26
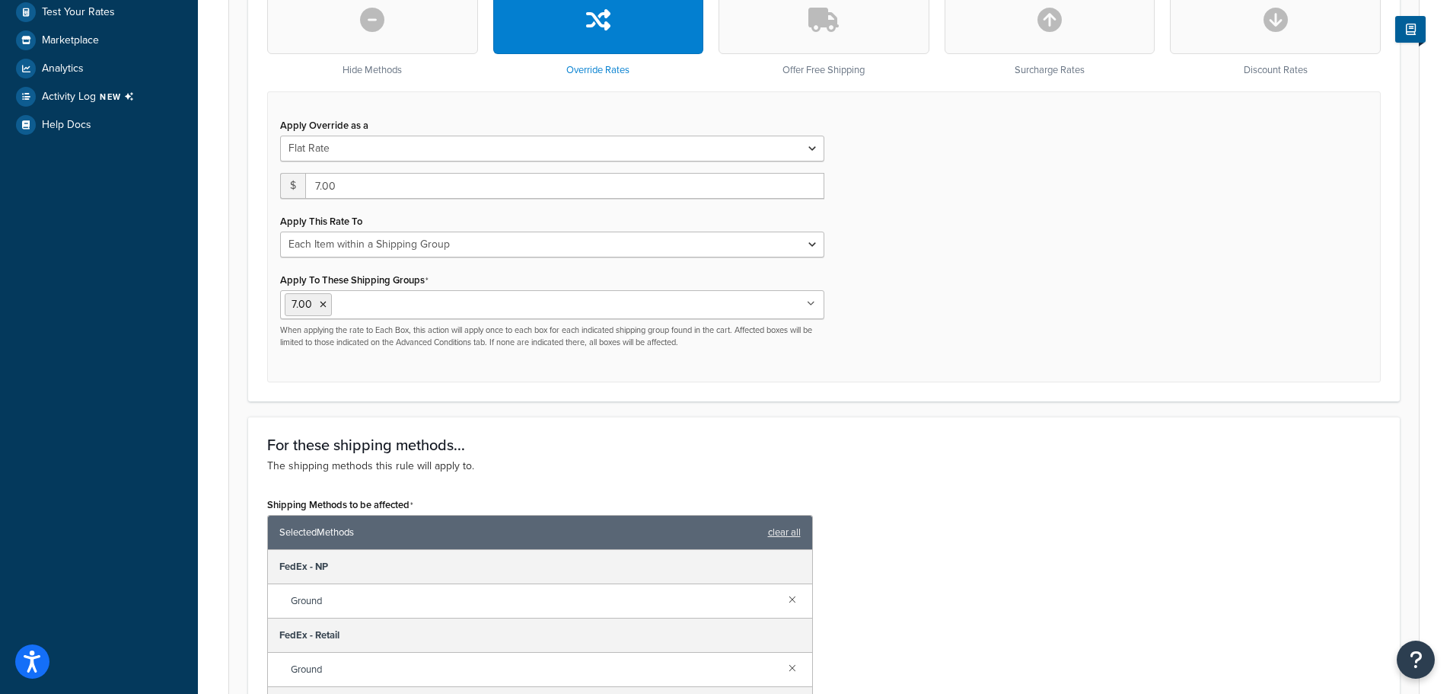
scroll to position [533, 0]
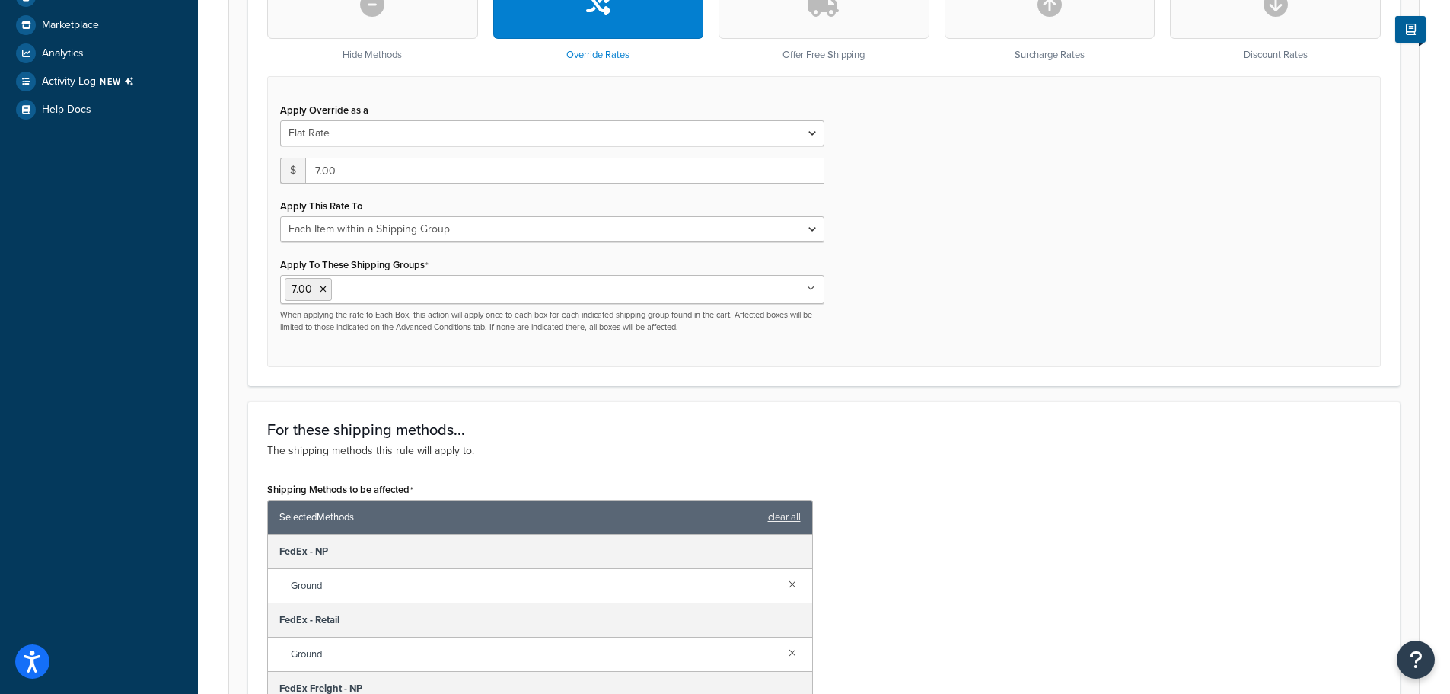
type input "9.00"
click at [321, 166] on input "7.00" at bounding box center [564, 171] width 519 height 26
type input "9.00"
click at [329, 290] on li "7.00" at bounding box center [308, 289] width 47 height 23
click at [326, 292] on icon at bounding box center [323, 289] width 7 height 9
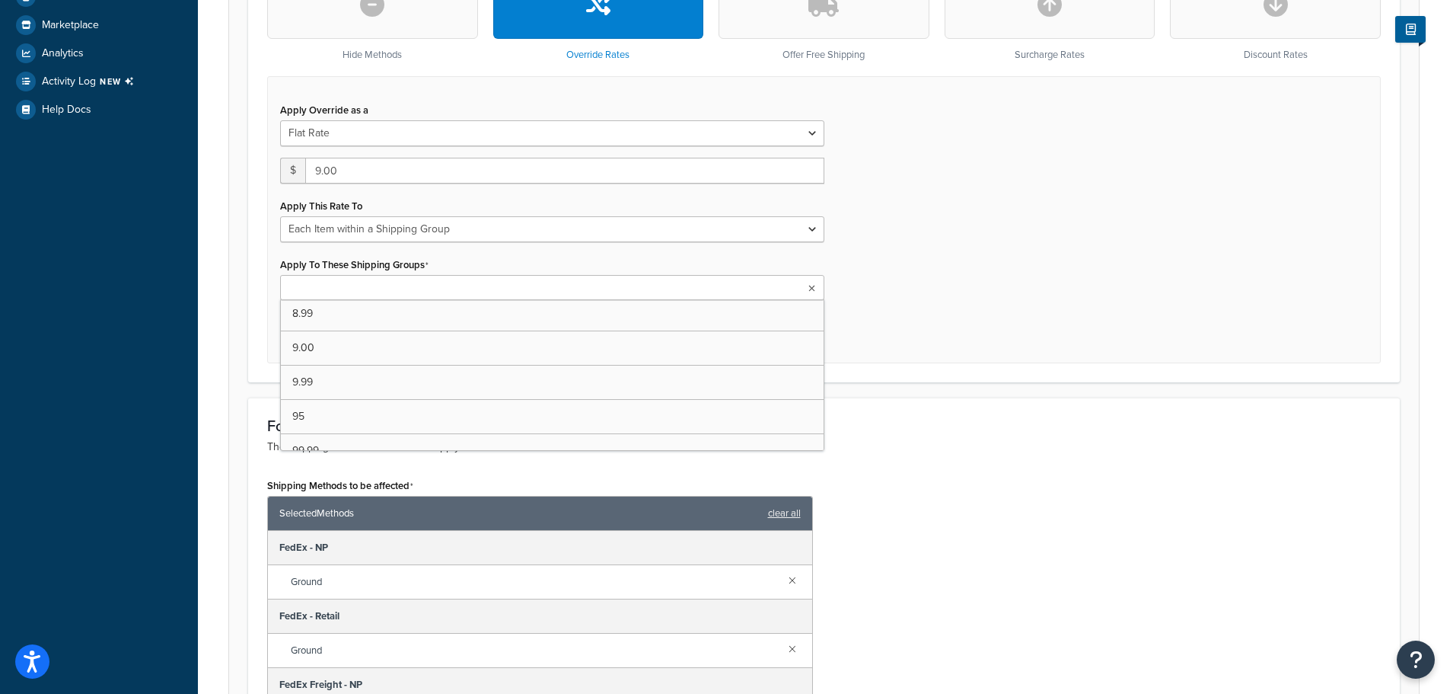
scroll to position [1086, 0]
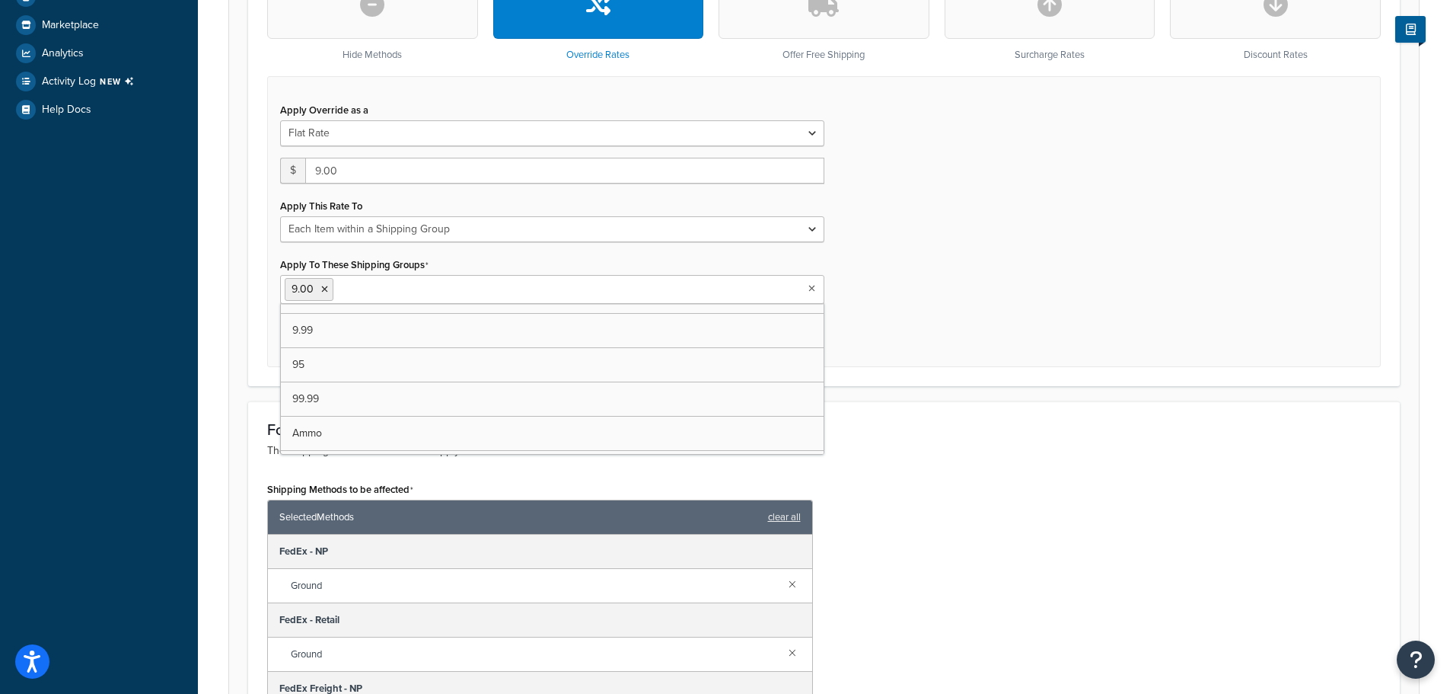
click at [1096, 386] on div "I want to... The action you want to perform. Hide Methods Override Rates Offer …" at bounding box center [824, 139] width 1152 height 493
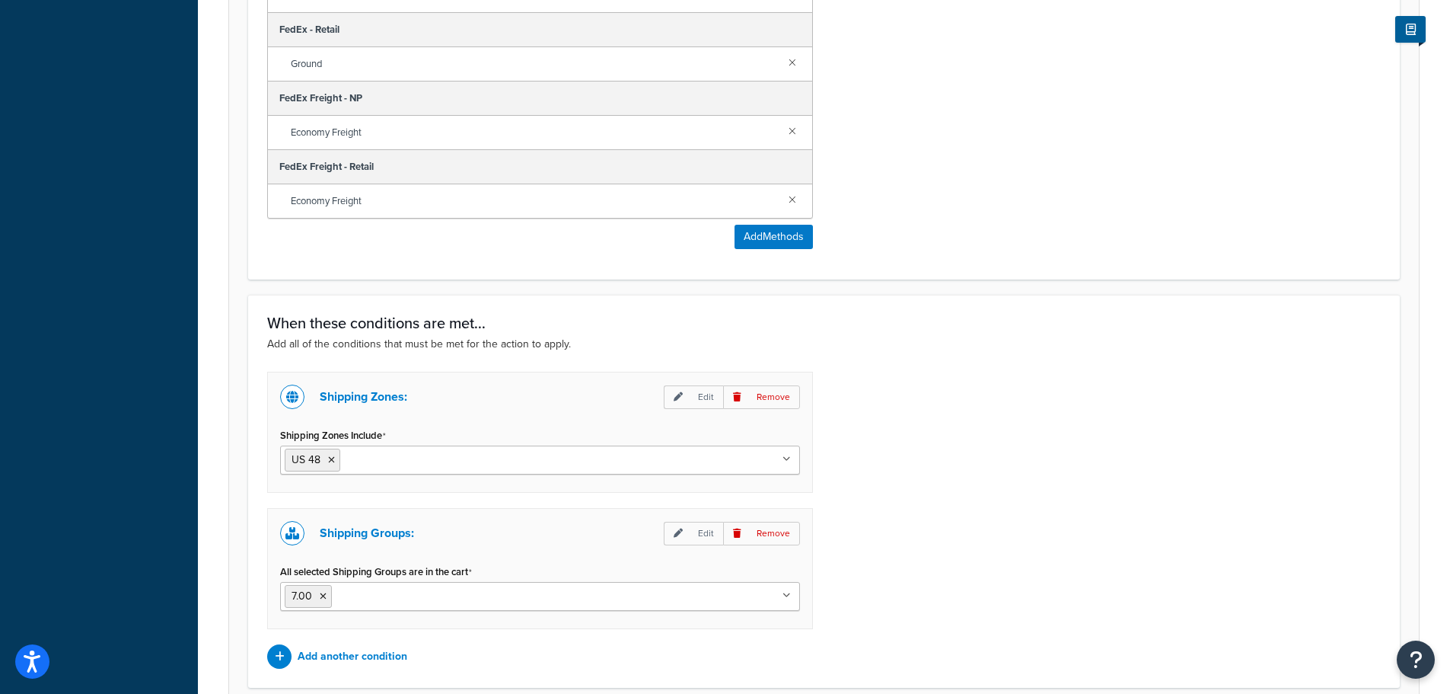
scroll to position [1258, 0]
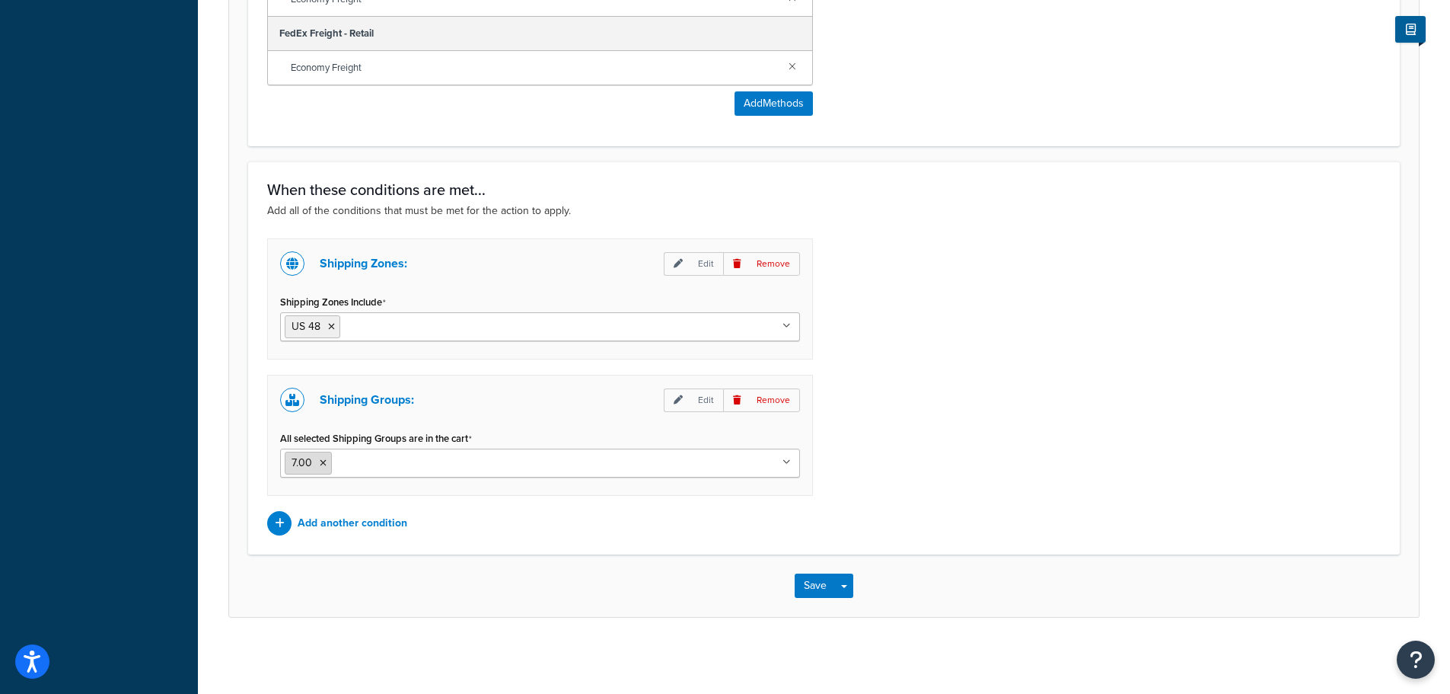
click at [323, 466] on icon at bounding box center [323, 462] width 7 height 9
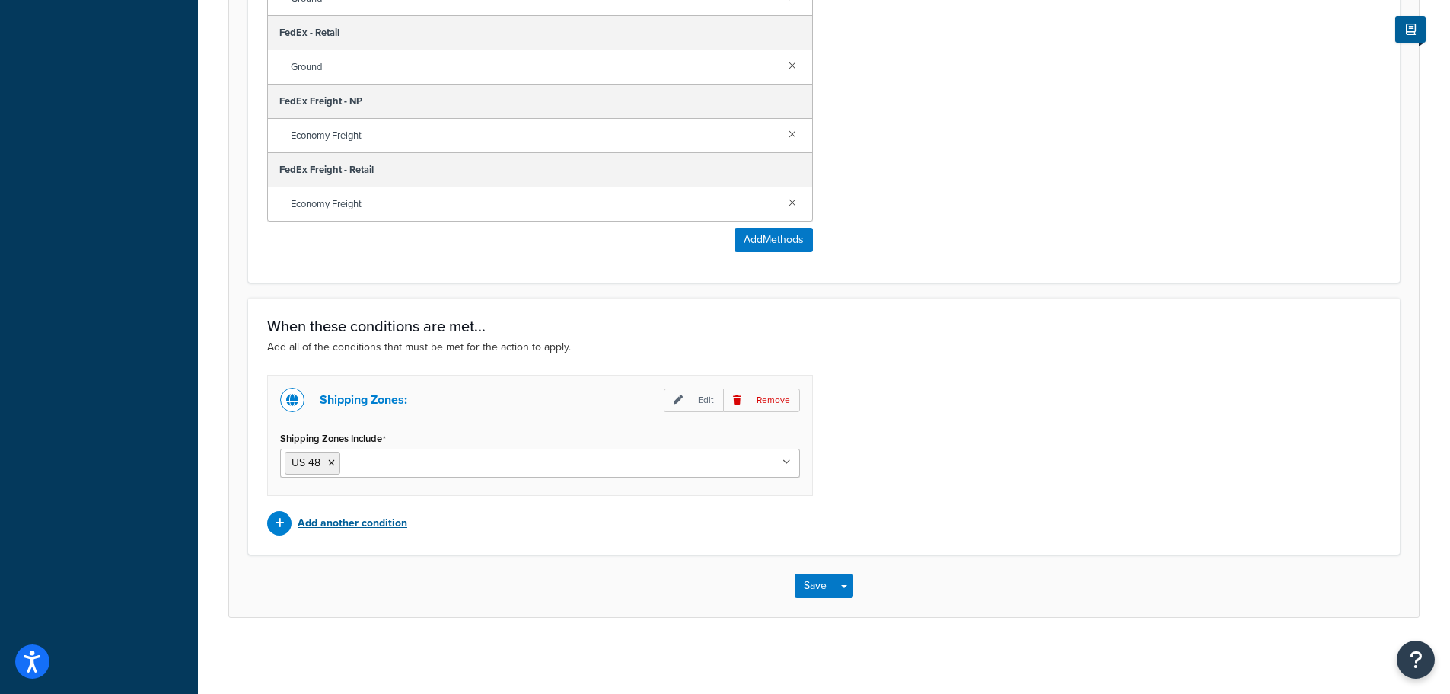
click at [393, 524] on p "Add another condition" at bounding box center [353, 522] width 110 height 21
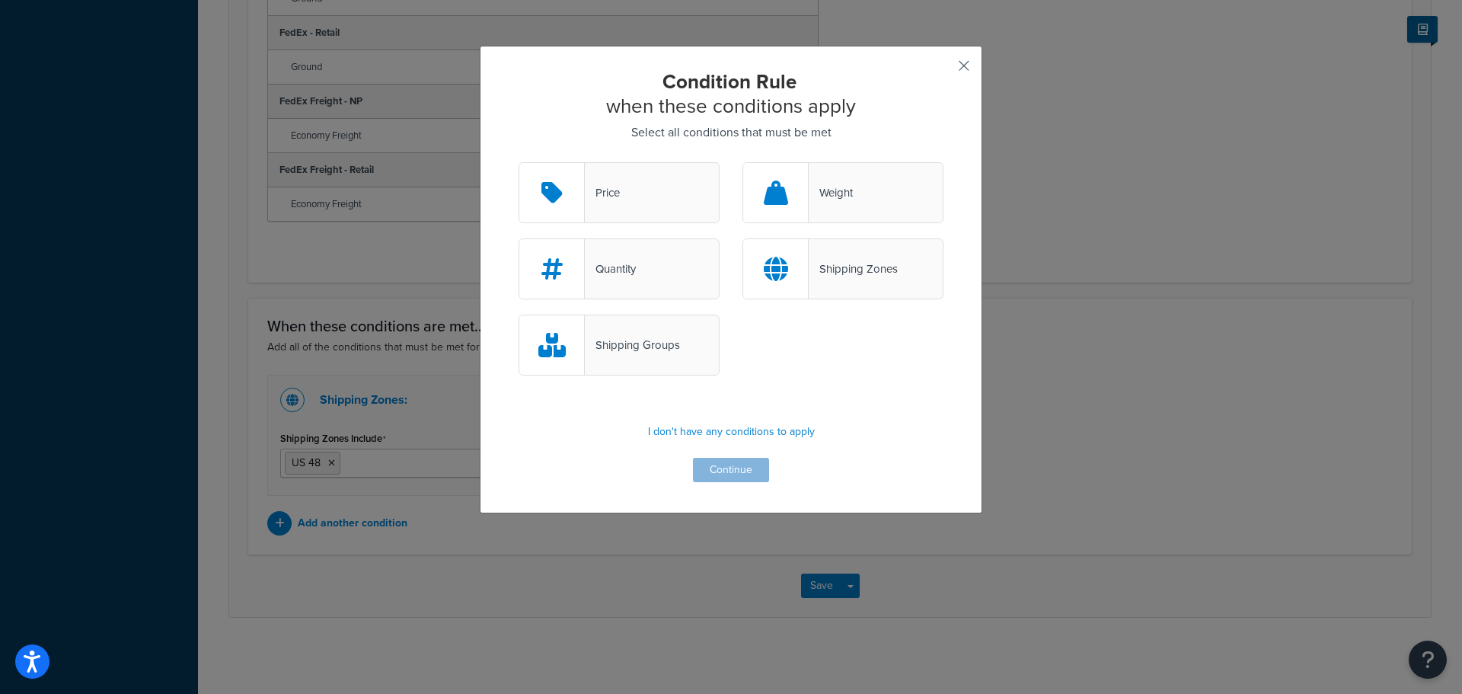
click at [943, 69] on button "button" at bounding box center [942, 71] width 4 height 4
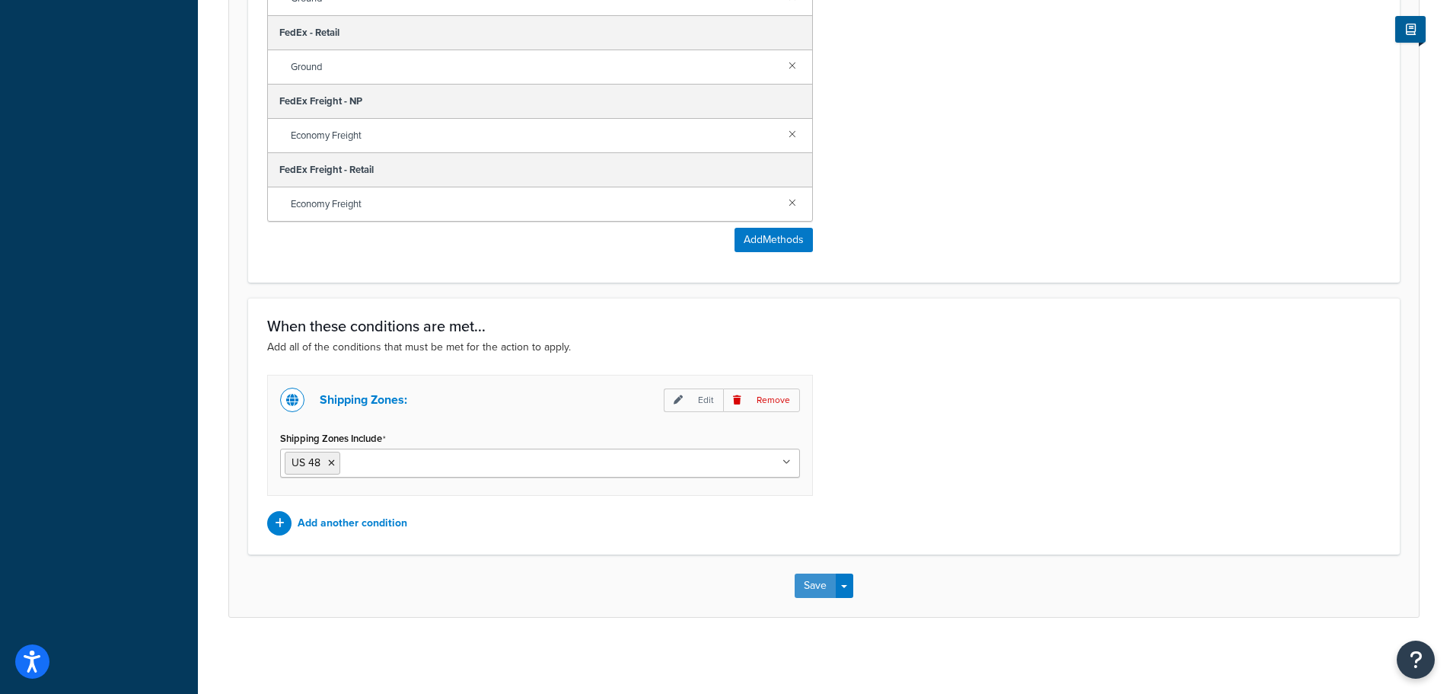
drag, startPoint x: 299, startPoint y: 0, endPoint x: 818, endPoint y: 579, distance: 777.0
click at [818, 579] on button "Save" at bounding box center [815, 585] width 41 height 24
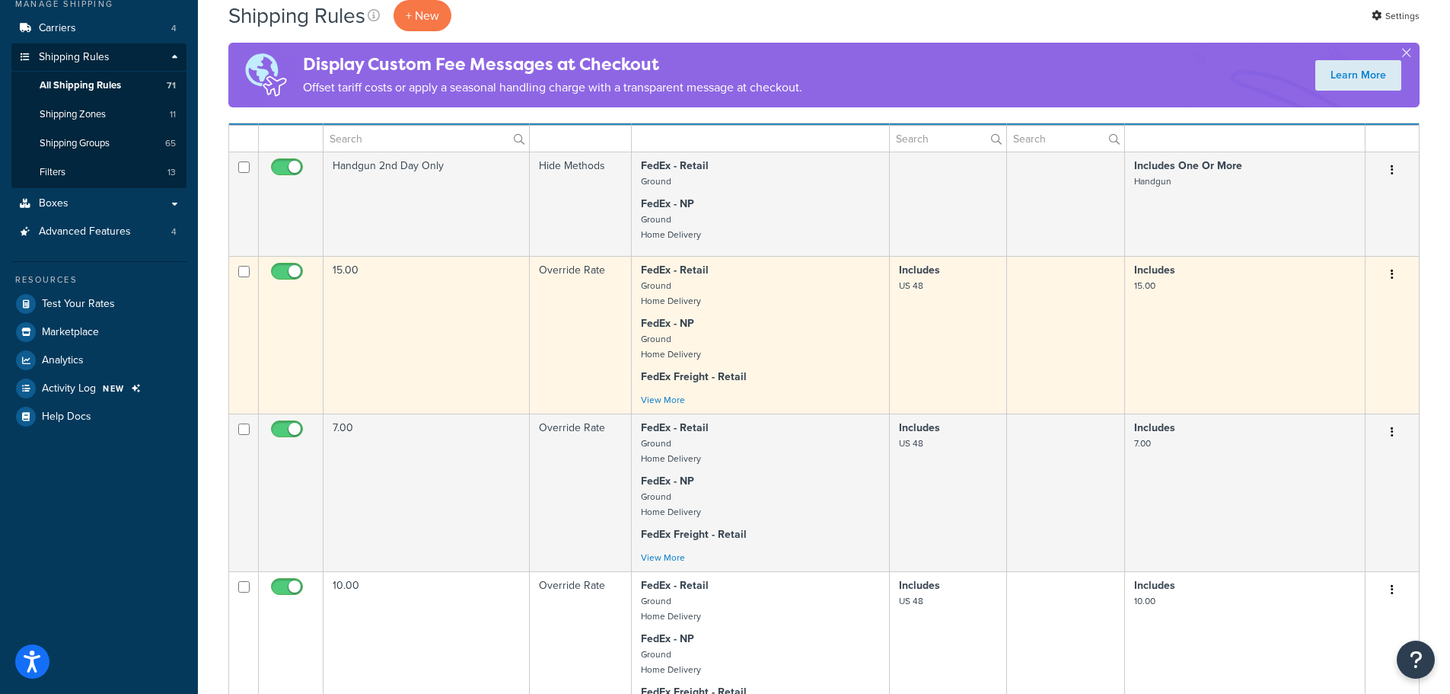
scroll to position [224, 0]
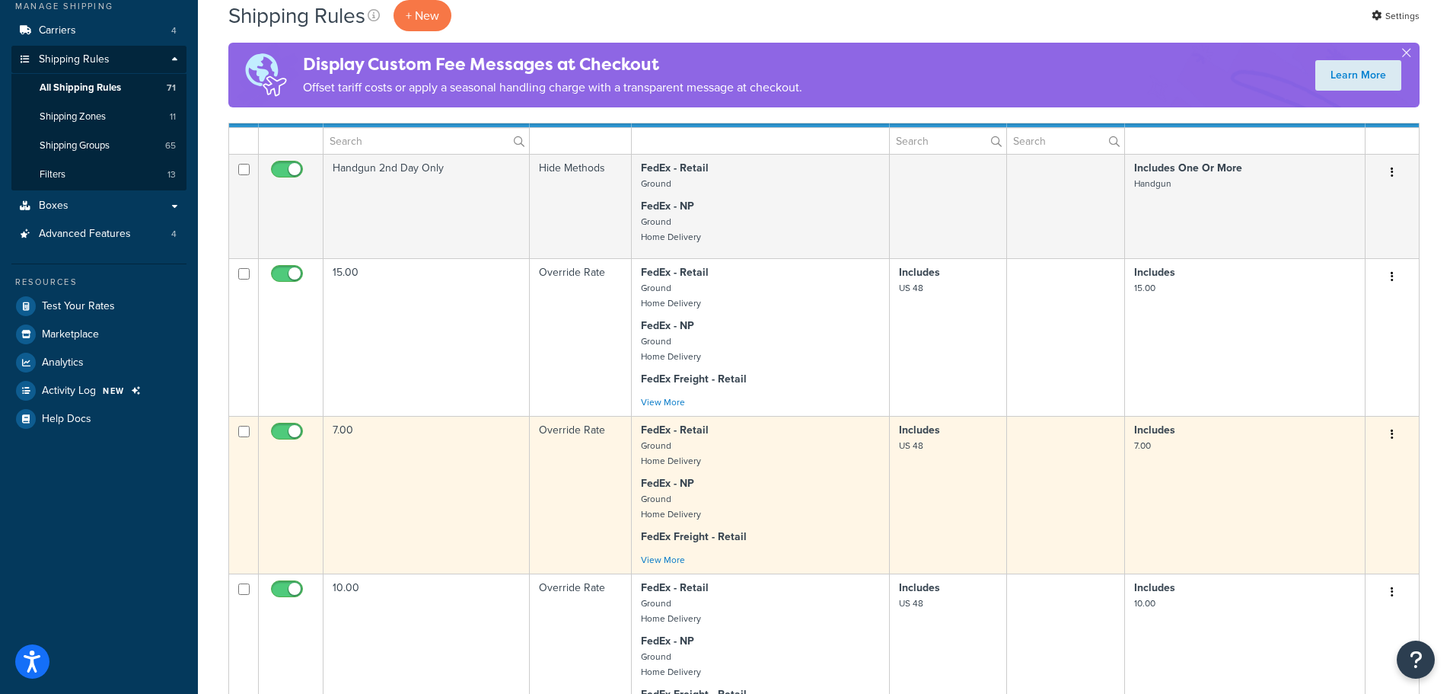
click at [1392, 434] on icon "button" at bounding box center [1392, 434] width 3 height 11
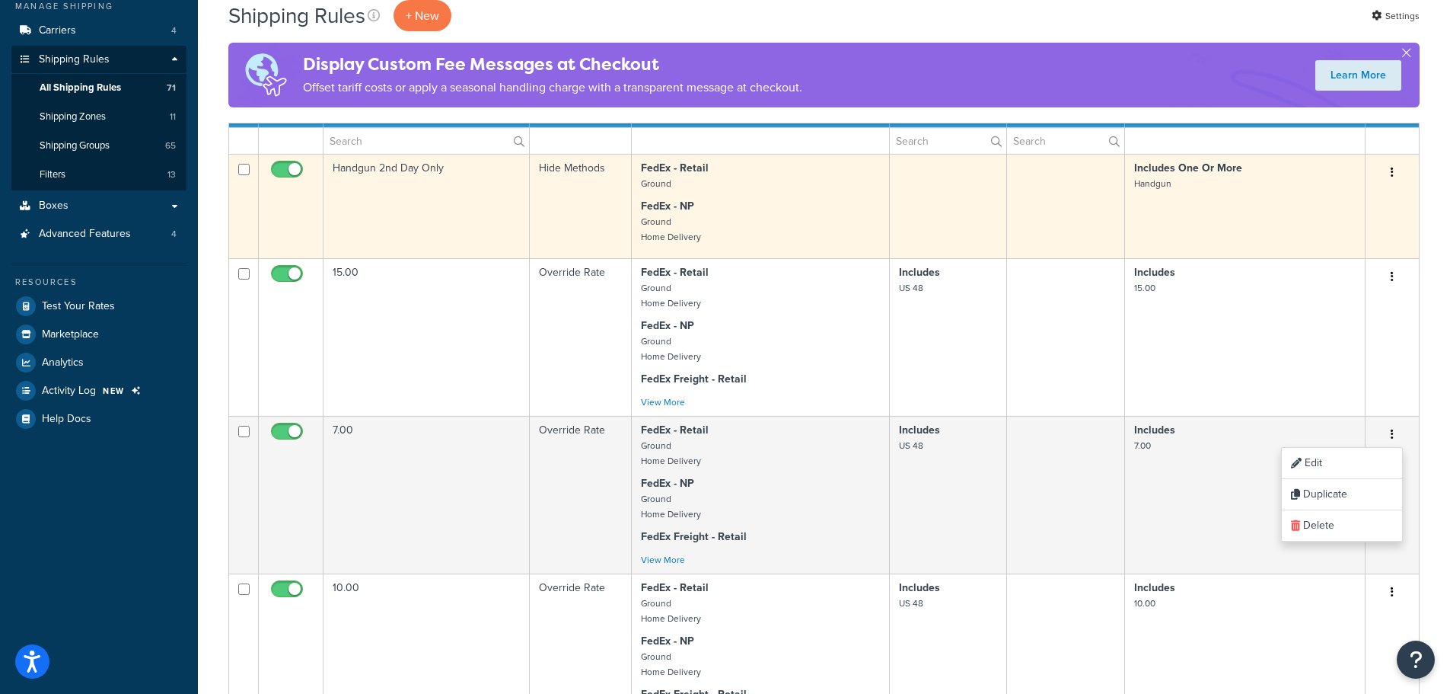
scroll to position [1448, 0]
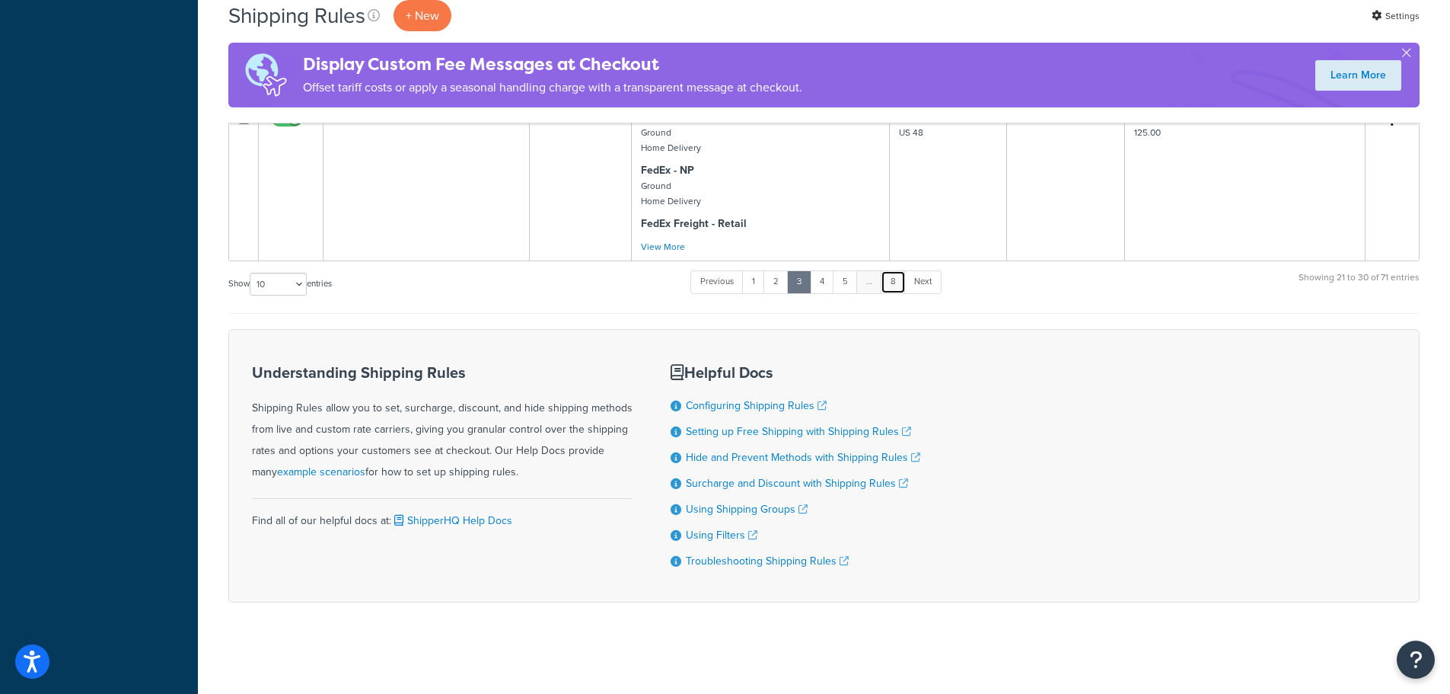
click at [889, 279] on link "8" at bounding box center [893, 281] width 25 height 23
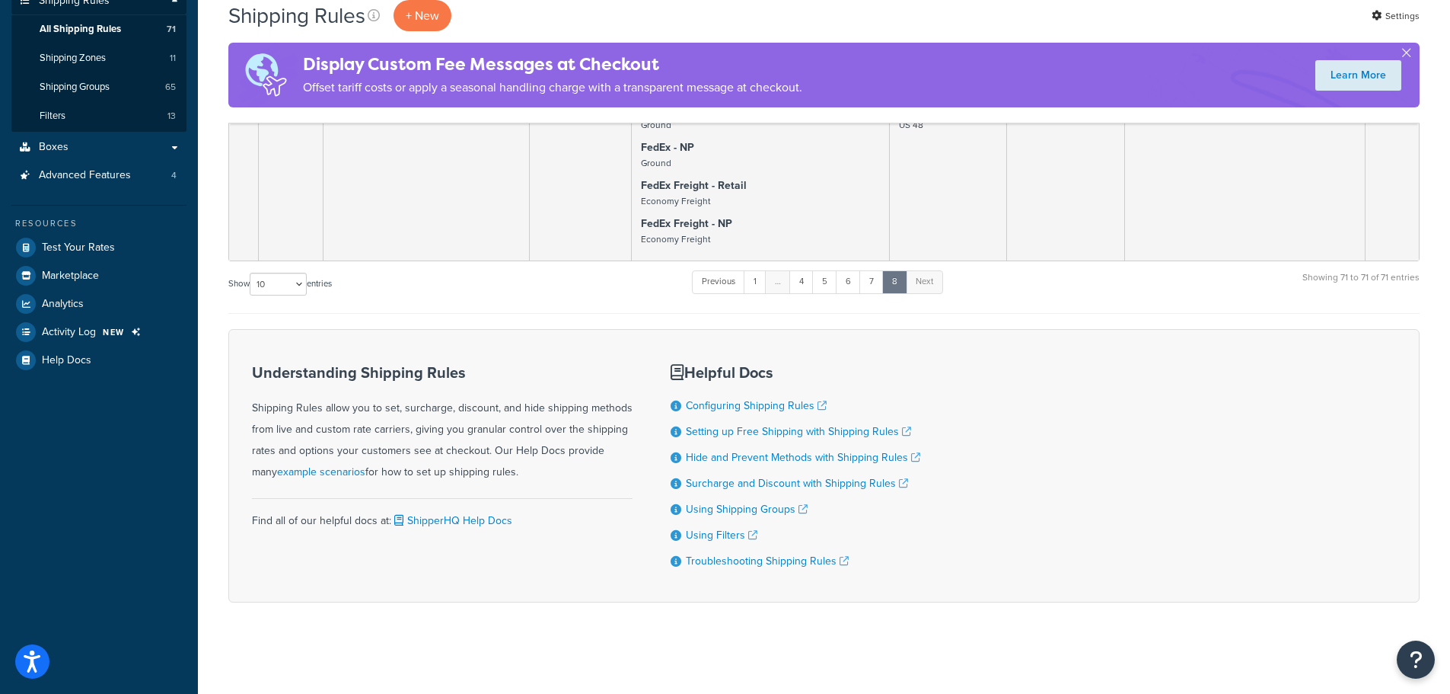
scroll to position [60, 0]
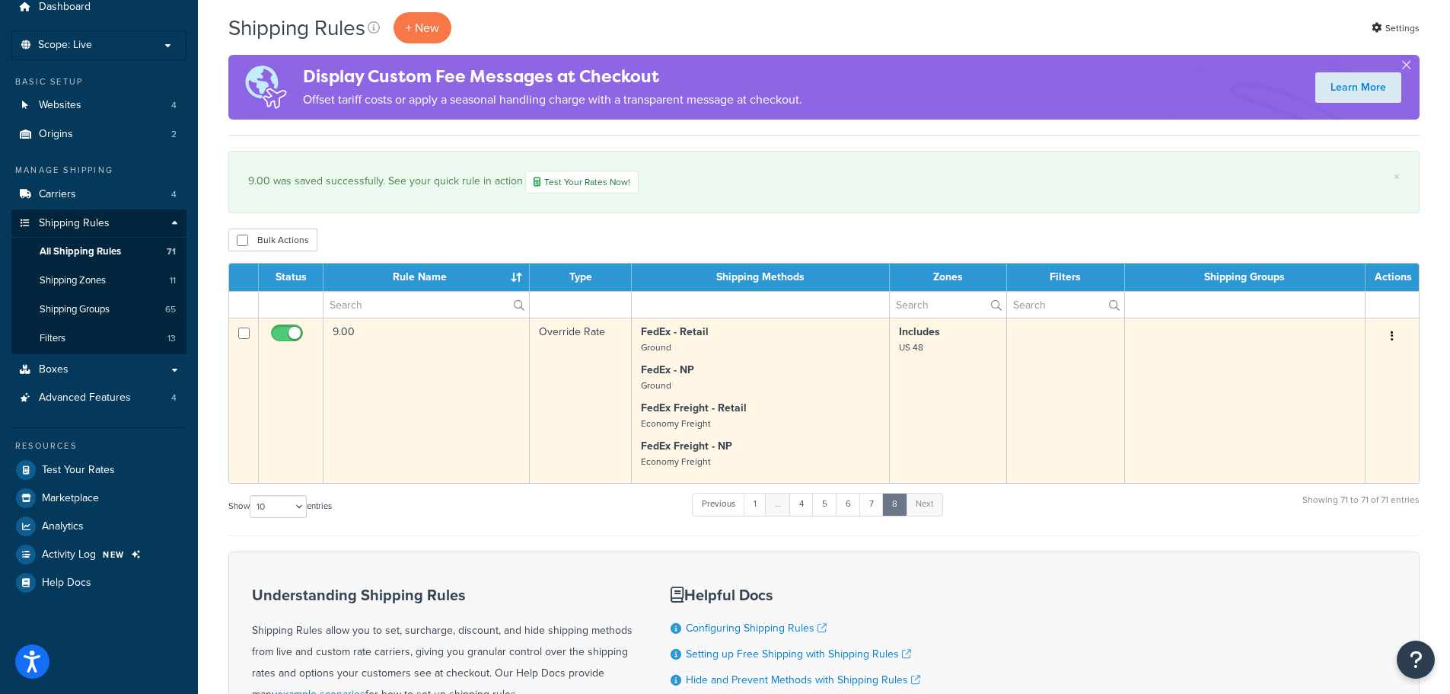
click at [1398, 337] on button "button" at bounding box center [1392, 336] width 21 height 24
click at [1313, 370] on link "Edit" at bounding box center [1342, 364] width 120 height 31
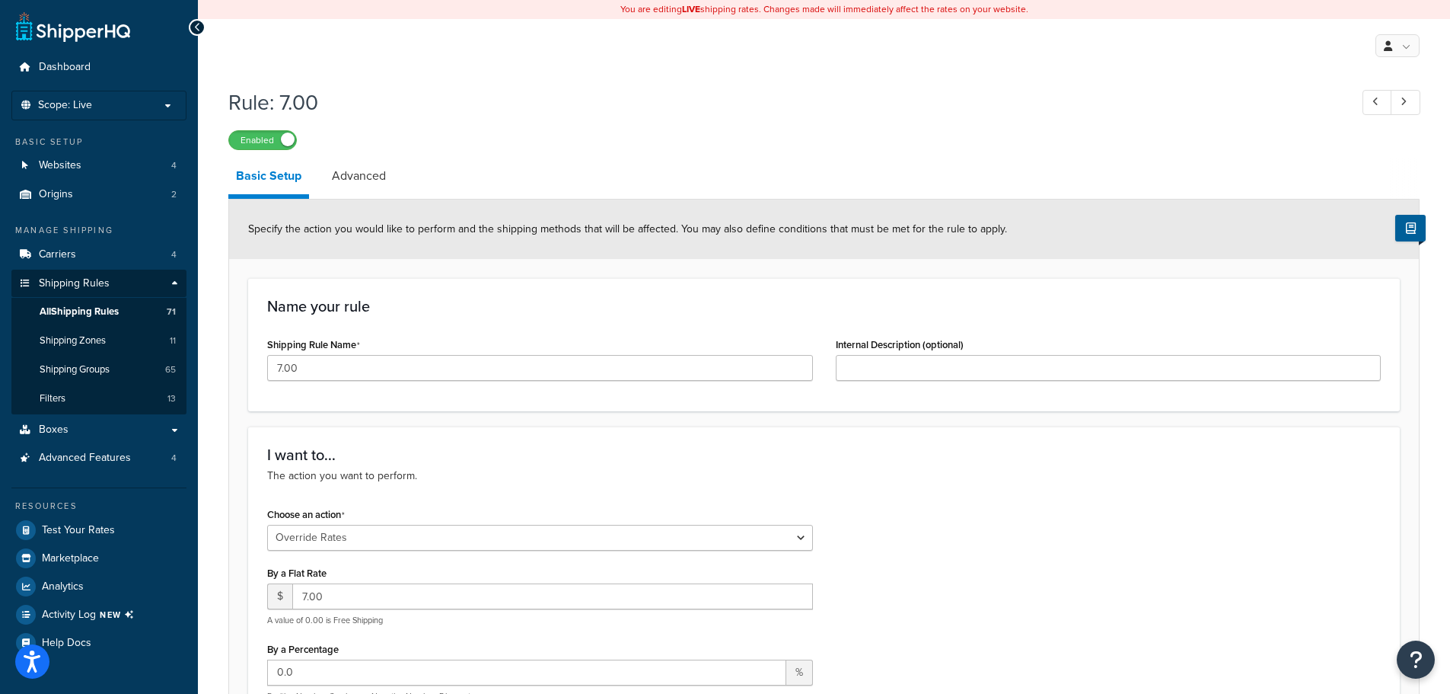
select select "OVERRIDE"
select select "ITEM"
click at [371, 171] on link "Advanced" at bounding box center [358, 176] width 69 height 37
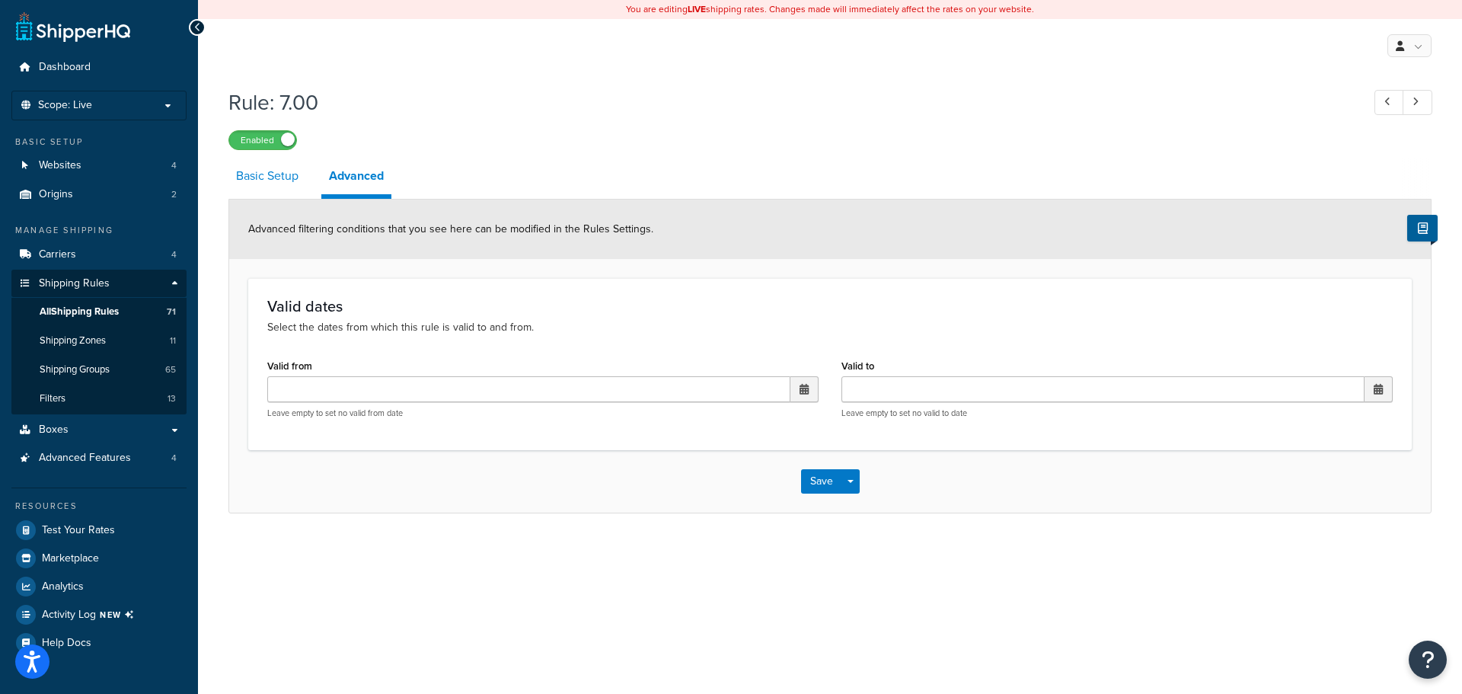
click at [280, 181] on link "Basic Setup" at bounding box center [267, 176] width 78 height 37
select select "OVERRIDE"
select select "ITEM"
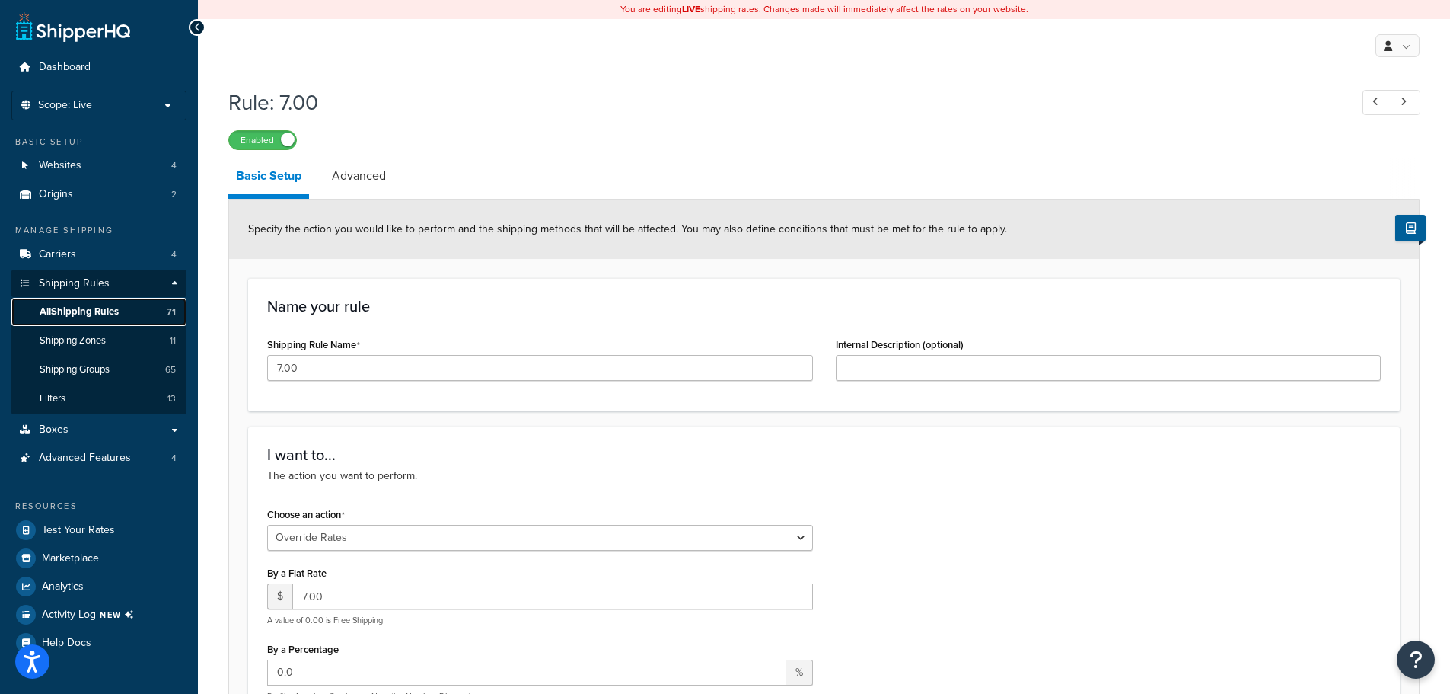
click at [99, 313] on span "All Shipping Rules" at bounding box center [79, 311] width 79 height 13
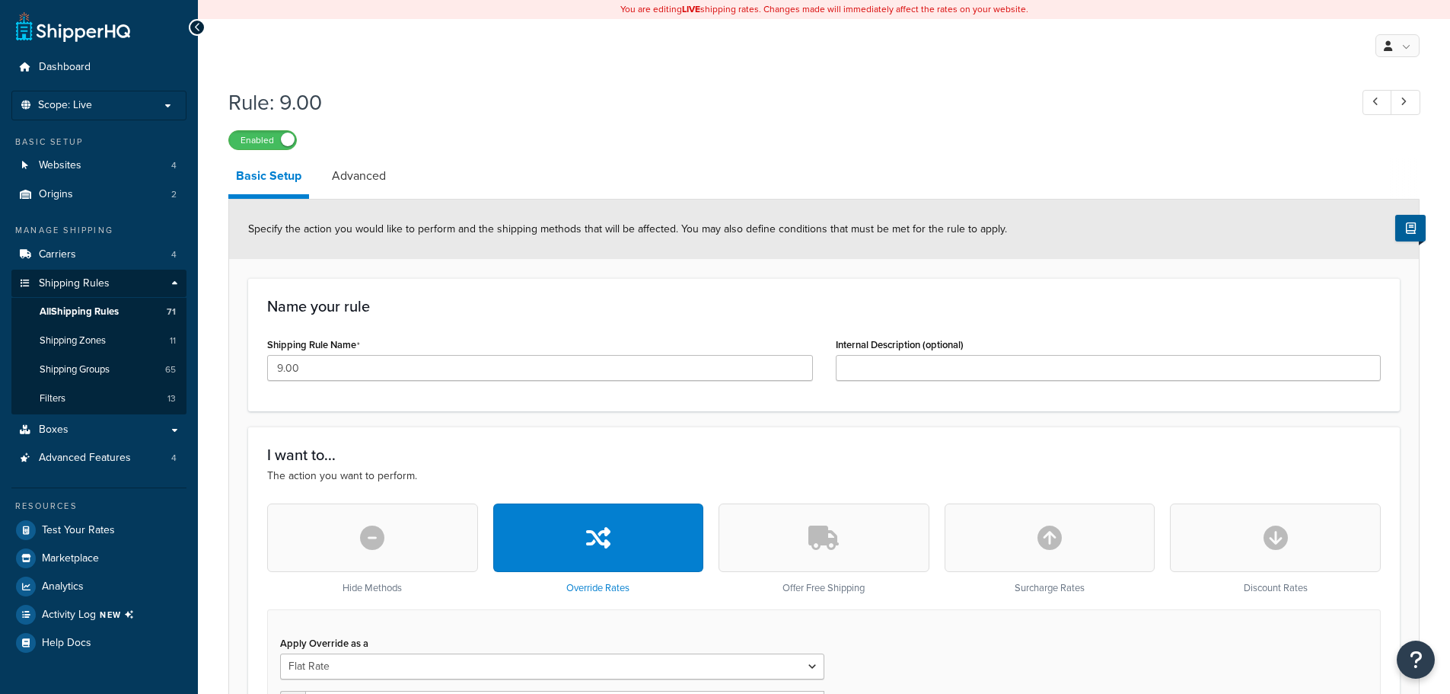
select select "ITEM"
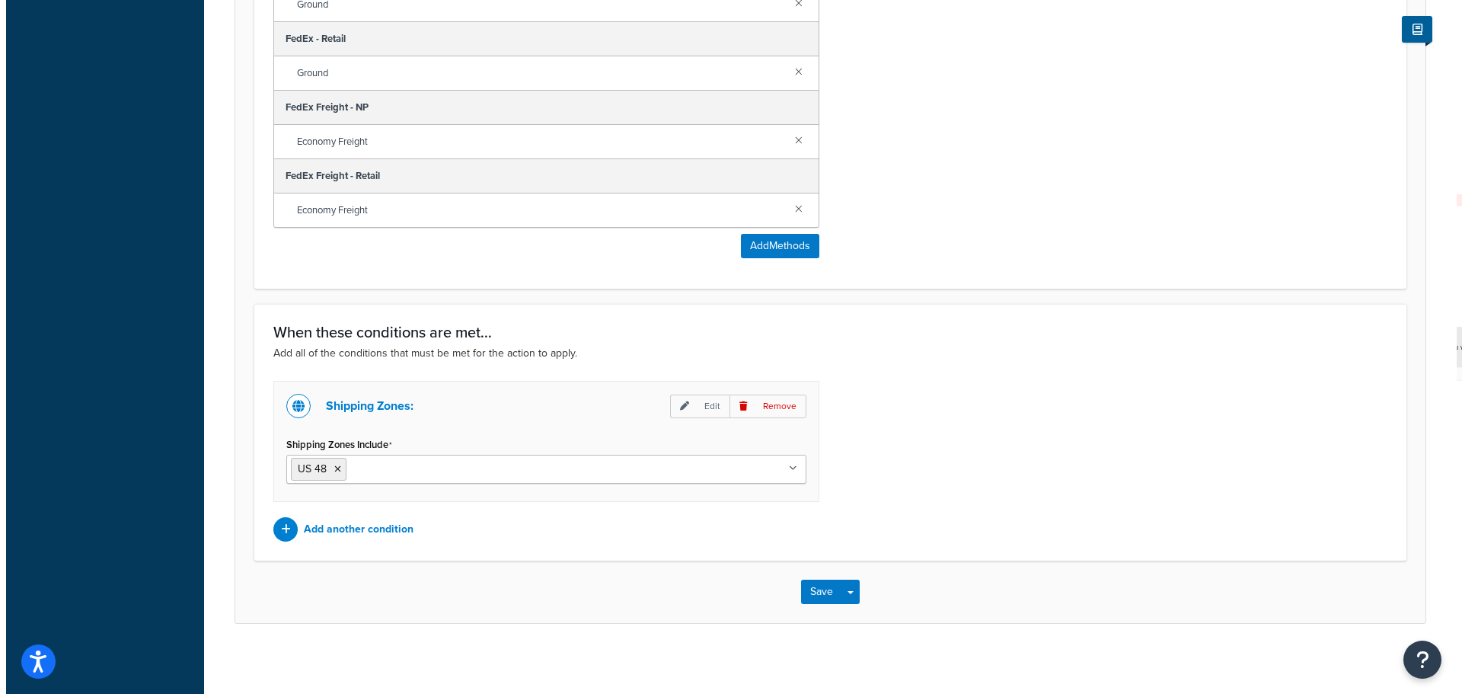
scroll to position [1121, 0]
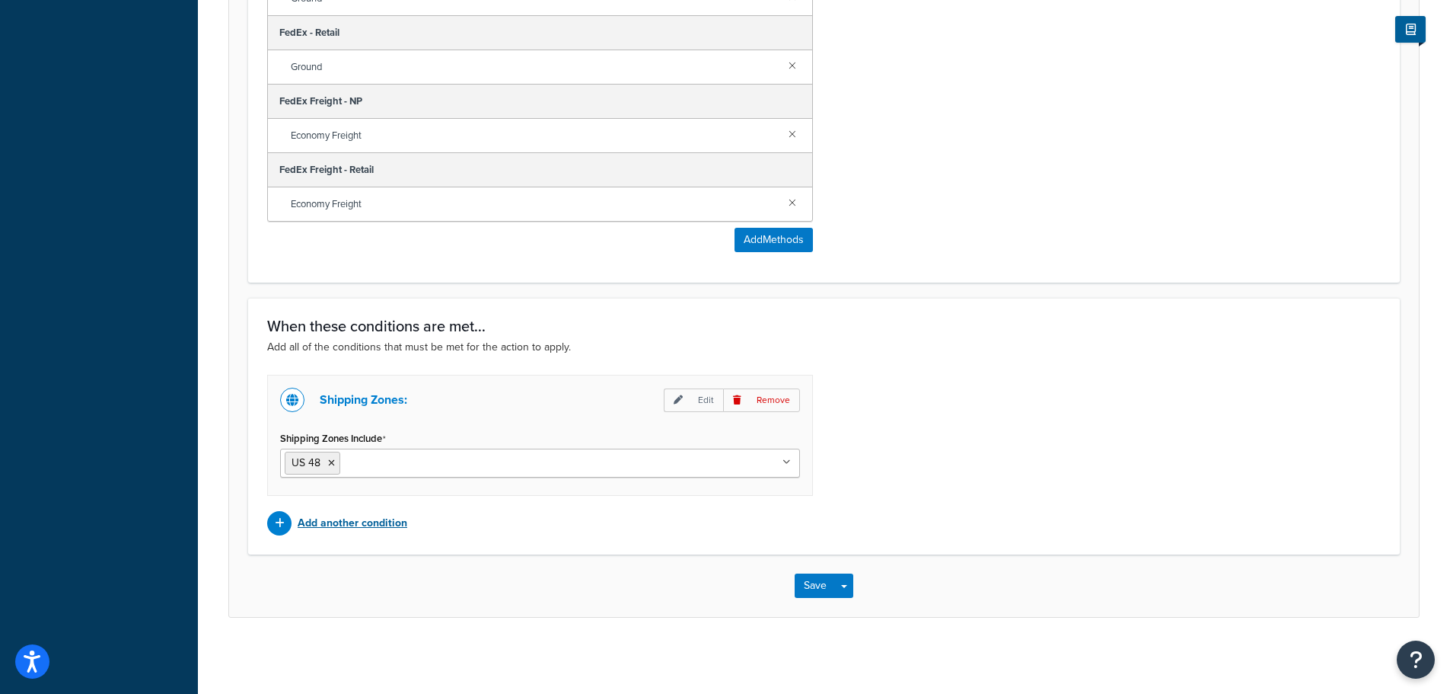
click at [364, 522] on p "Add another condition" at bounding box center [353, 522] width 110 height 21
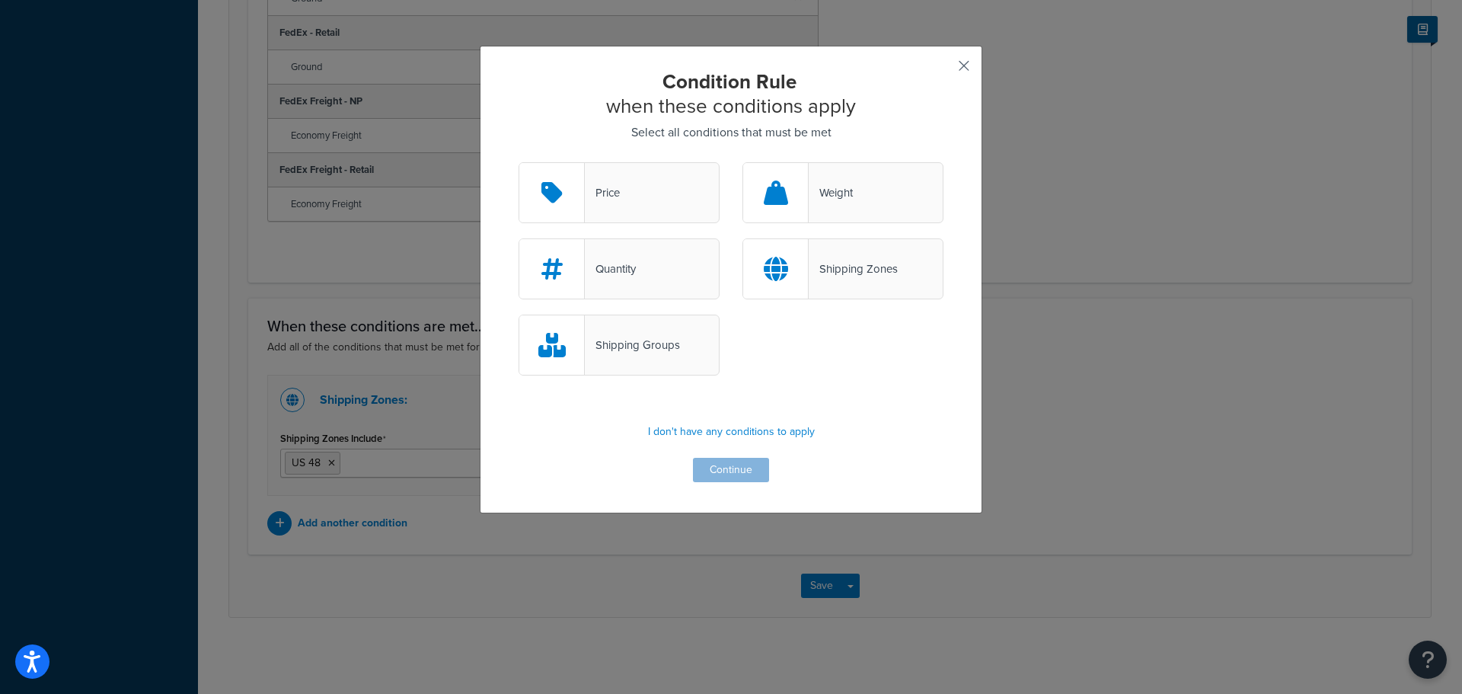
click at [943, 69] on button "button" at bounding box center [942, 71] width 4 height 4
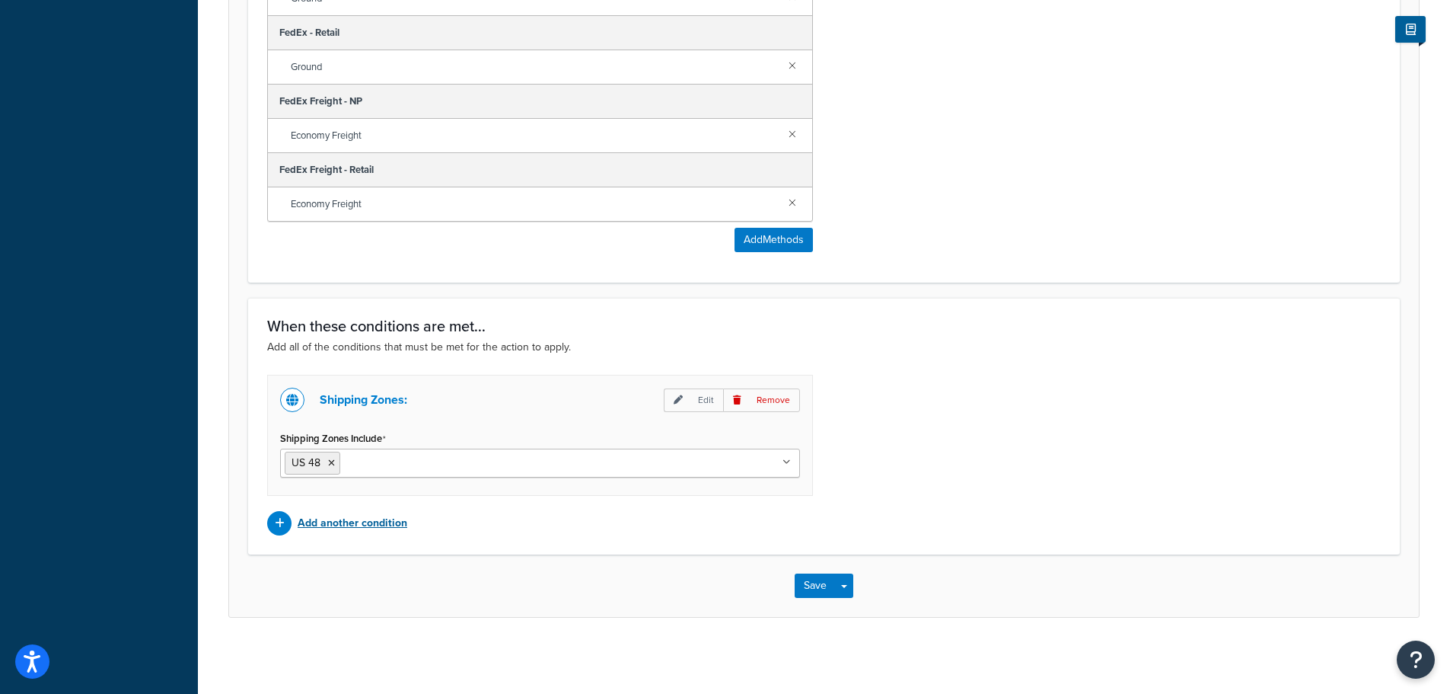
click at [366, 526] on p "Add another condition" at bounding box center [353, 522] width 110 height 21
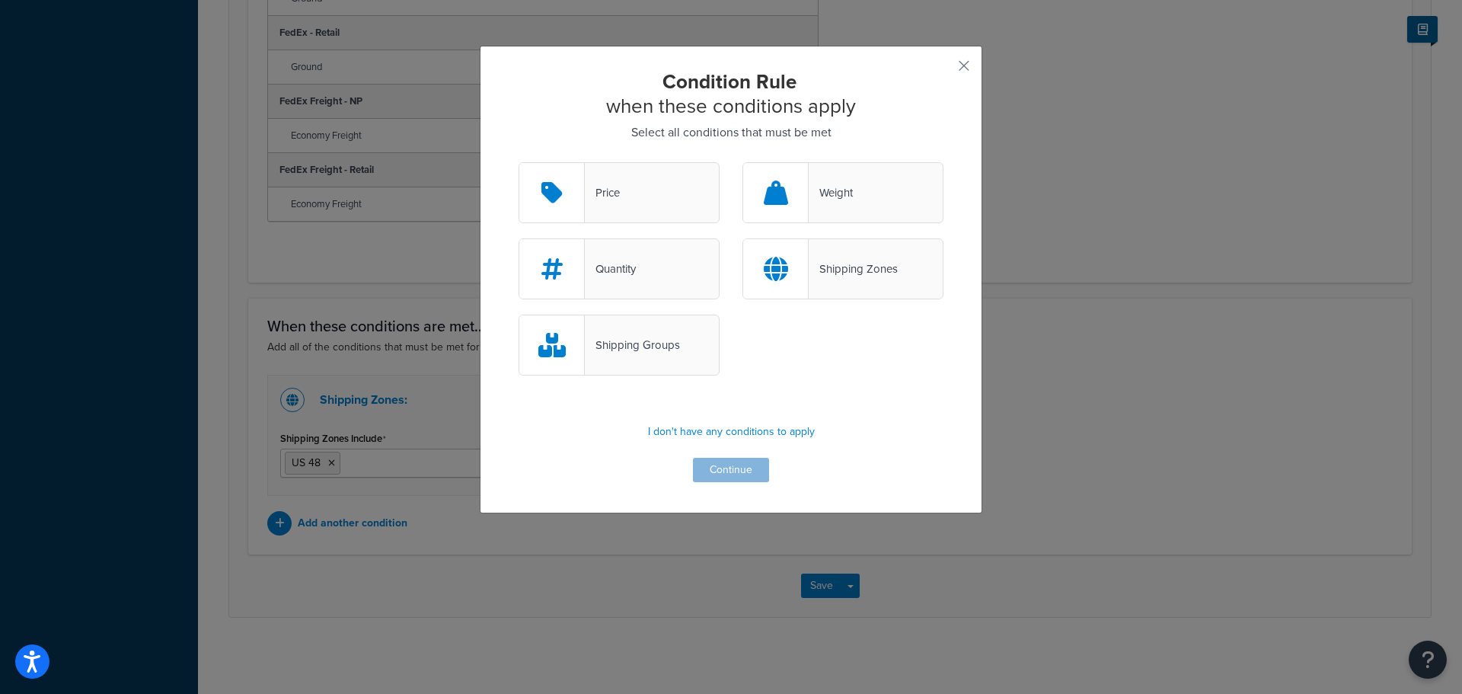
click at [662, 337] on div "Shipping Groups" at bounding box center [632, 344] width 95 height 21
click at [0, 0] on input "Shipping Groups" at bounding box center [0, 0] width 0 height 0
click at [746, 472] on button "Continue" at bounding box center [731, 470] width 76 height 24
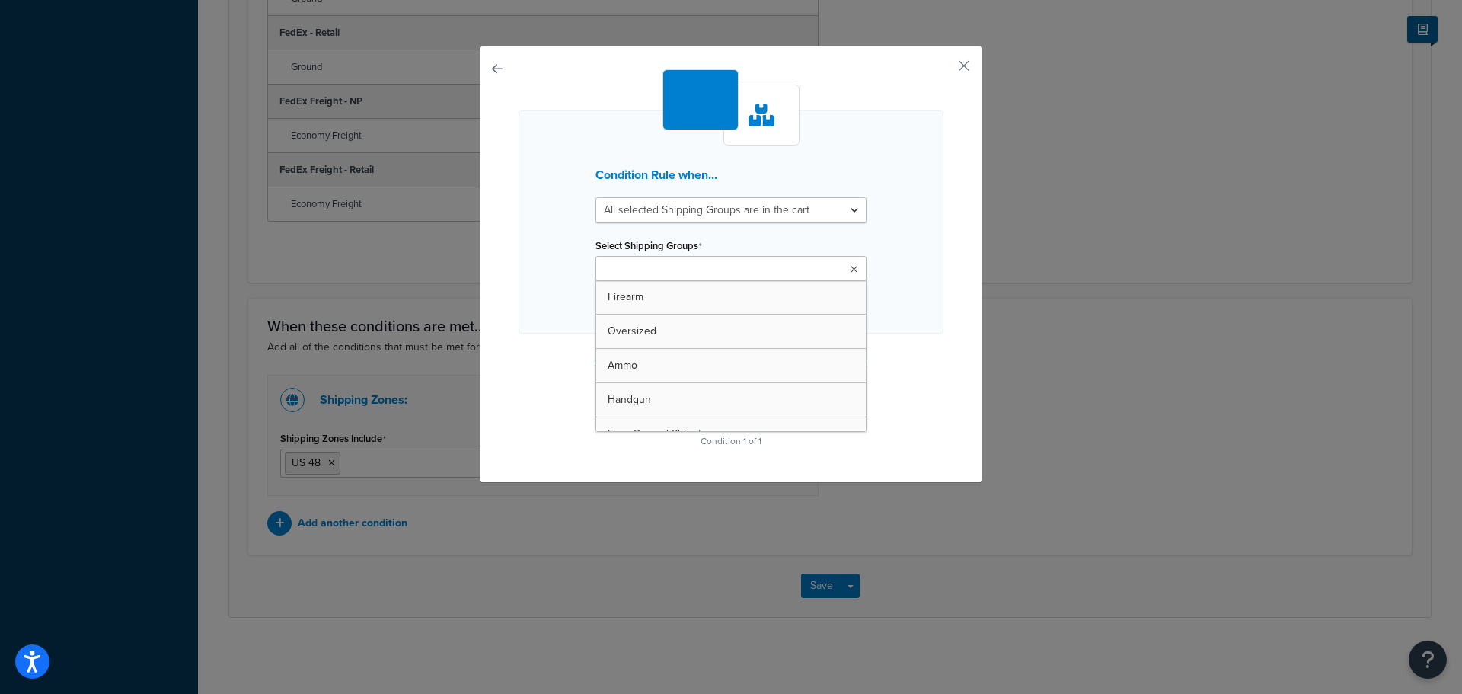
click at [857, 270] on ul at bounding box center [730, 268] width 271 height 25
type input "9"
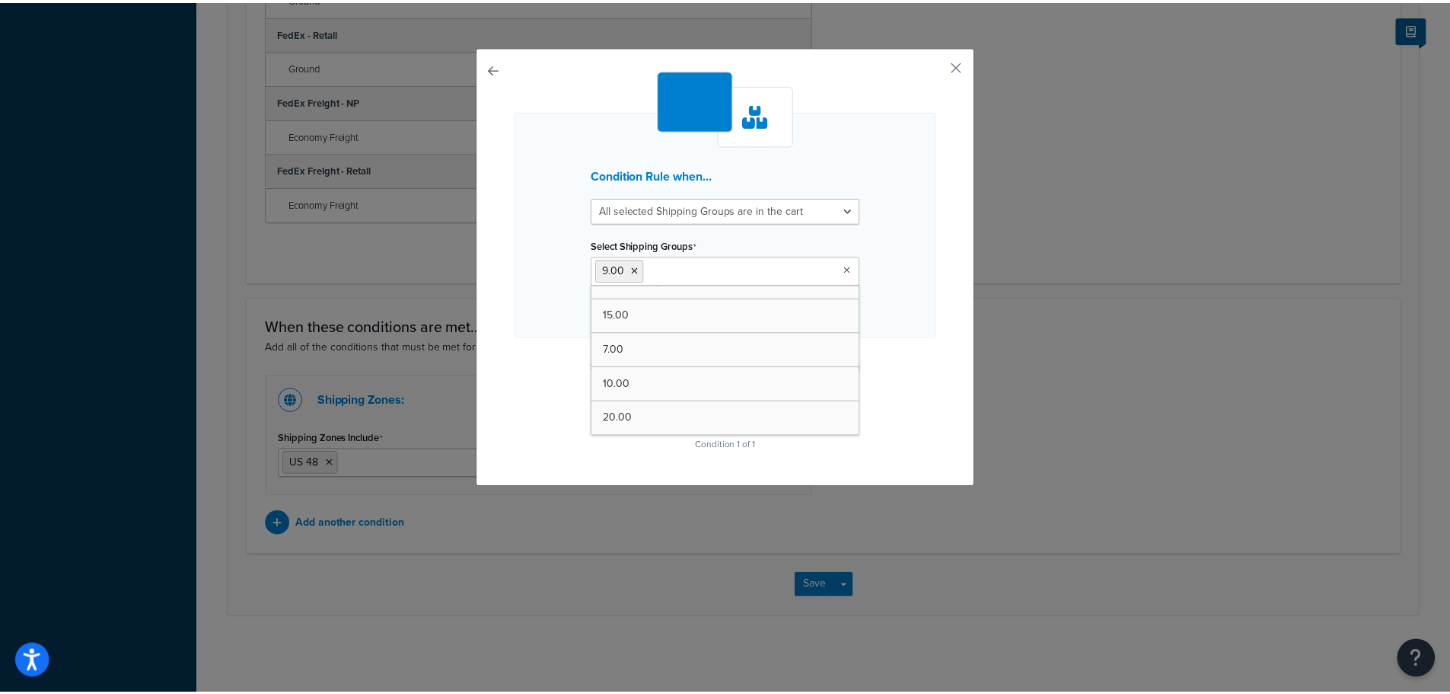
scroll to position [1562, 0]
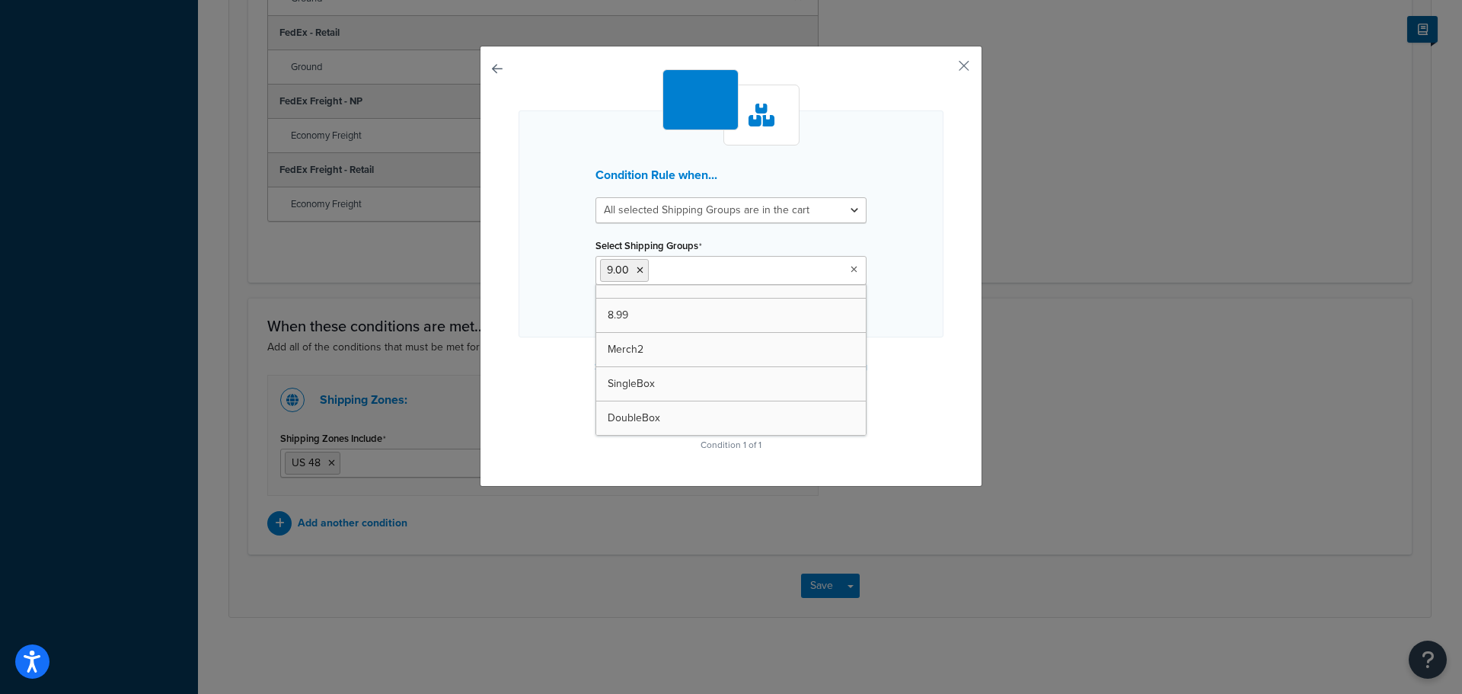
click at [909, 352] on div "Condition Rule when... All selected Shipping Groups are in the cart Any selecte…" at bounding box center [730, 262] width 425 height 386
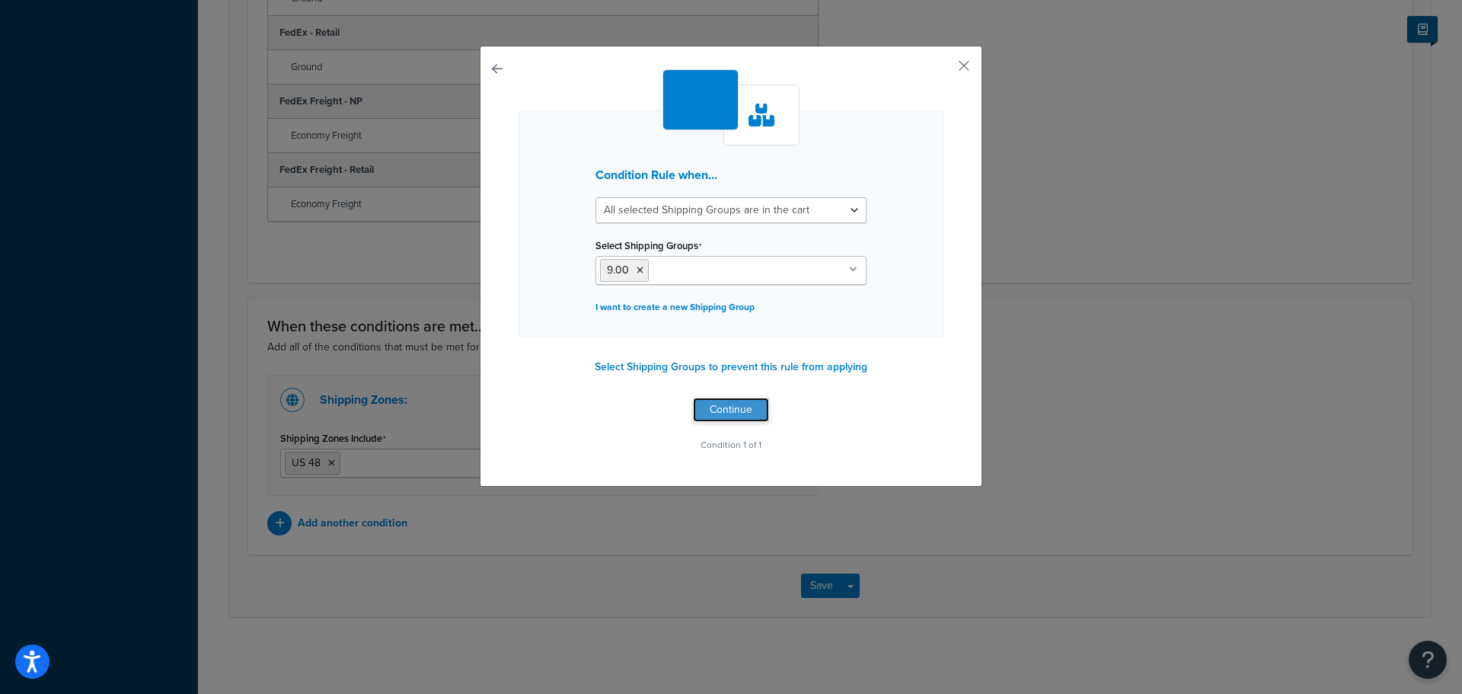
click at [723, 408] on button "Continue" at bounding box center [731, 409] width 76 height 24
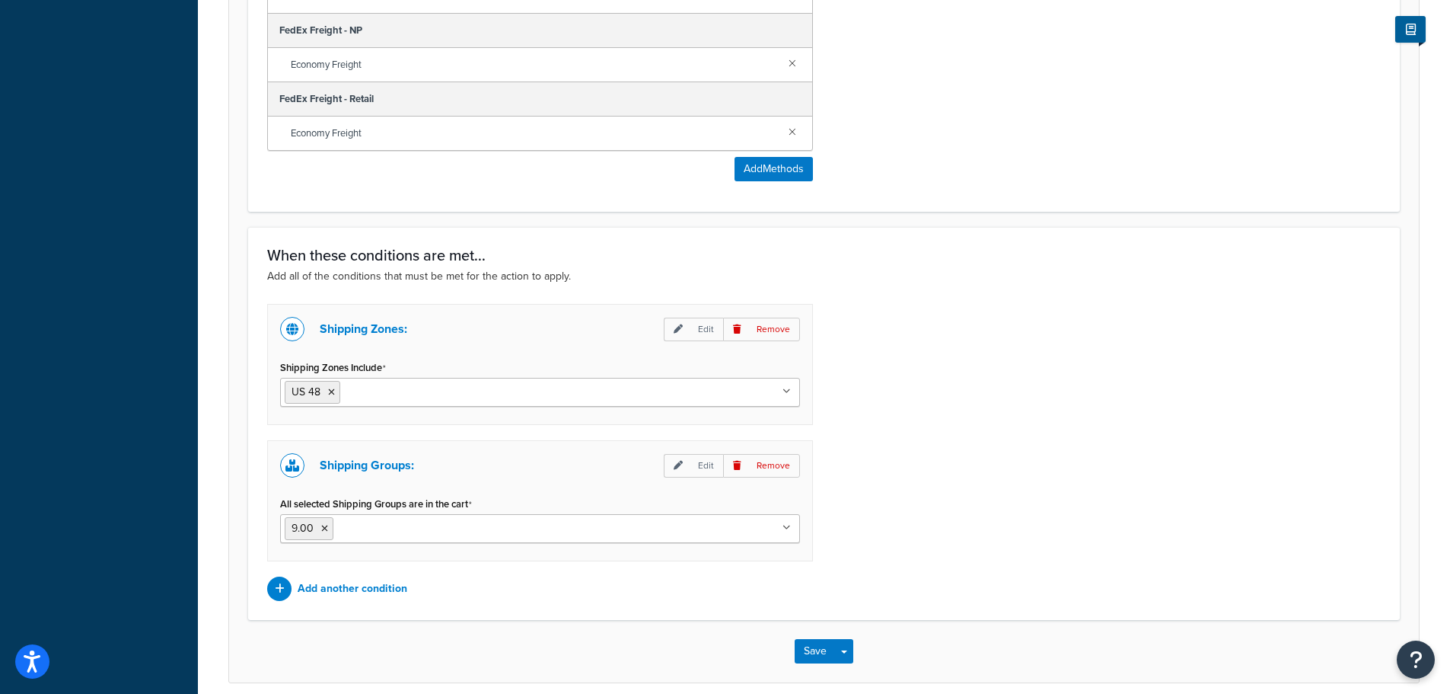
scroll to position [1258, 0]
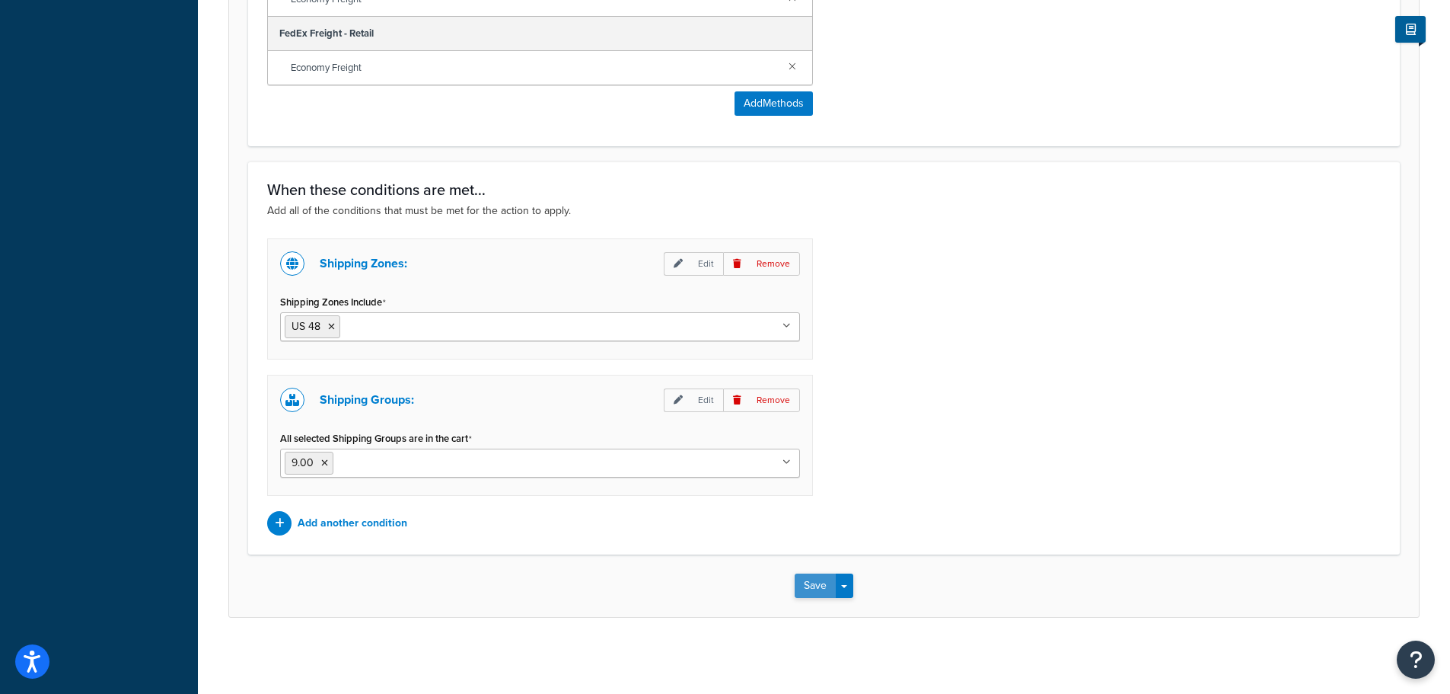
click at [815, 590] on button "Save" at bounding box center [815, 585] width 41 height 24
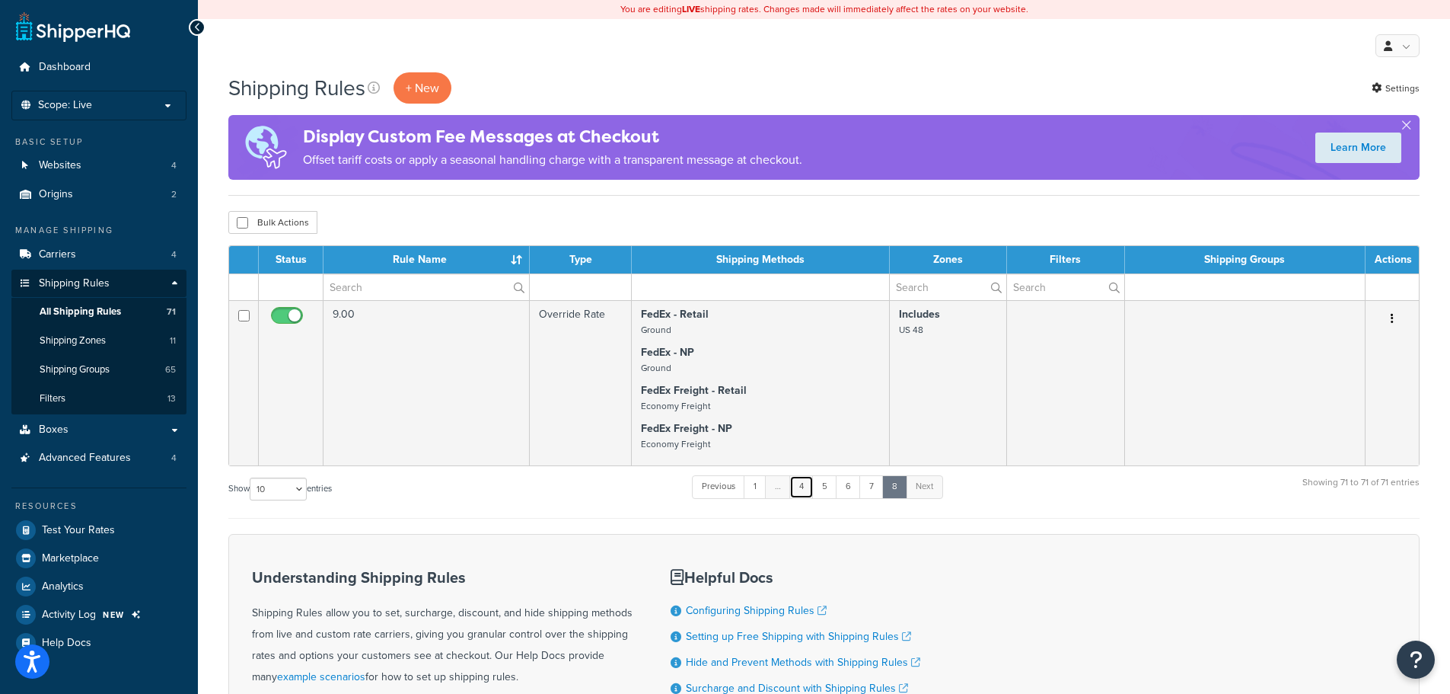
click at [800, 487] on link "4" at bounding box center [802, 486] width 24 height 23
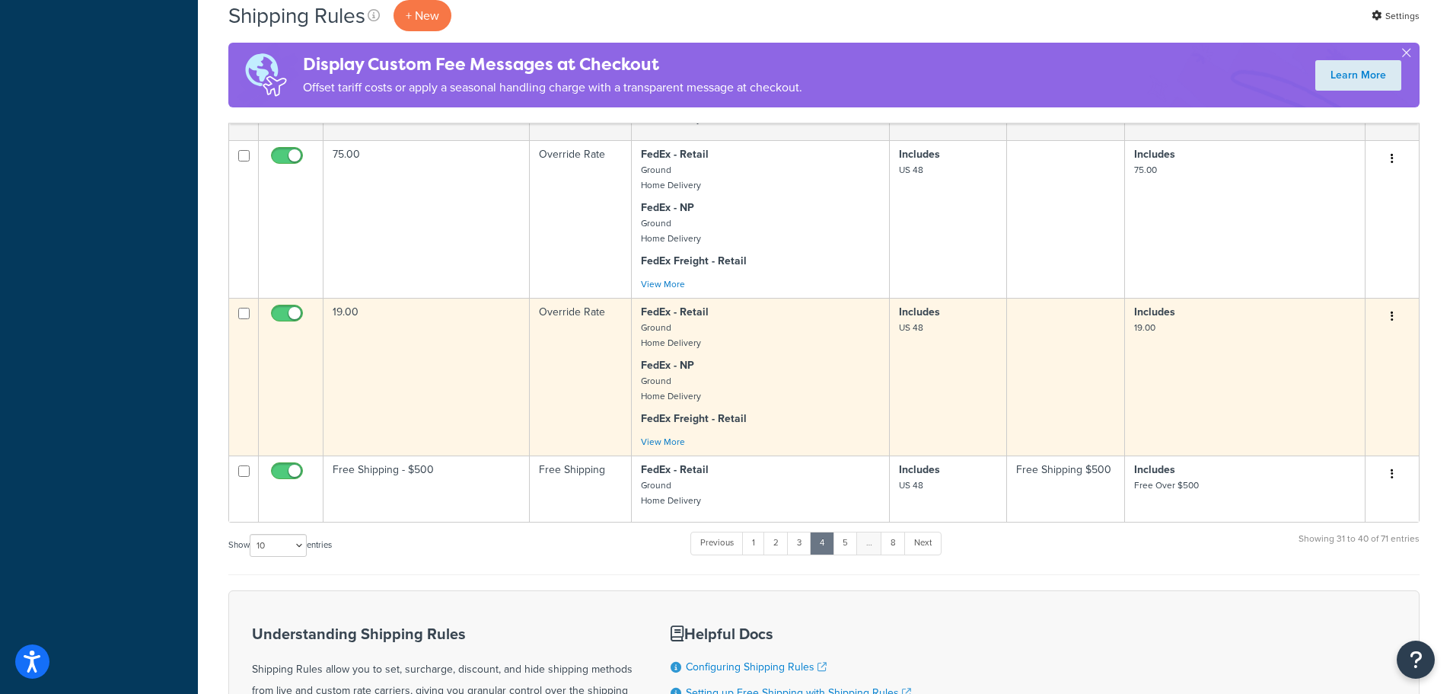
scroll to position [1217, 0]
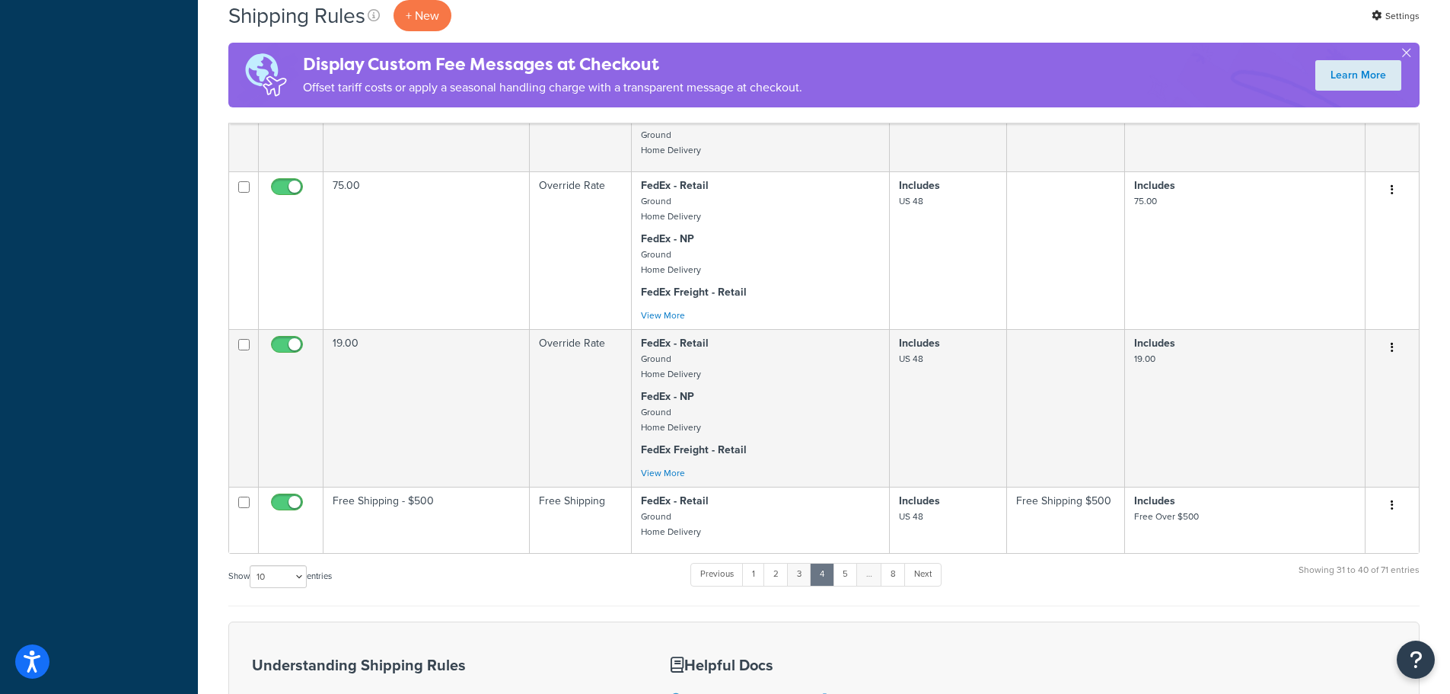
click at [799, 574] on link "3" at bounding box center [799, 574] width 24 height 23
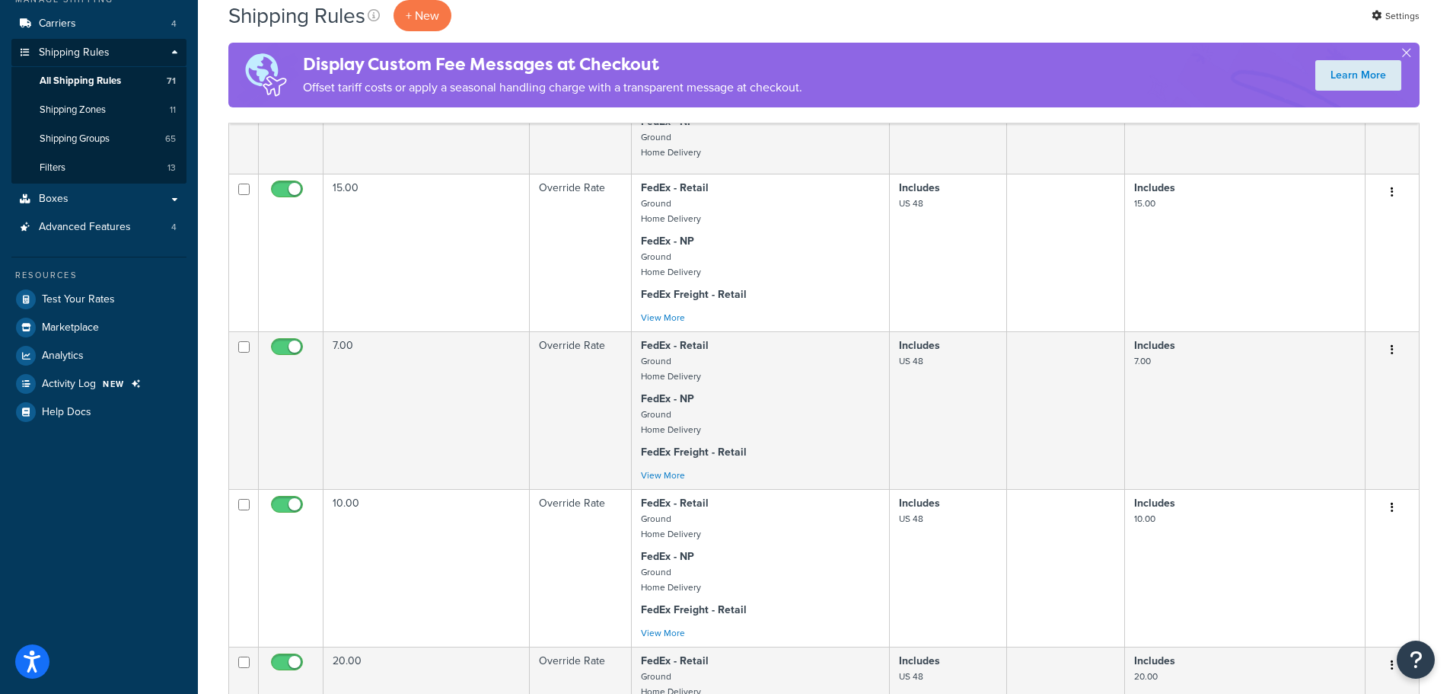
scroll to position [227, 0]
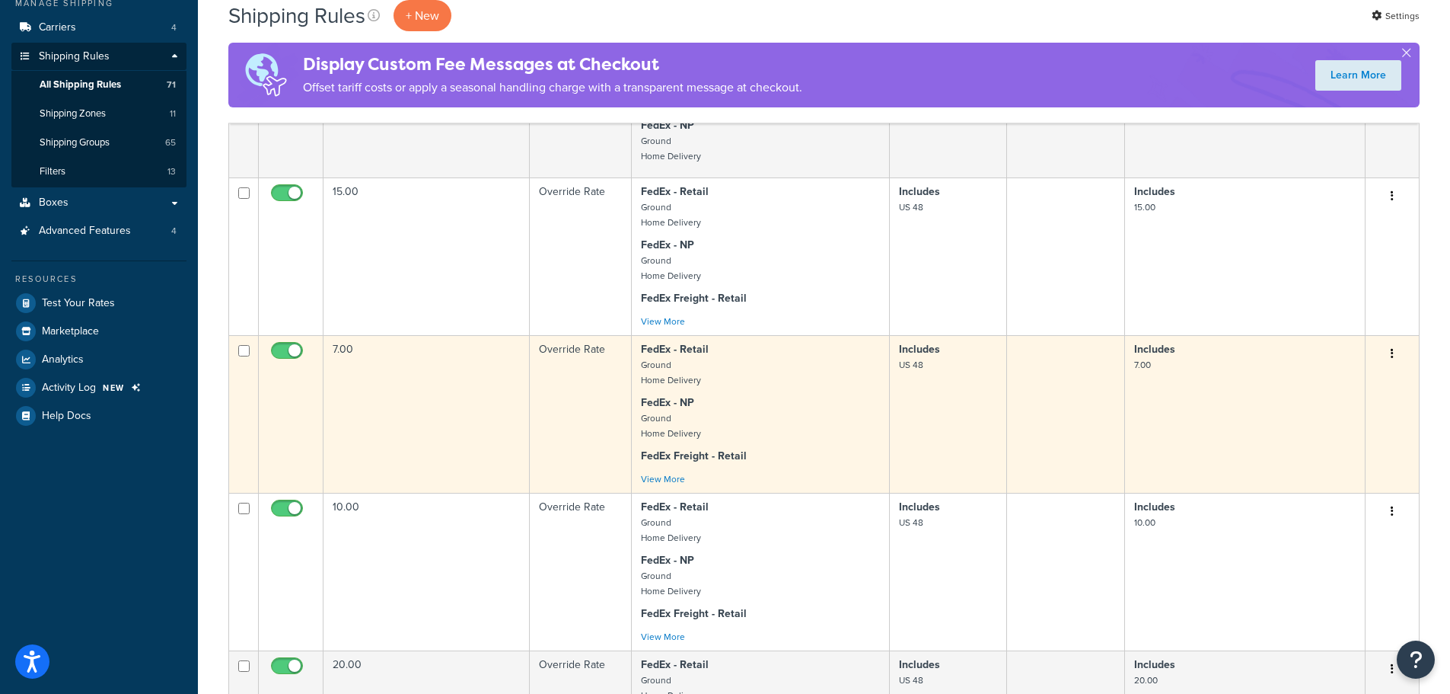
click at [1389, 352] on button "button" at bounding box center [1392, 354] width 21 height 24
click at [1333, 411] on link "Duplicate" at bounding box center [1342, 413] width 120 height 31
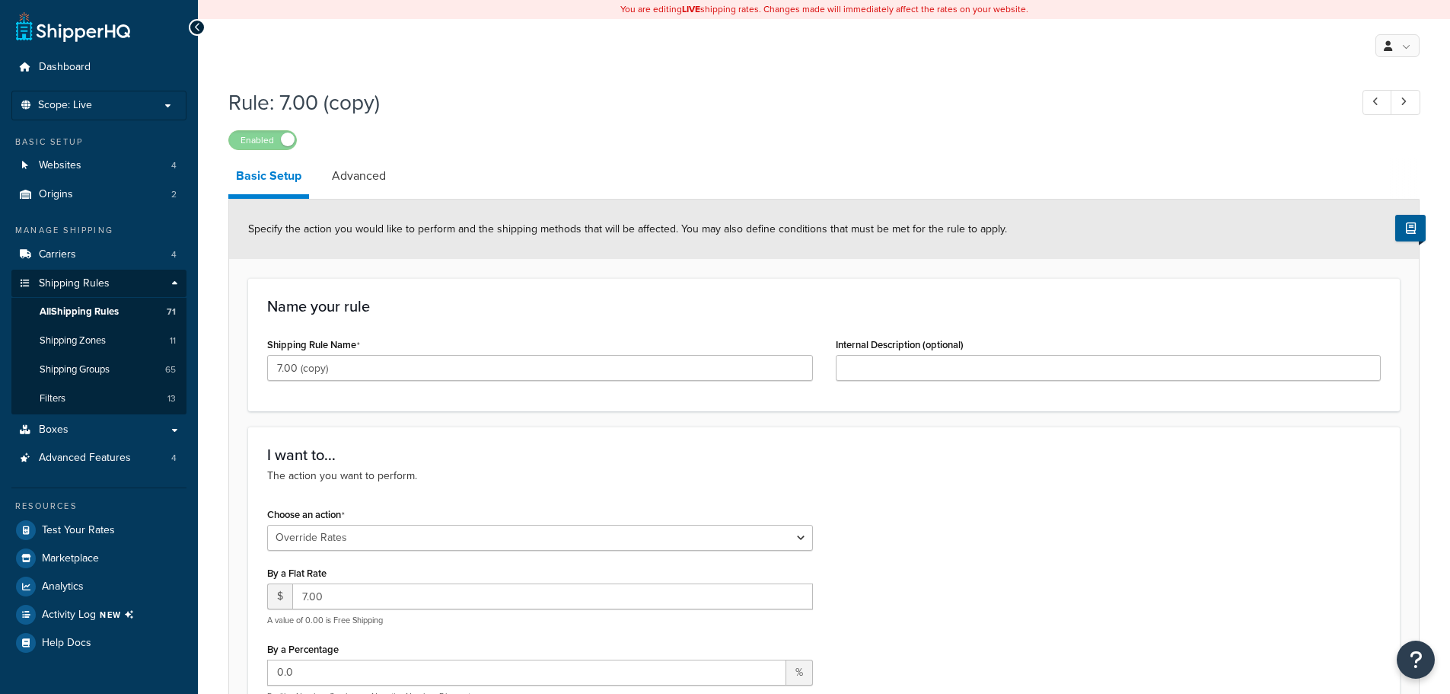
select select "OVERRIDE"
select select "ITEM"
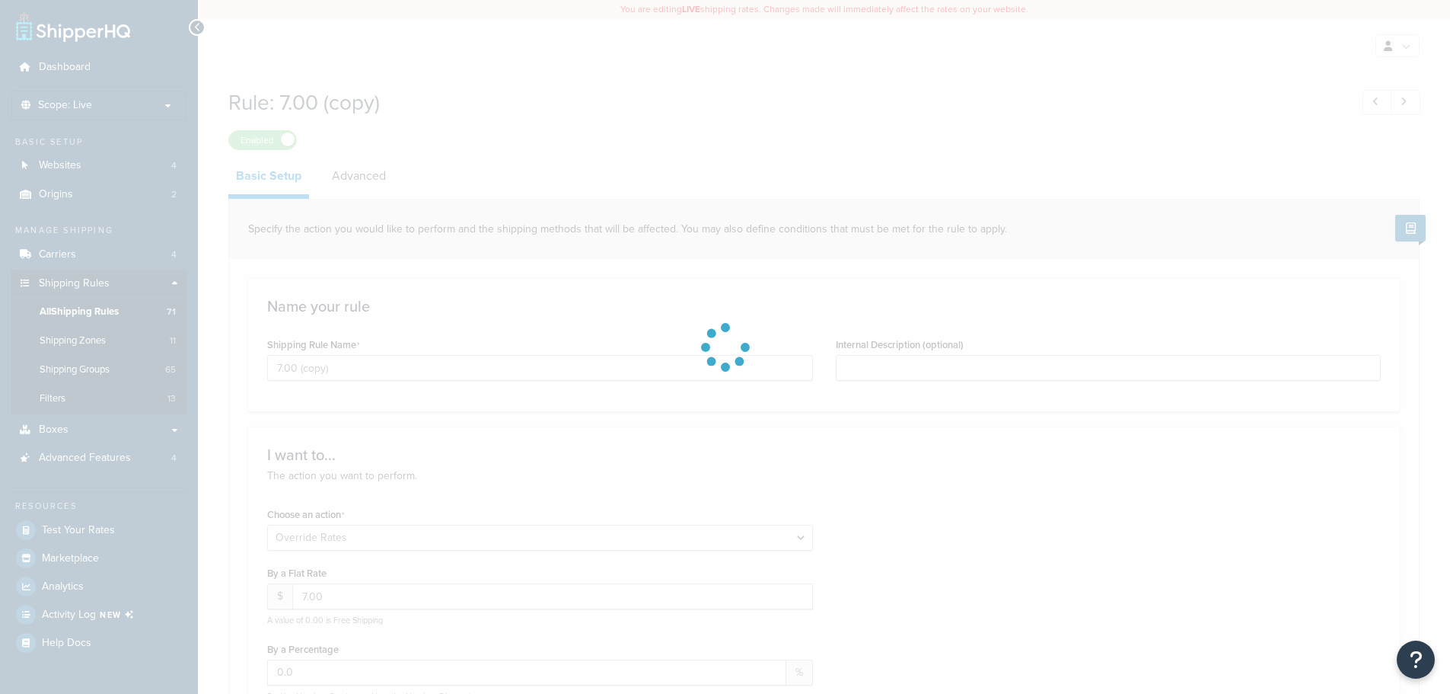
select select "ITEM"
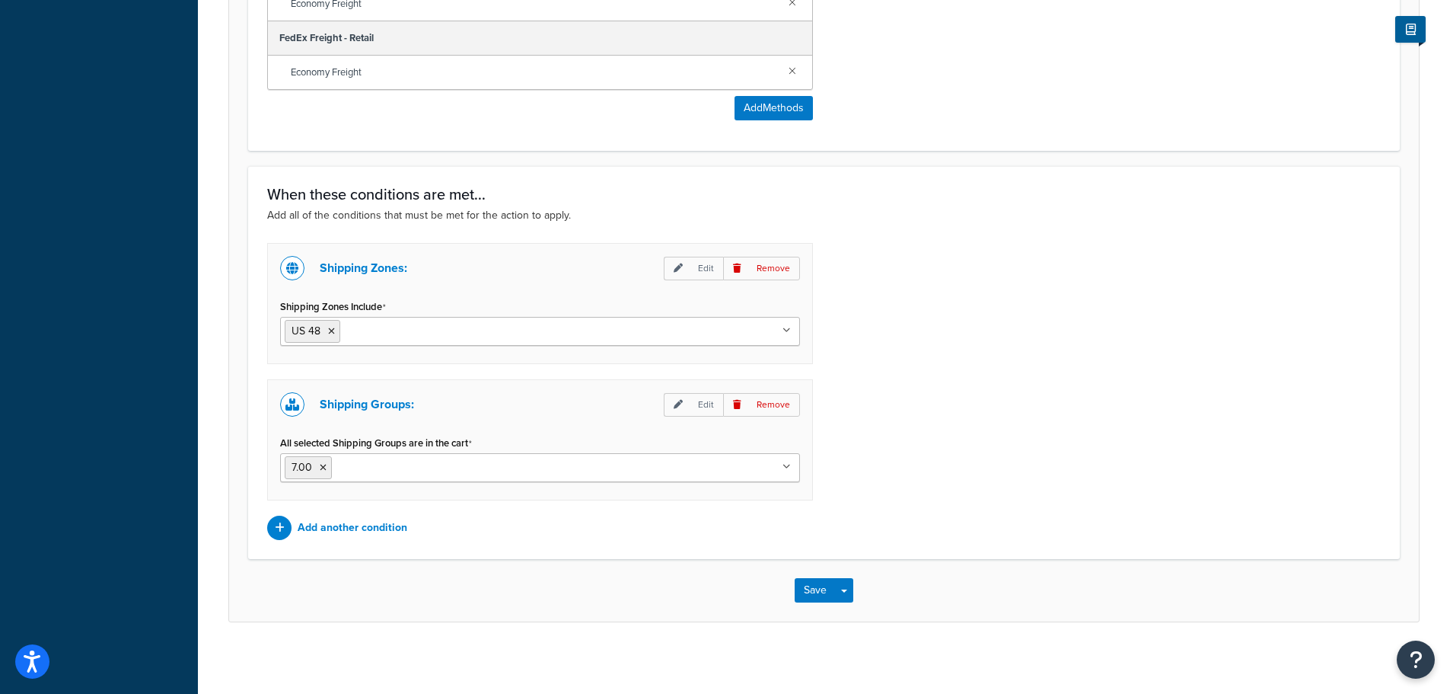
scroll to position [1258, 0]
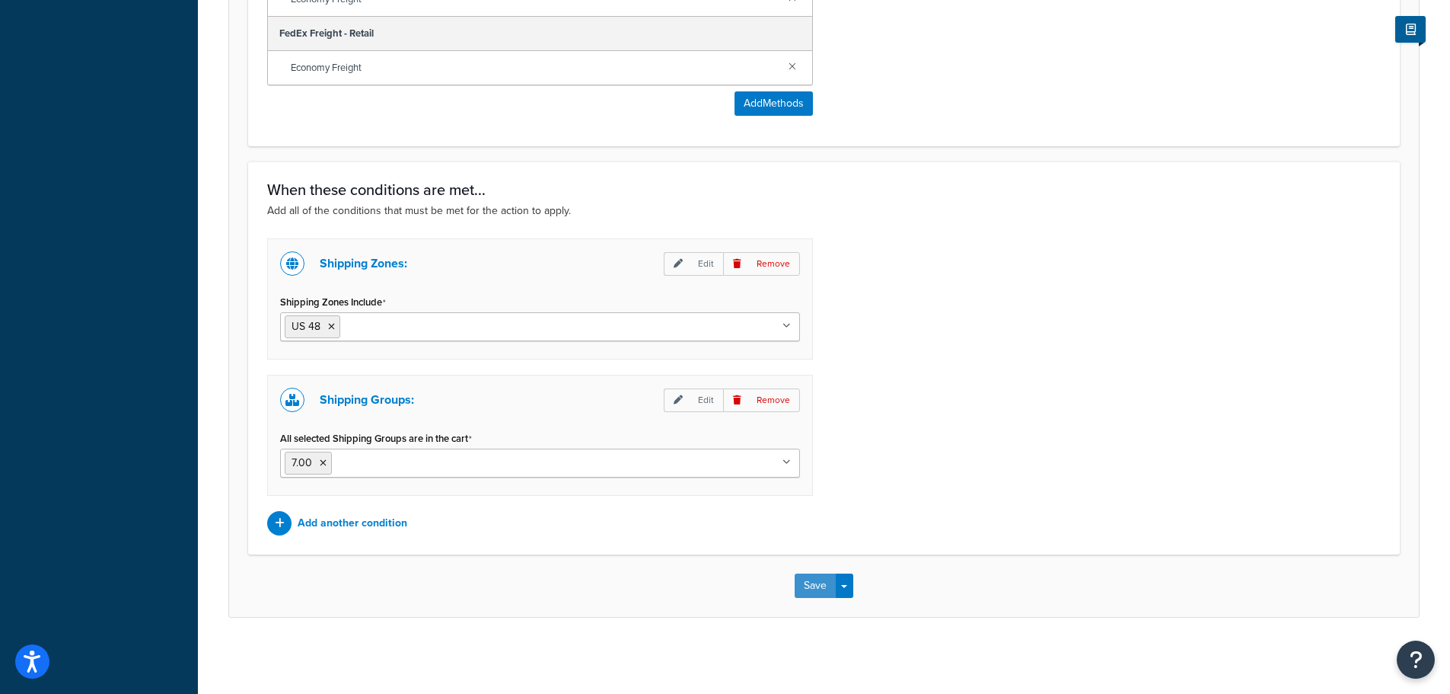
click at [828, 583] on button "Save" at bounding box center [815, 585] width 41 height 24
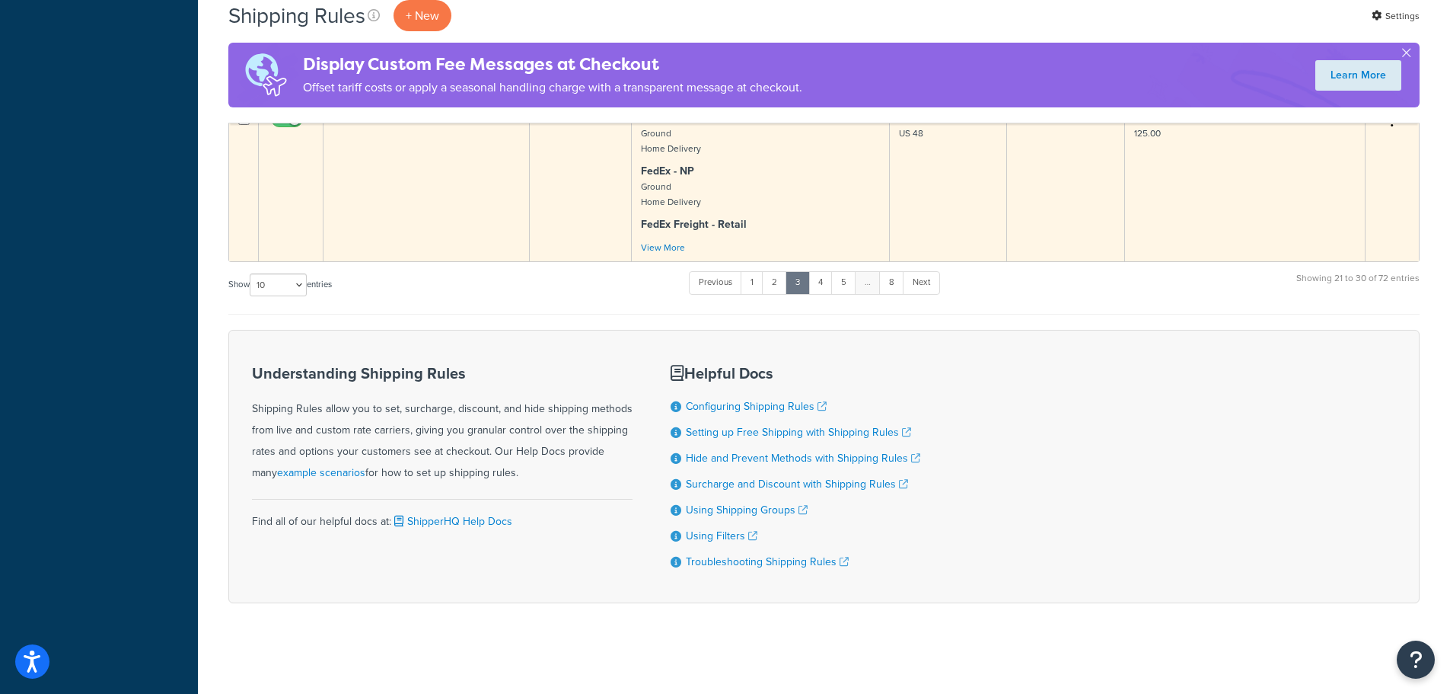
scroll to position [1448, 0]
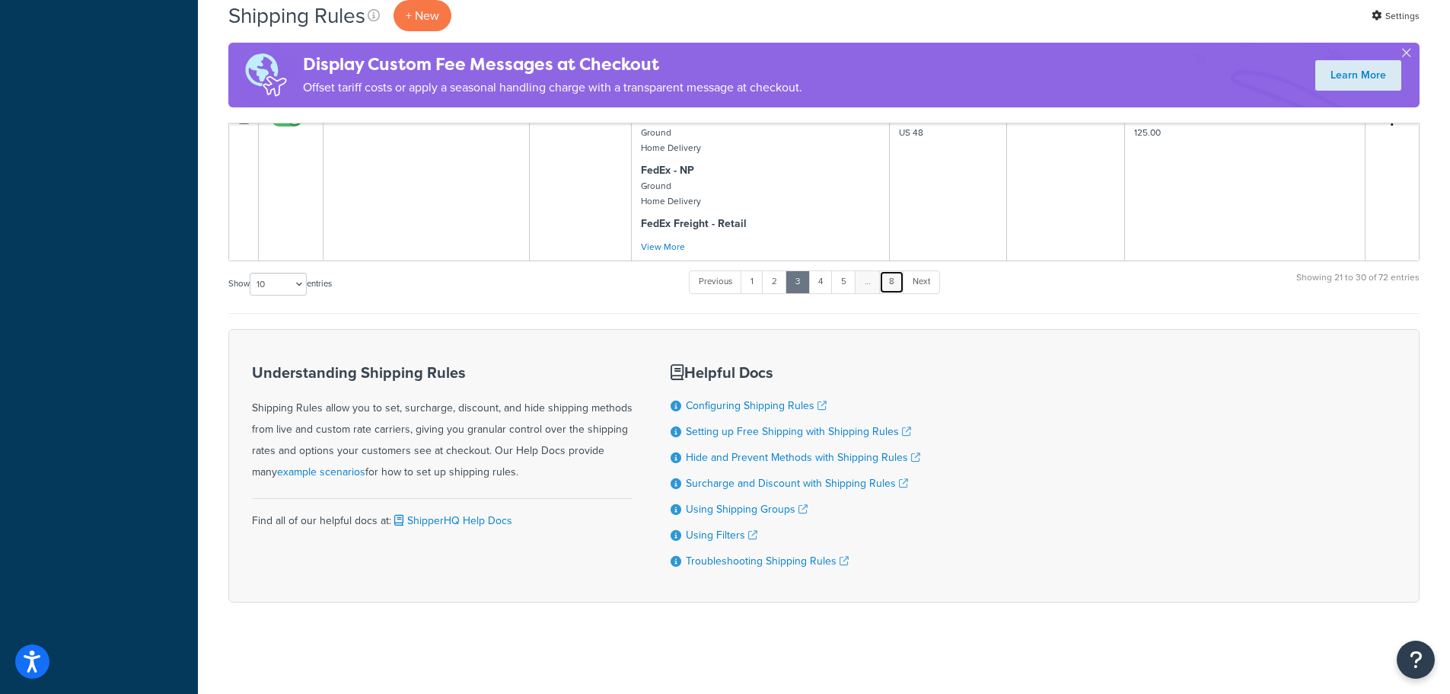
click at [897, 274] on link "8" at bounding box center [891, 281] width 25 height 23
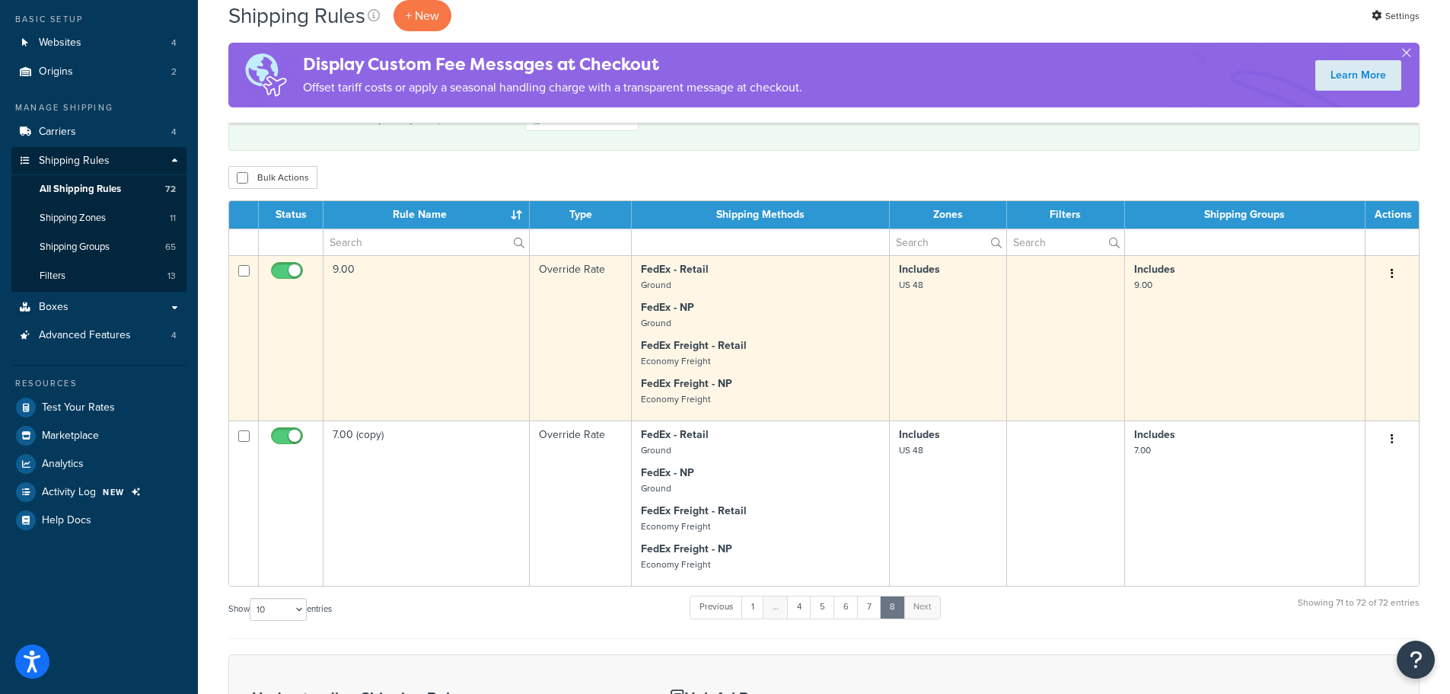
scroll to position [73, 0]
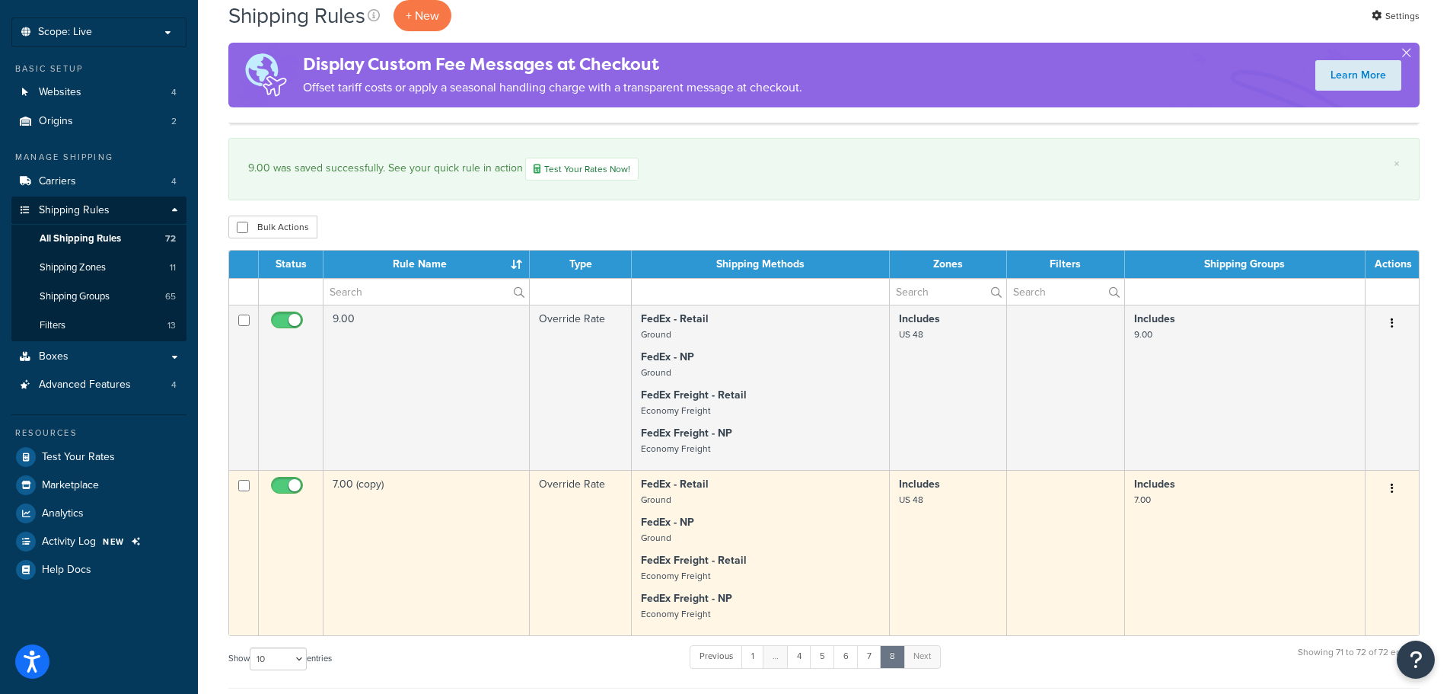
click at [243, 485] on input "checkbox" at bounding box center [243, 485] width 11 height 11
checkbox input "true"
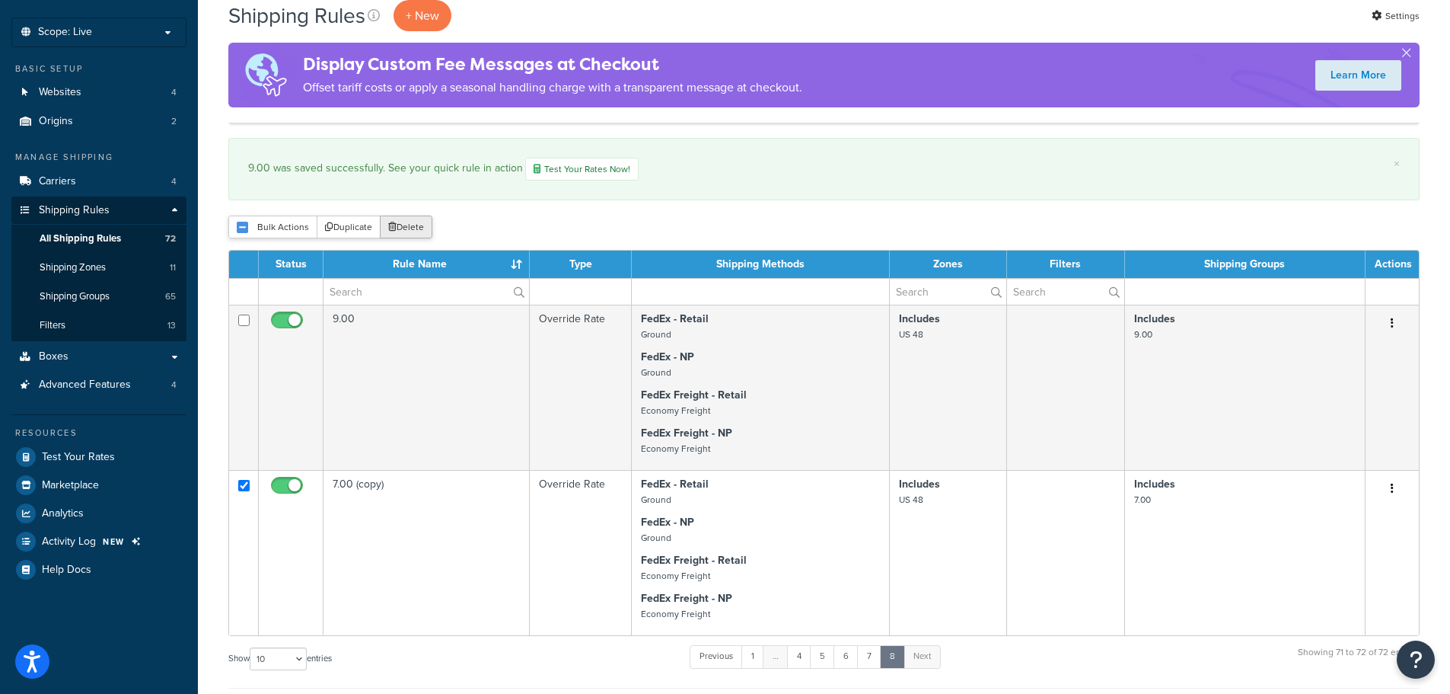
click at [426, 231] on button "Delete" at bounding box center [406, 226] width 53 height 23
